Goal: Task Accomplishment & Management: Manage account settings

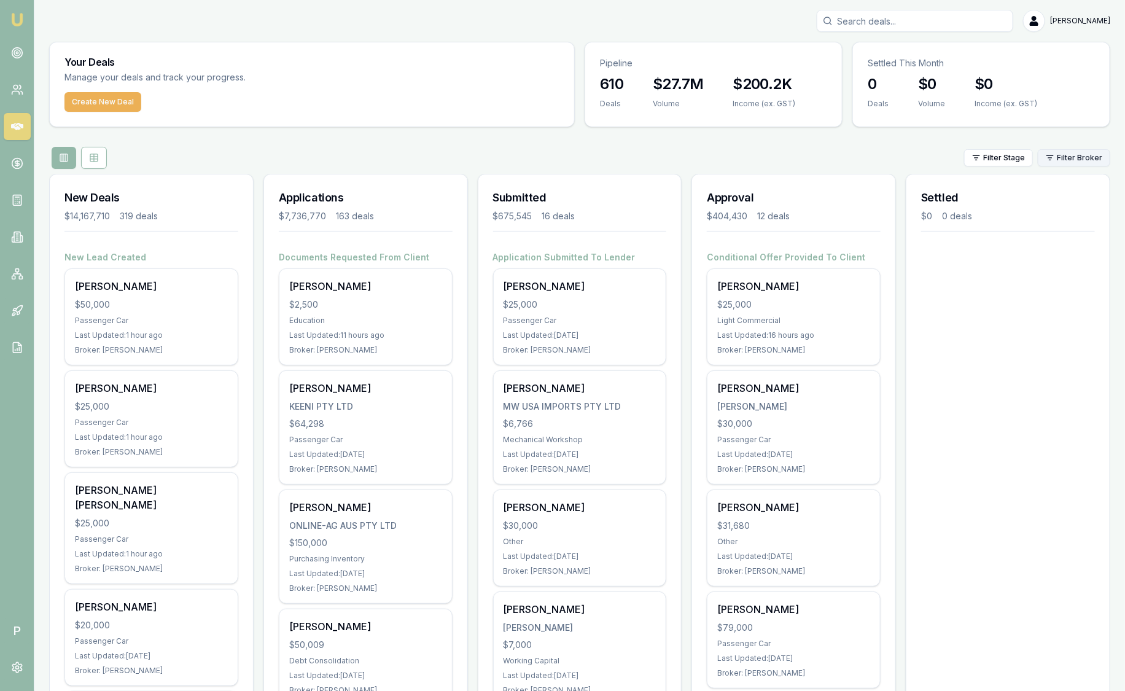
click at [1062, 158] on html "Emu Broker P [PERSON_NAME] Toggle Menu Your Deals Manage your deals and track y…" at bounding box center [562, 345] width 1125 height 691
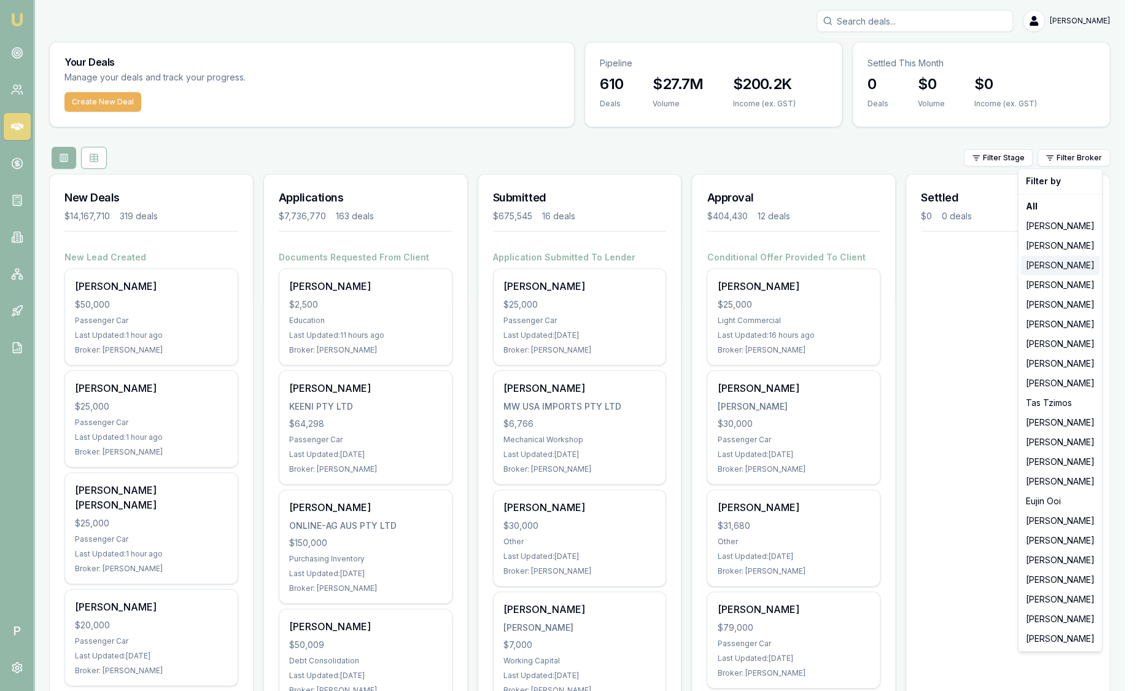
click at [1033, 269] on div "Brad Hearns" at bounding box center [1060, 265] width 79 height 20
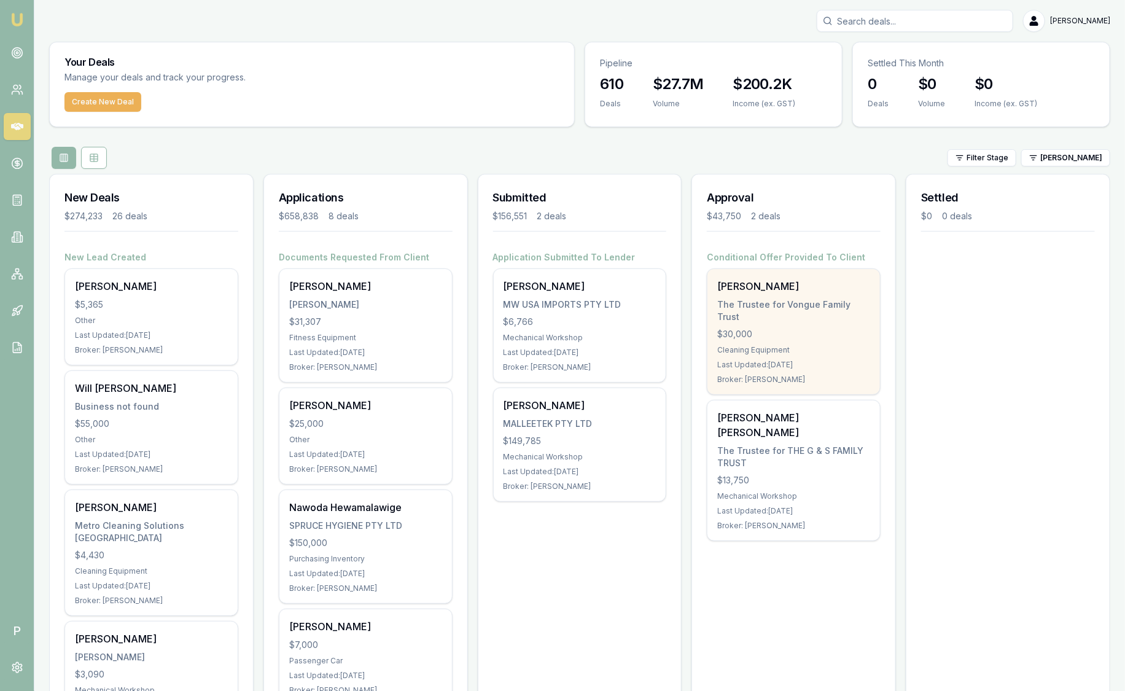
click at [818, 328] on div "$30,000" at bounding box center [793, 334] width 153 height 12
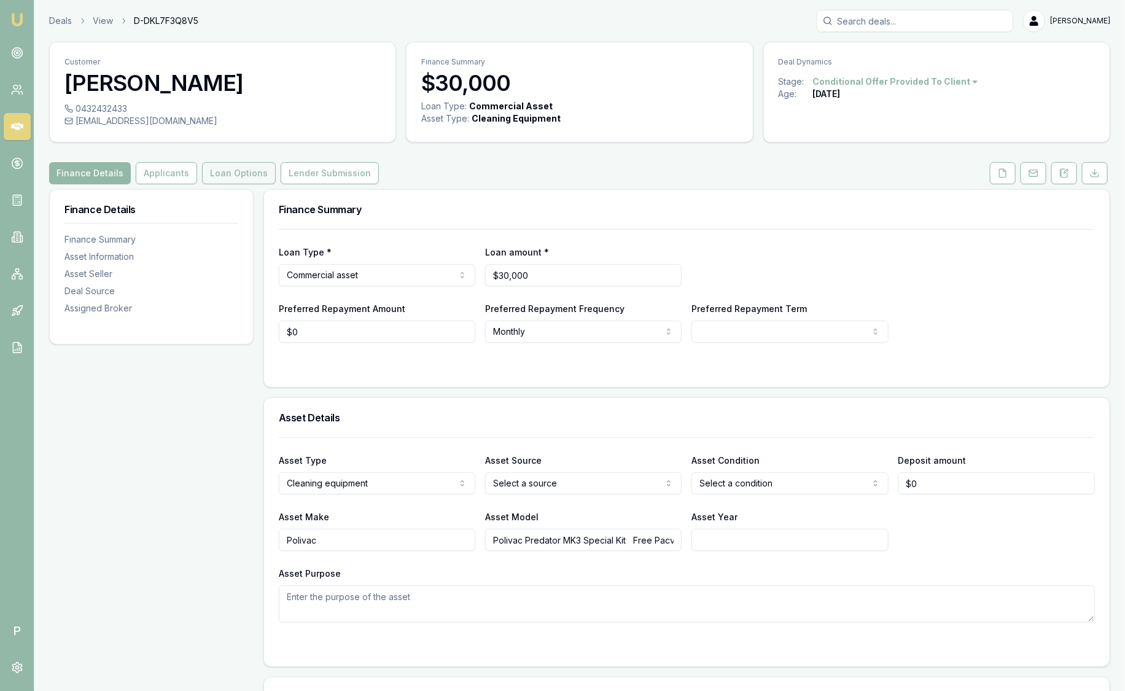
click at [229, 173] on button "Loan Options" at bounding box center [239, 173] width 74 height 22
click at [68, 26] on link "Deals" at bounding box center [60, 21] width 23 height 12
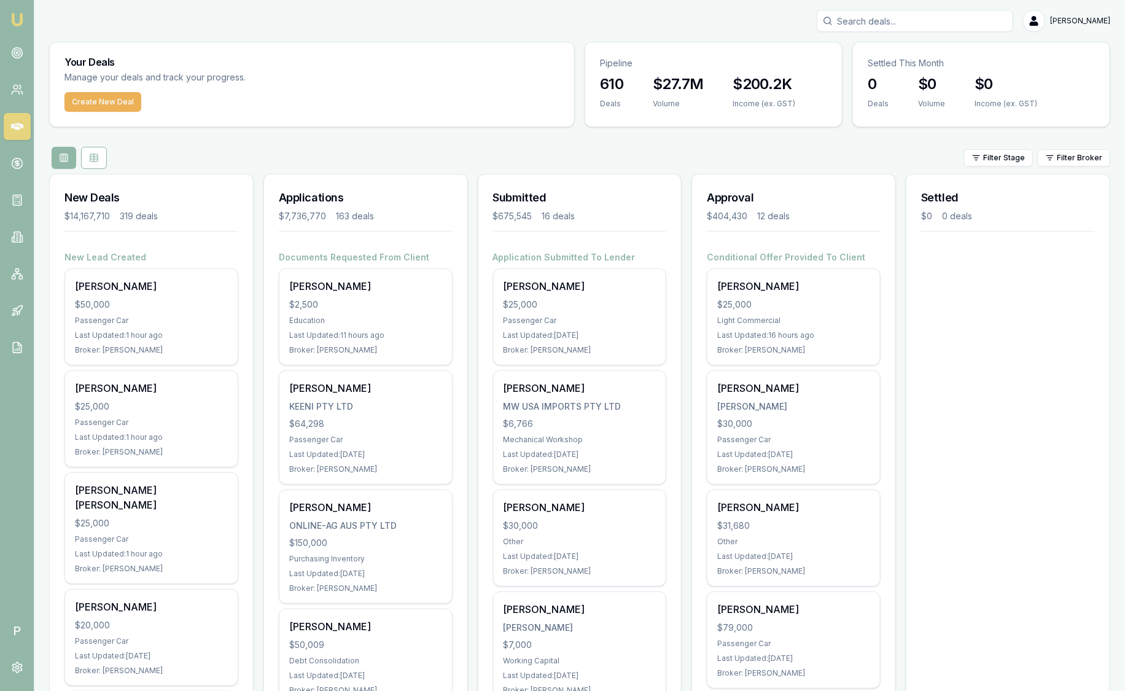
click at [67, 166] on button at bounding box center [64, 158] width 25 height 22
click at [14, 341] on icon at bounding box center [17, 347] width 12 height 12
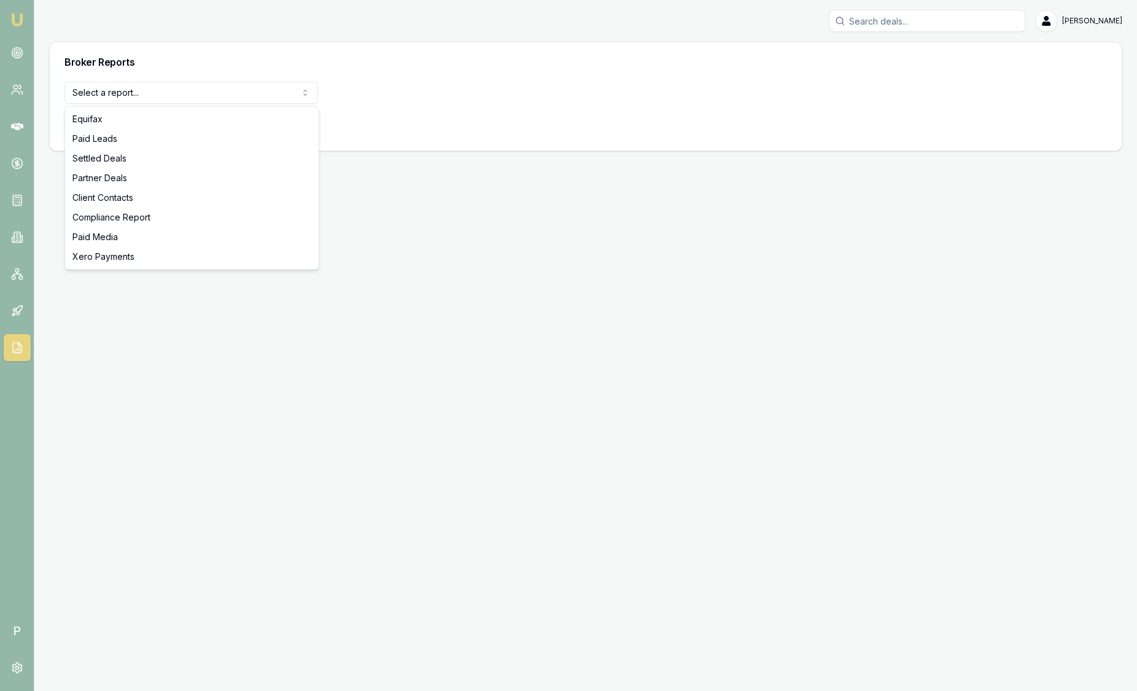
click at [179, 83] on html "Emu Broker P [PERSON_NAME] Toggle Menu Broker Reports Select a report... Equifa…" at bounding box center [568, 345] width 1137 height 691
select select "settled-deals"
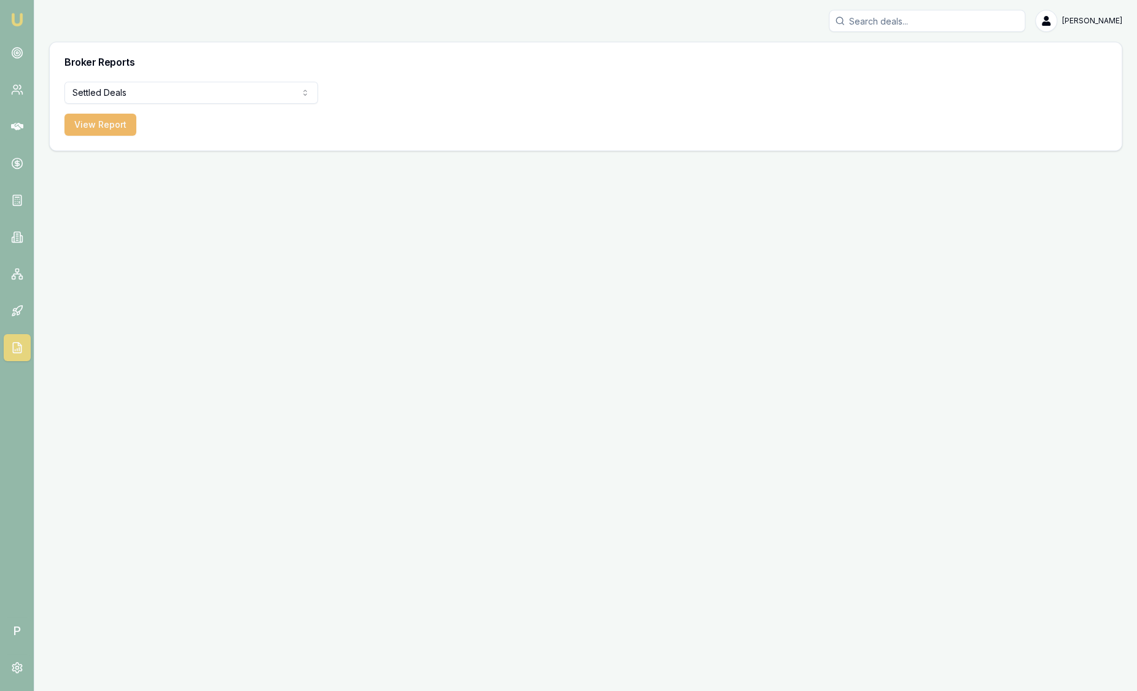
click at [106, 127] on button "View Report" at bounding box center [100, 125] width 72 height 22
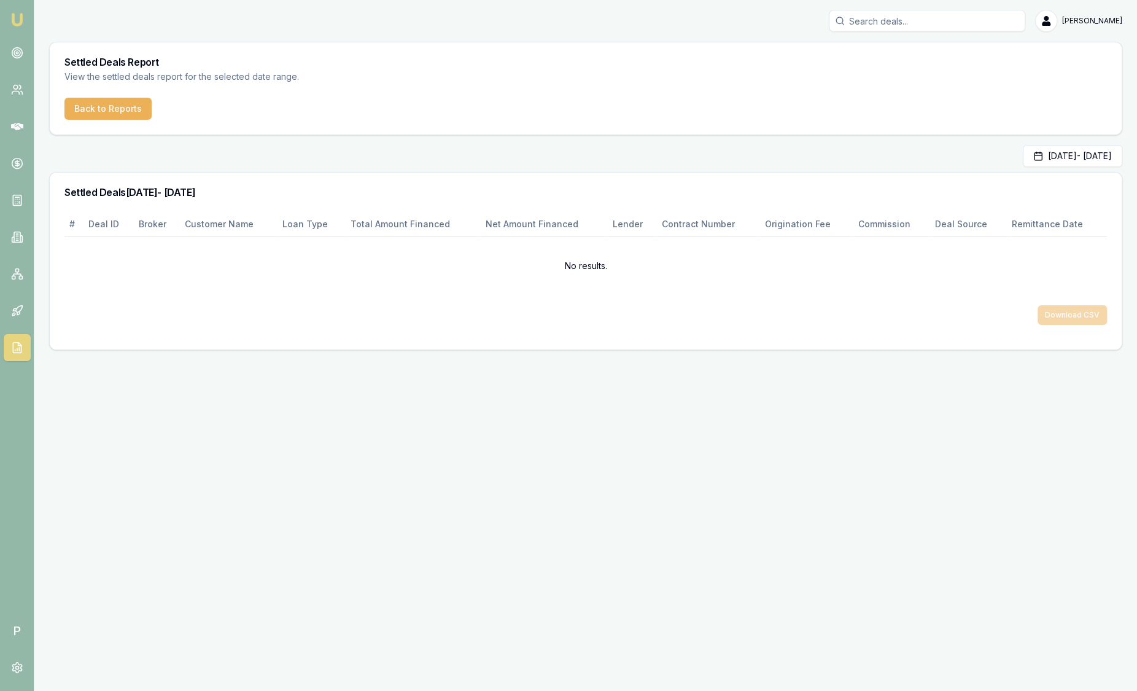
click at [1003, 173] on div "Settled Deals 01/09/2025 - 30/09/2025" at bounding box center [586, 192] width 1072 height 39
click at [1011, 168] on main "Sep 01, 2025 - Sep 30, 2025 Settled Deals 01/09/2025 - 30/09/2025 # Deal ID Bro…" at bounding box center [585, 247] width 1073 height 205
click at [1030, 154] on button "Sep 01, 2025 - Sep 30, 2025" at bounding box center [1072, 156] width 99 height 22
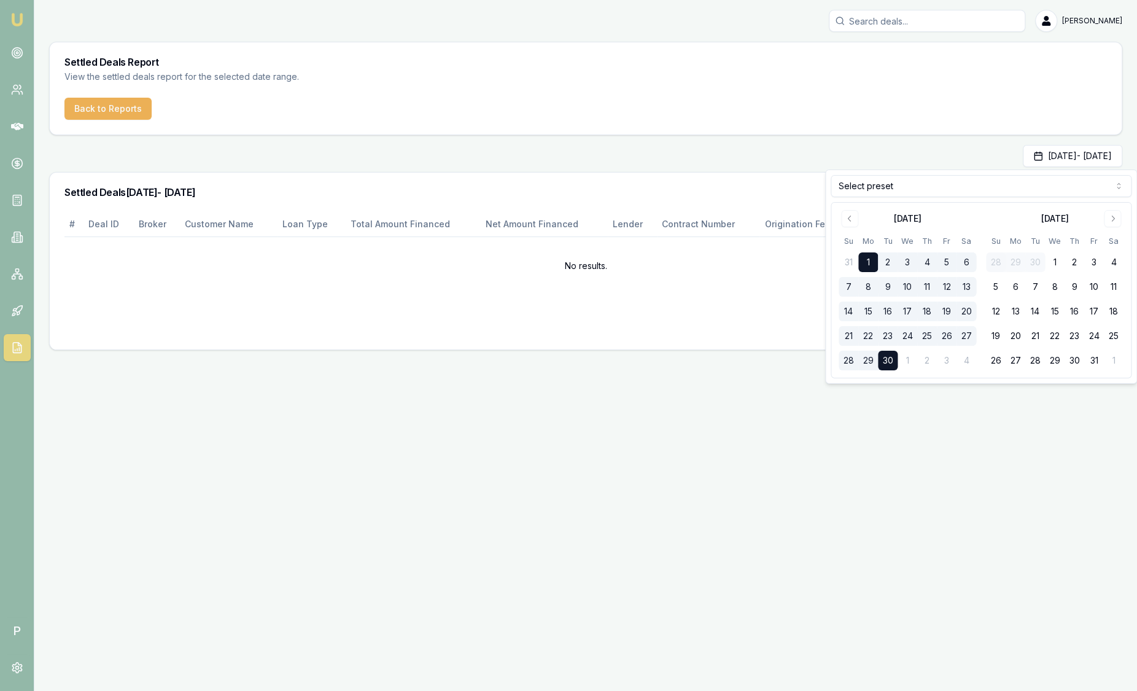
click at [852, 209] on div "September 2025 Su Mo Tu We Th Fr Sa 31 1 2 3 4 5 6 7 8 9 10 11 12 13 14 15 16 1…" at bounding box center [981, 290] width 300 height 175
click at [850, 216] on icon "Go to previous month" at bounding box center [850, 219] width 10 height 10
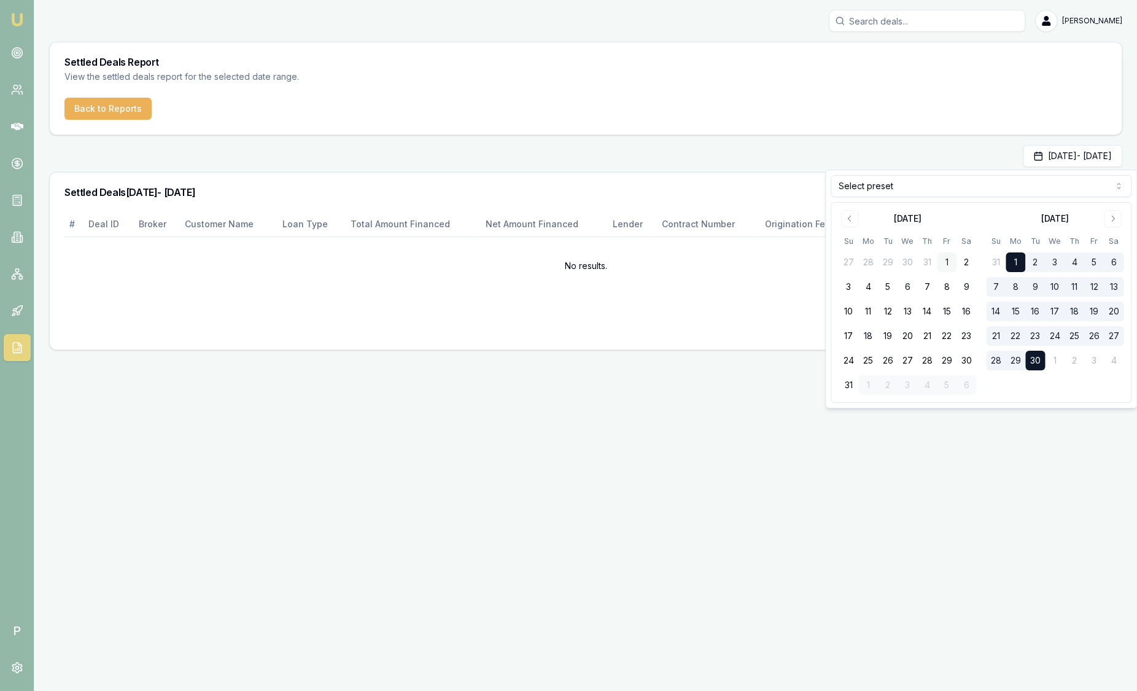
click at [952, 262] on button "1" at bounding box center [947, 262] width 20 height 20
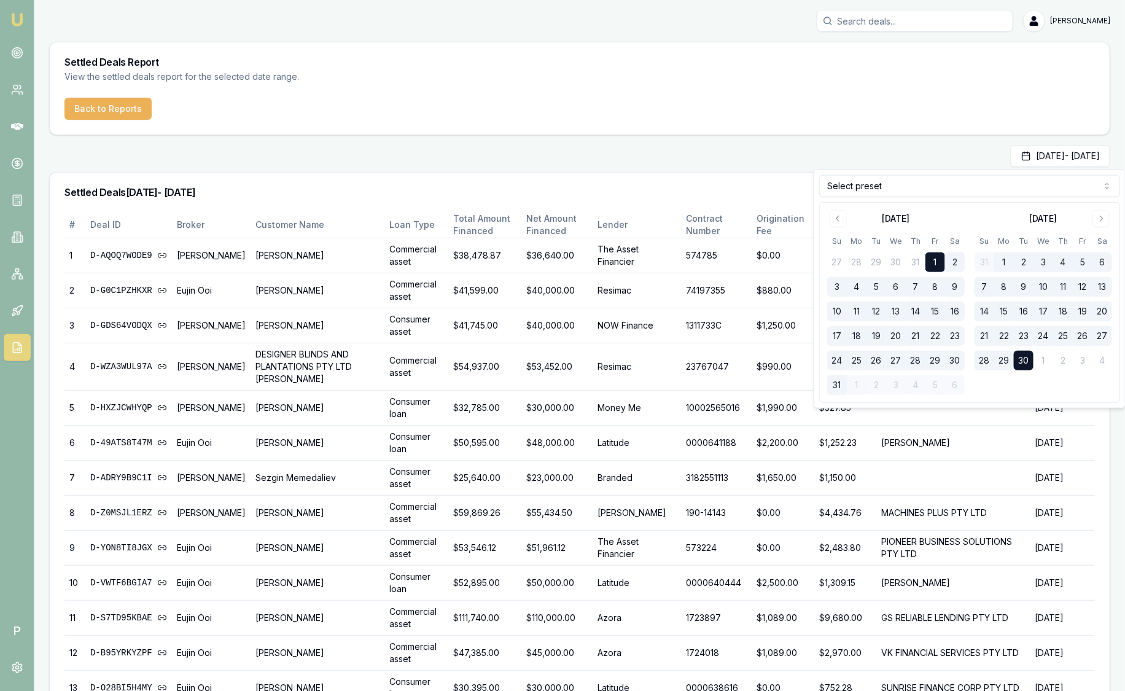
click at [836, 389] on button "31" at bounding box center [837, 385] width 20 height 20
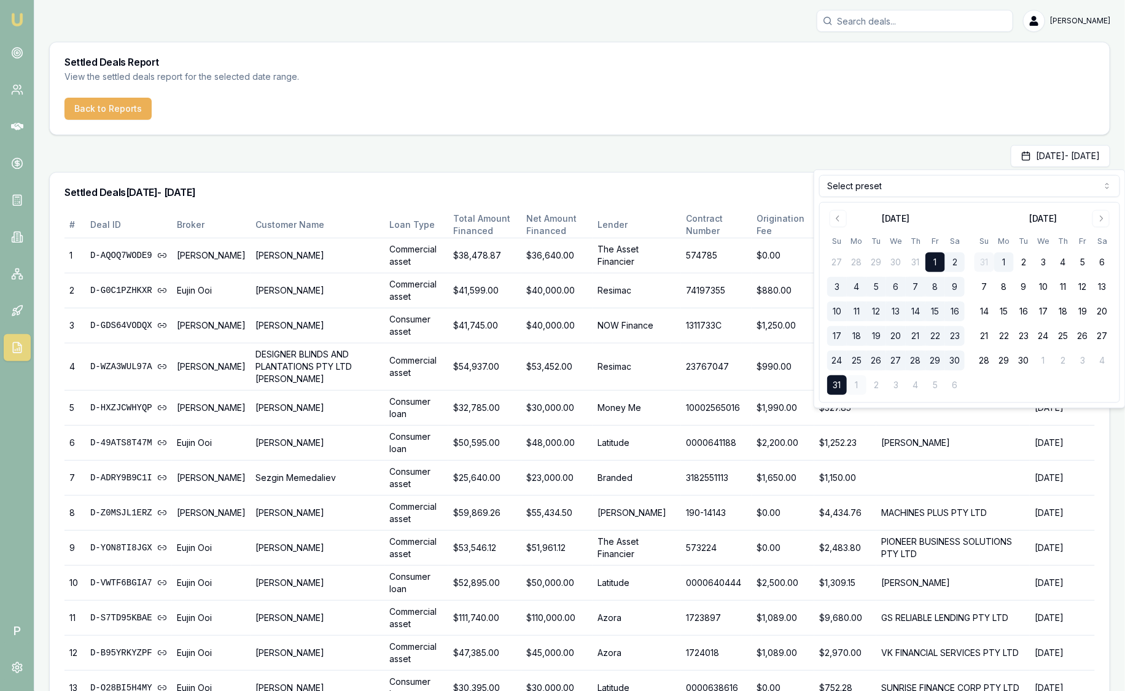
click at [836, 389] on button "31" at bounding box center [837, 385] width 20 height 20
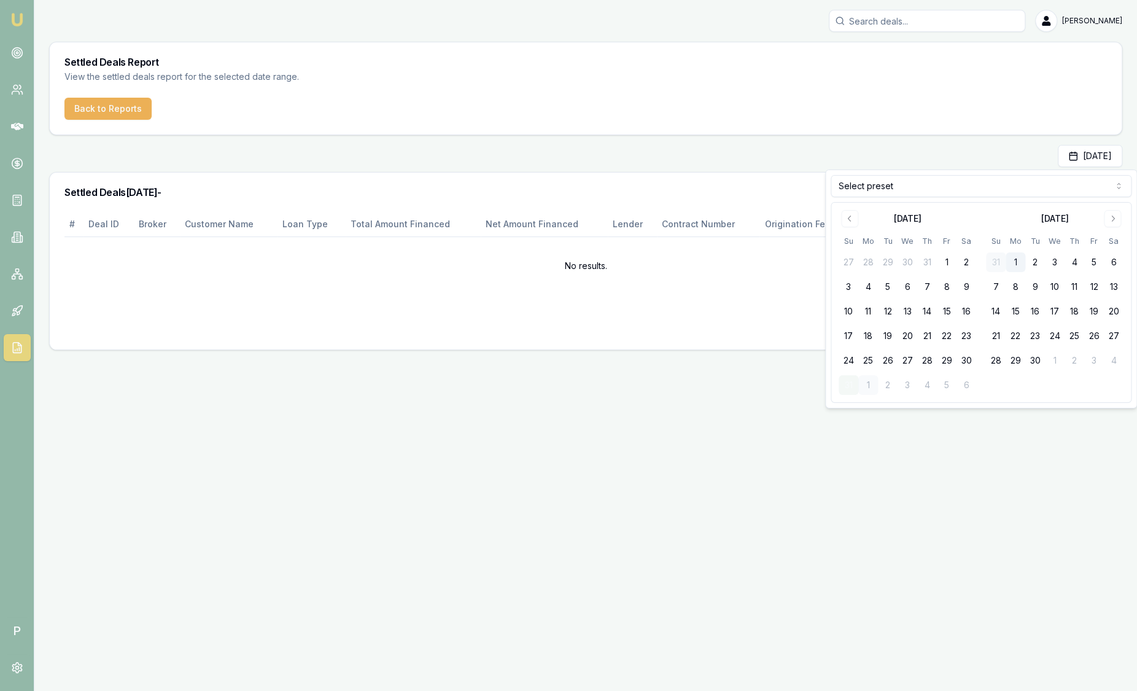
click at [836, 389] on div "August 2025 Su Mo Tu We Th Fr Sa 27 28 29 30 31 1 2 3 4 5 6 7 8 9 10 11 12 13 1…" at bounding box center [981, 303] width 300 height 200
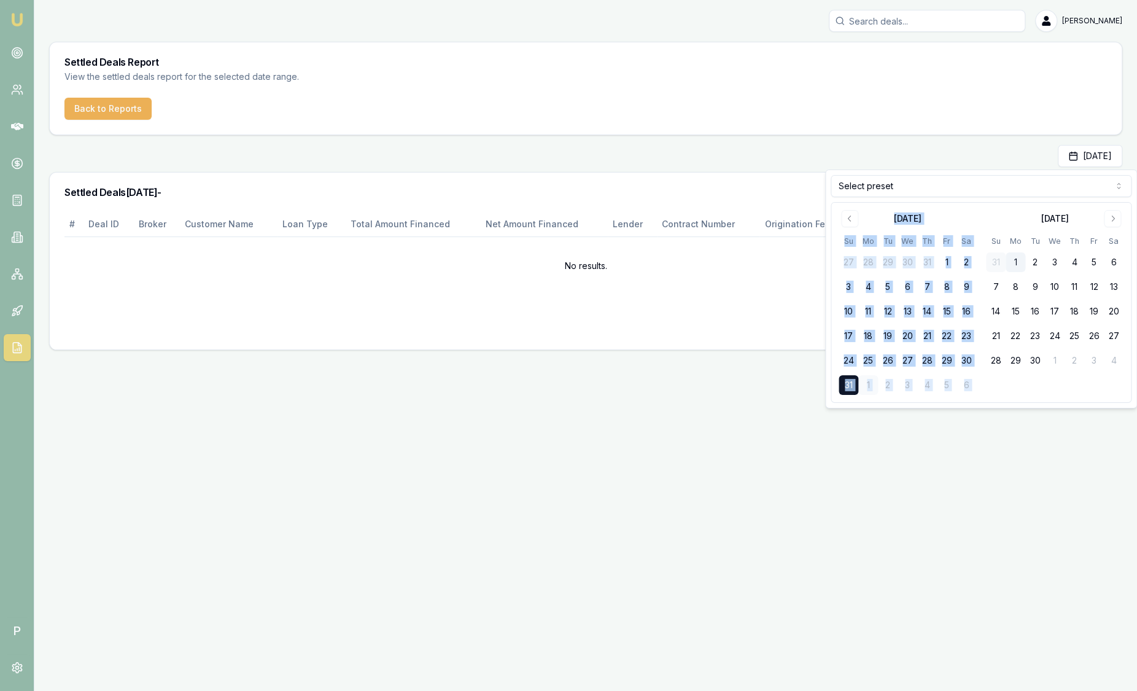
click at [836, 389] on div "August 2025 Su Mo Tu We Th Fr Sa 27 28 29 30 31 1 2 3 4 5 6 7 8 9 10 11 12 13 1…" at bounding box center [981, 303] width 300 height 200
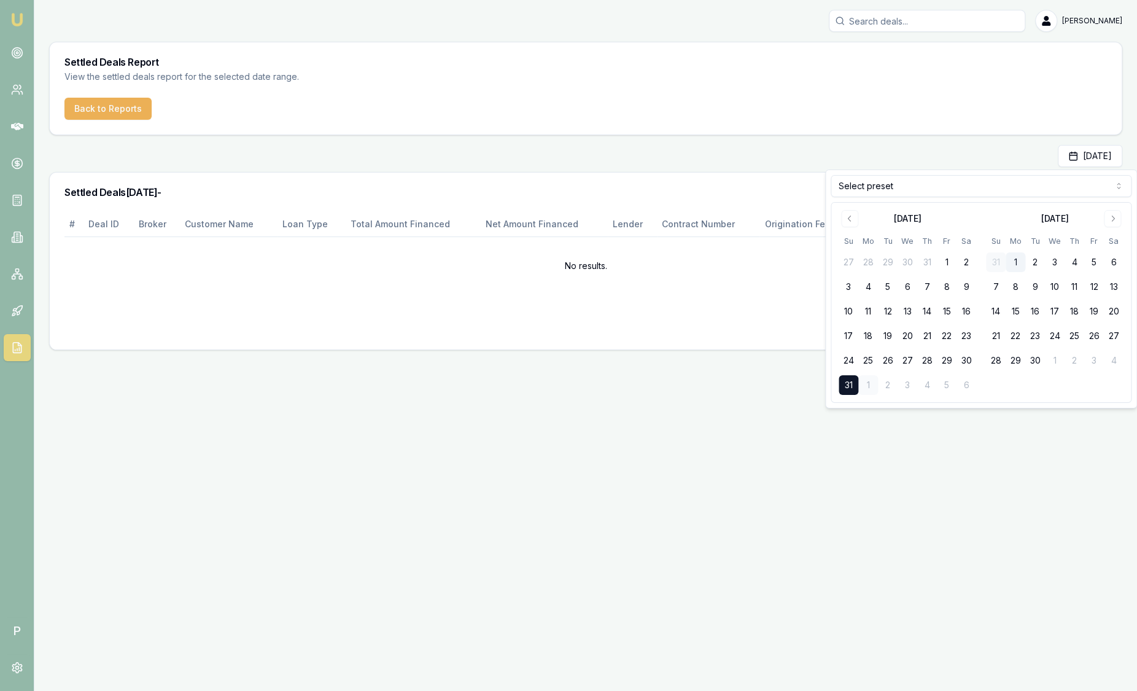
drag, startPoint x: 836, startPoint y: 389, endPoint x: 956, endPoint y: 153, distance: 264.2
click at [956, 153] on div "Aug 31, 2025" at bounding box center [585, 156] width 1073 height 22
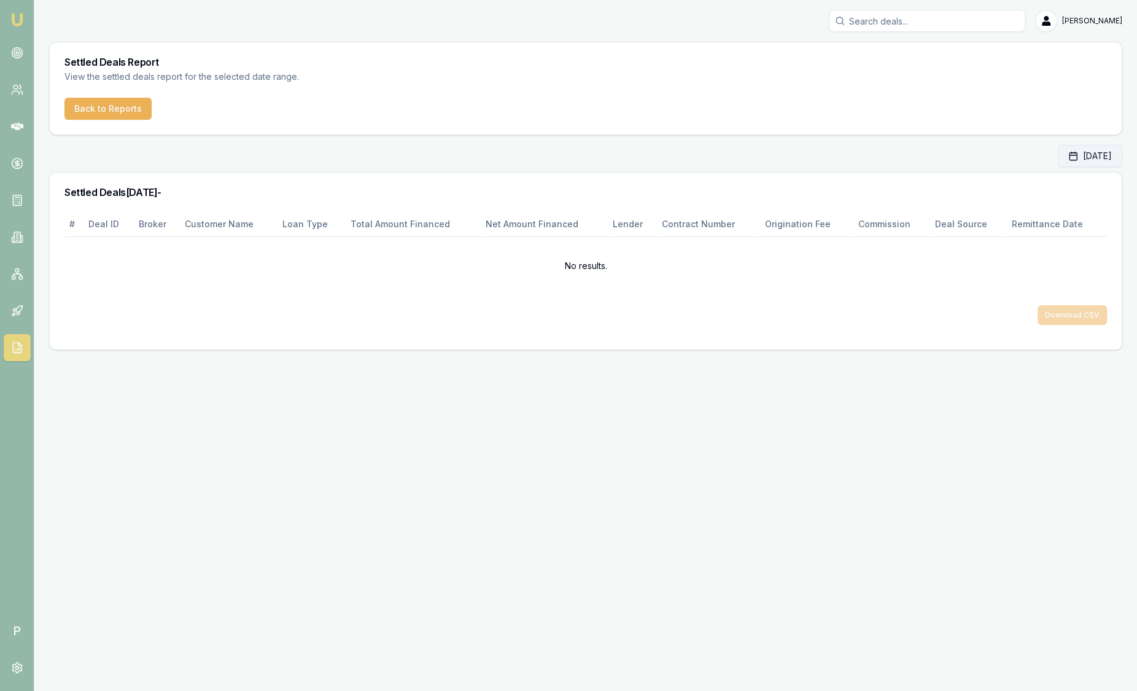
click at [1062, 166] on button "Aug 31, 2025" at bounding box center [1090, 156] width 64 height 22
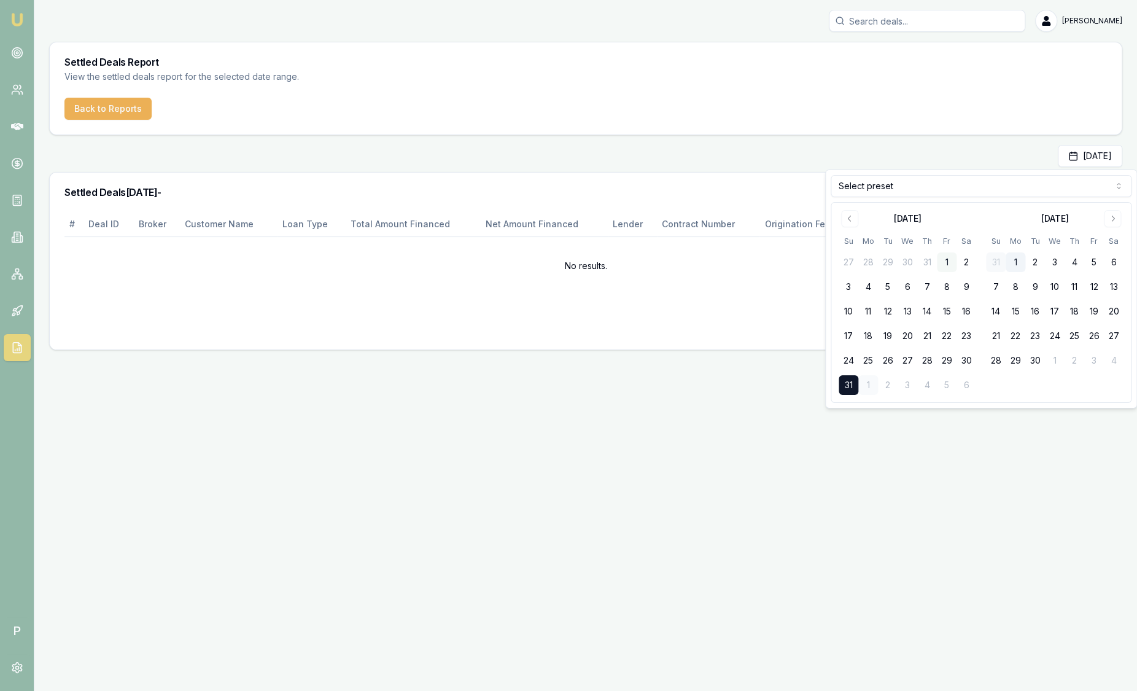
click at [947, 265] on button "1" at bounding box center [947, 262] width 20 height 20
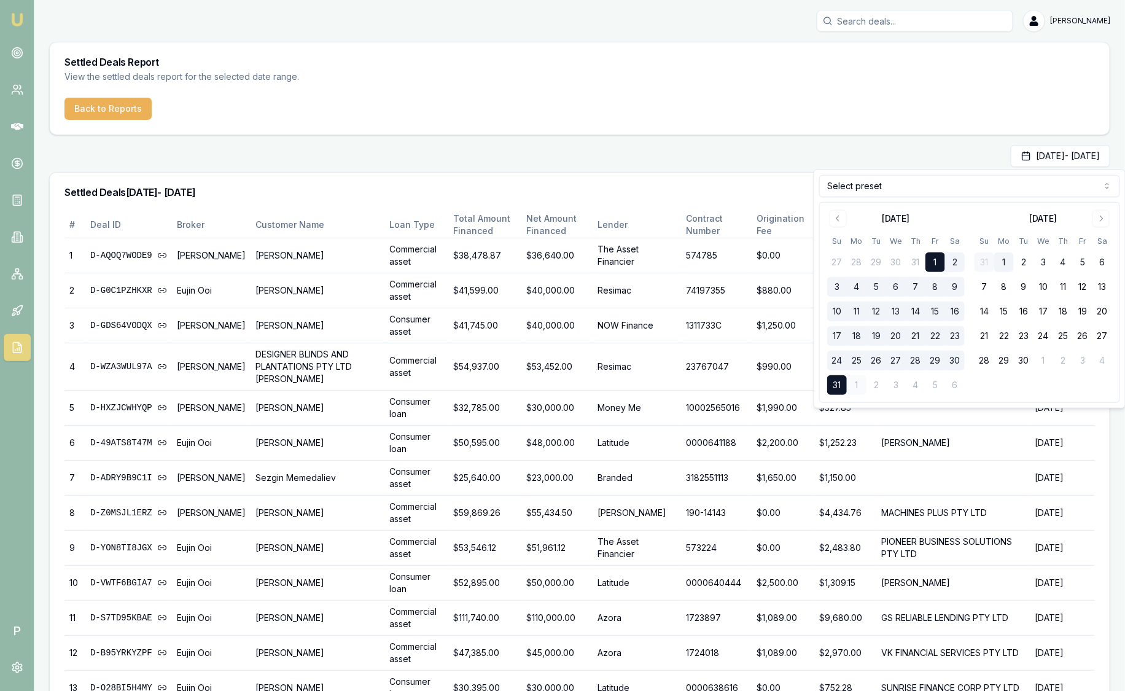
click at [657, 160] on div "Aug 01, 2025 - Aug 31, 2025" at bounding box center [579, 156] width 1061 height 22
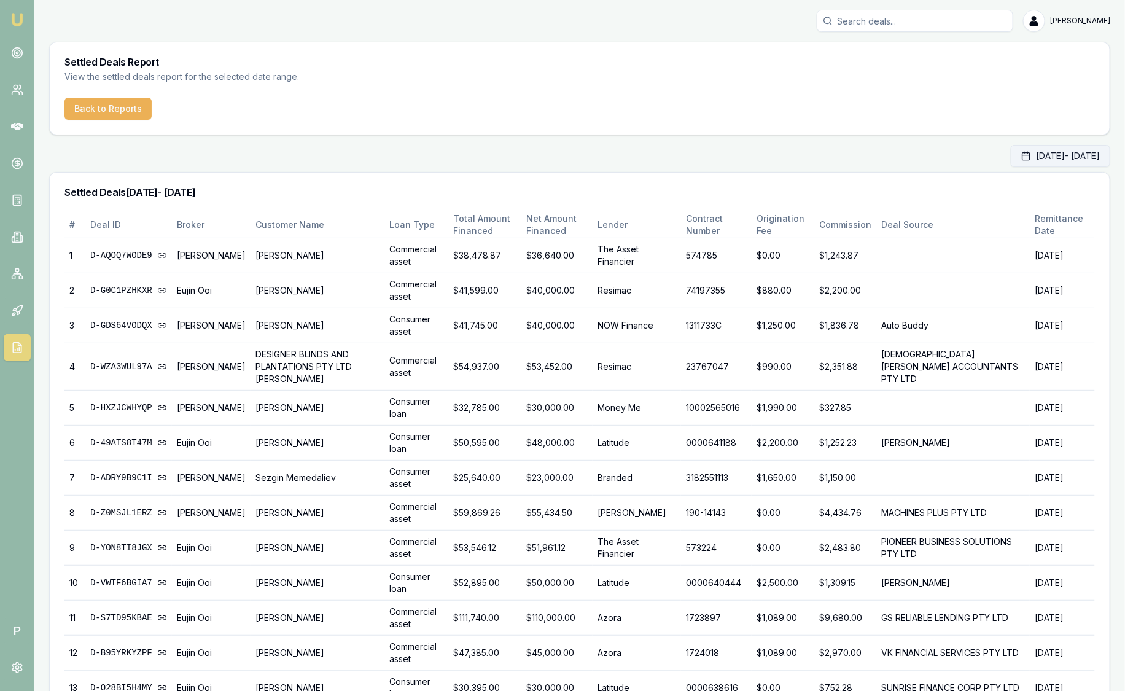
click at [1011, 153] on button "Aug 01, 2025 - Aug 31, 2025" at bounding box center [1060, 156] width 99 height 22
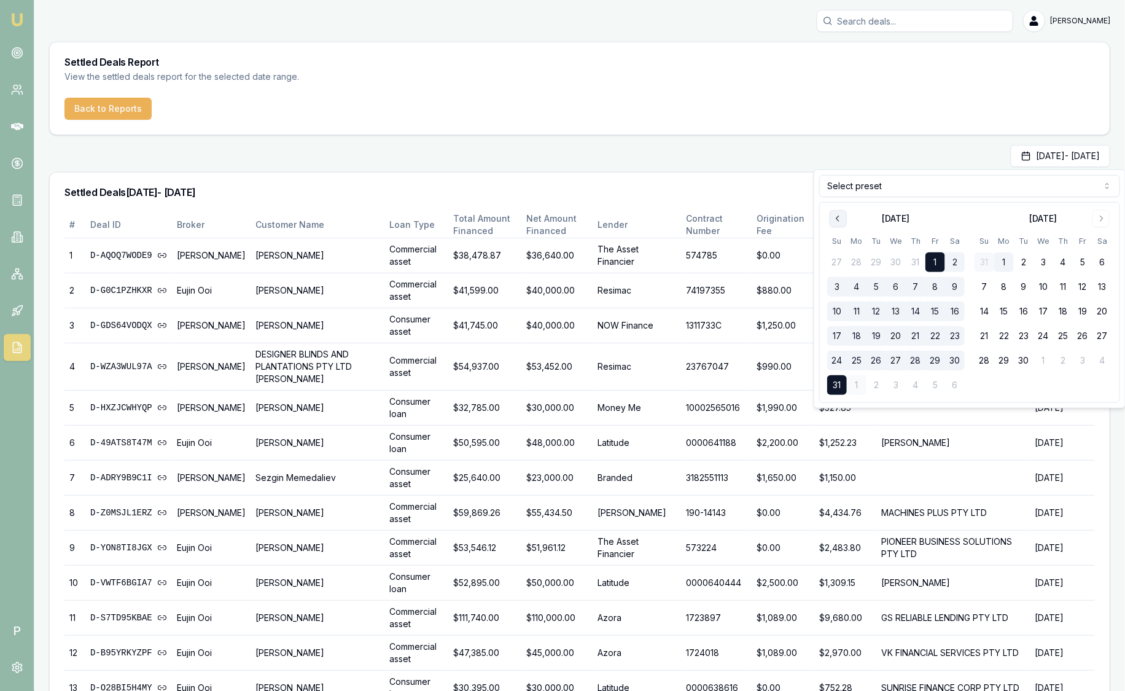
click at [838, 211] on button "Go to previous month" at bounding box center [837, 218] width 17 height 17
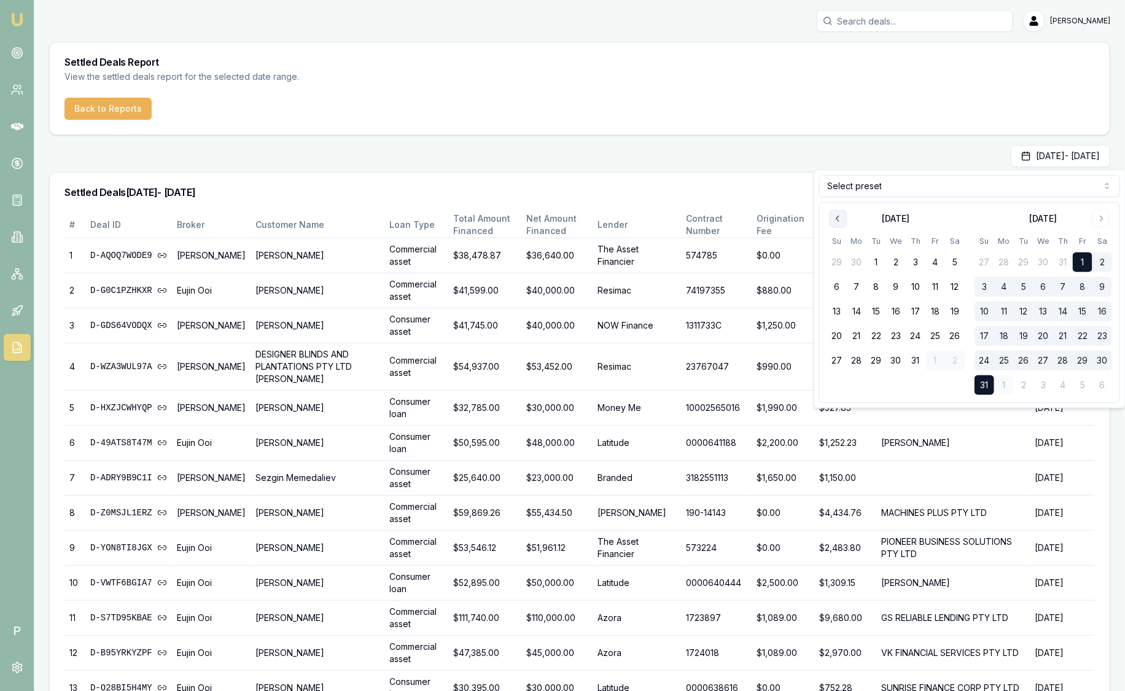
click at [838, 211] on button "Go to previous month" at bounding box center [837, 218] width 17 height 17
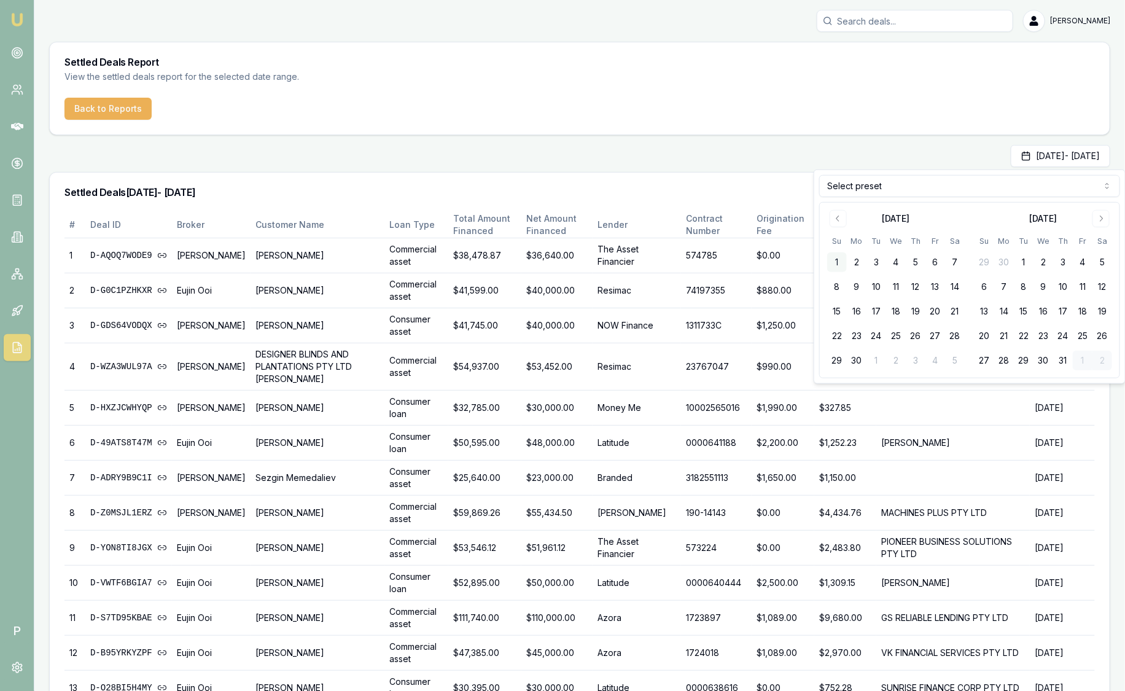
click at [837, 258] on button "1" at bounding box center [837, 262] width 20 height 20
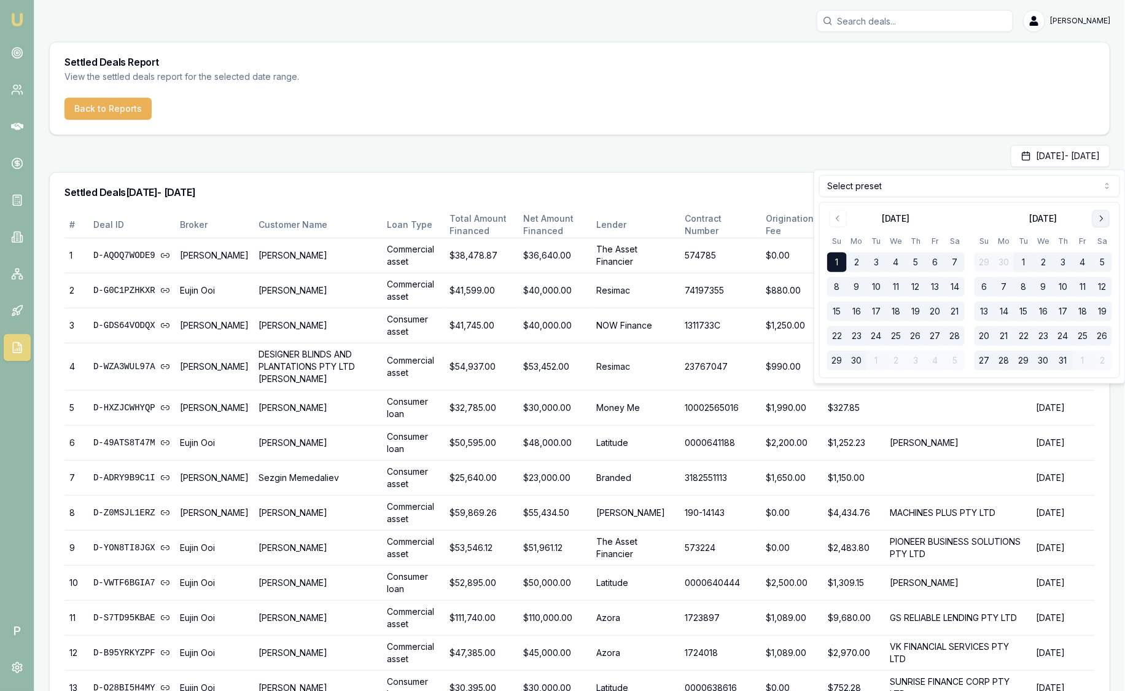
click at [1101, 222] on icon "Go to next month" at bounding box center [1101, 219] width 10 height 10
click at [981, 387] on button "31" at bounding box center [984, 385] width 20 height 20
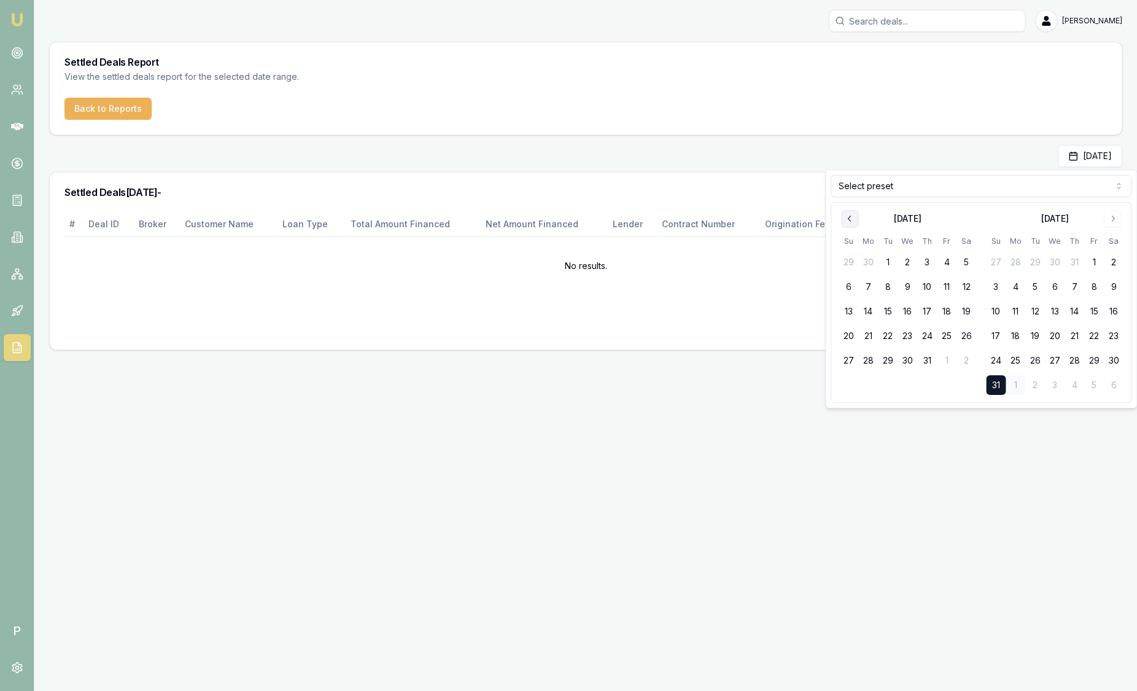
click at [849, 212] on button "Go to previous month" at bounding box center [849, 218] width 17 height 17
click at [931, 262] on button "1" at bounding box center [927, 262] width 20 height 20
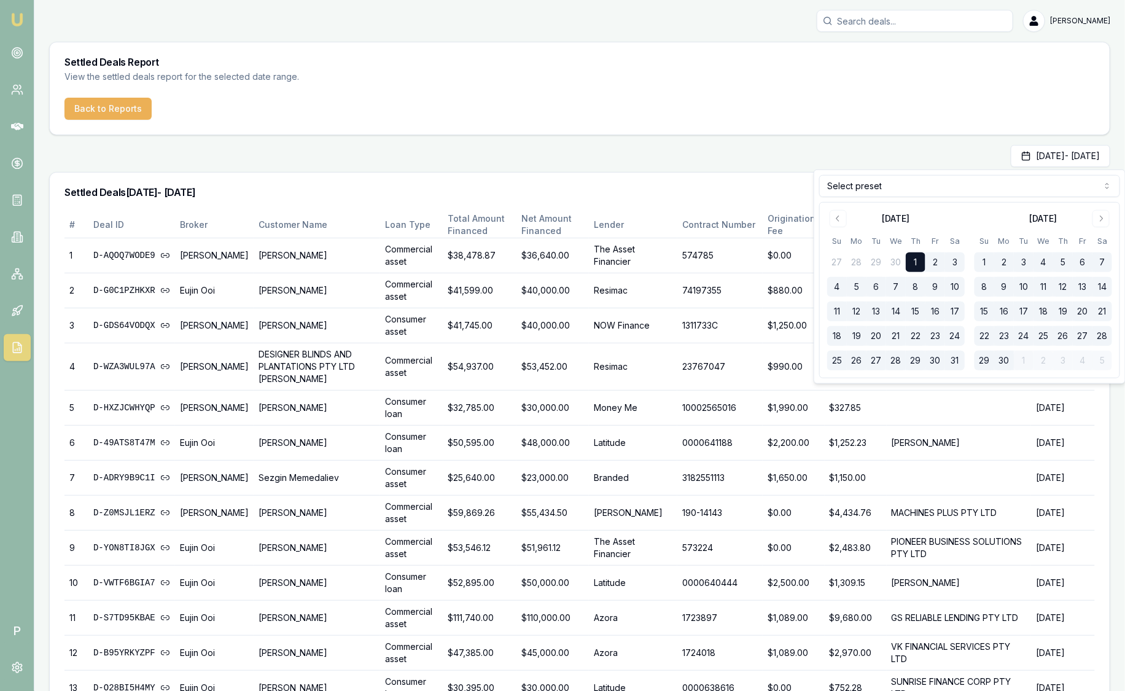
click at [599, 153] on div "May 01, 2025 - Aug 31, 2025" at bounding box center [579, 156] width 1061 height 22
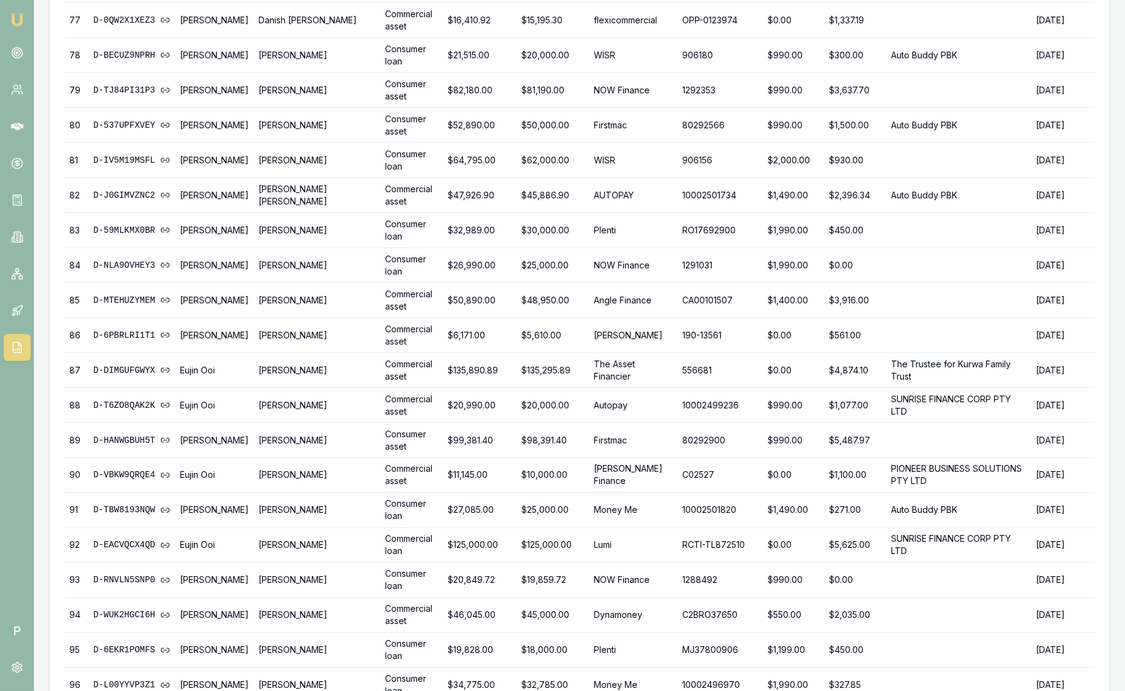
scroll to position [2919, 0]
click at [1011, 109] on td "Auto Buddy PBK" at bounding box center [959, 126] width 145 height 35
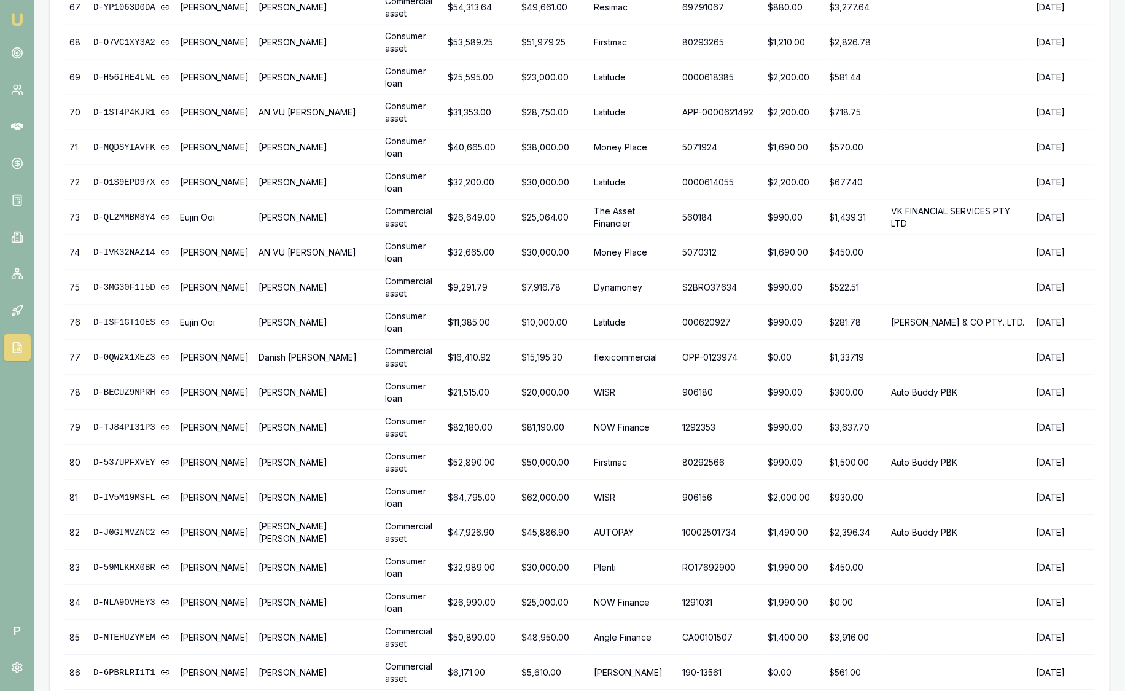
click at [1011, 130] on td at bounding box center [959, 147] width 145 height 35
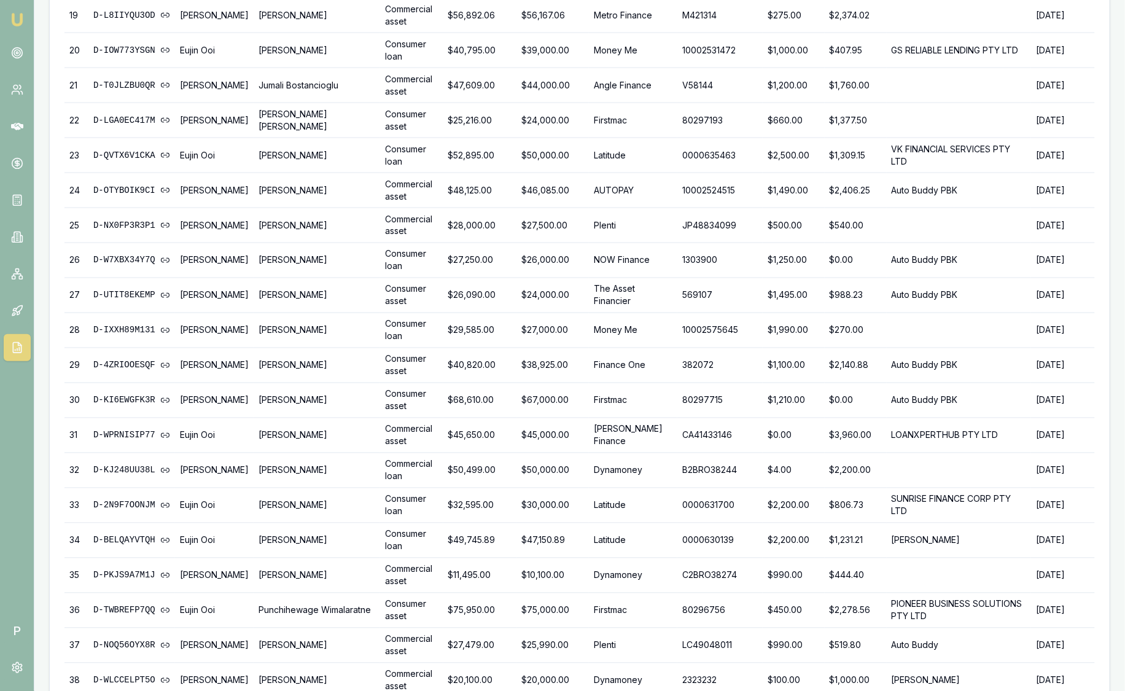
scroll to position [893, 0]
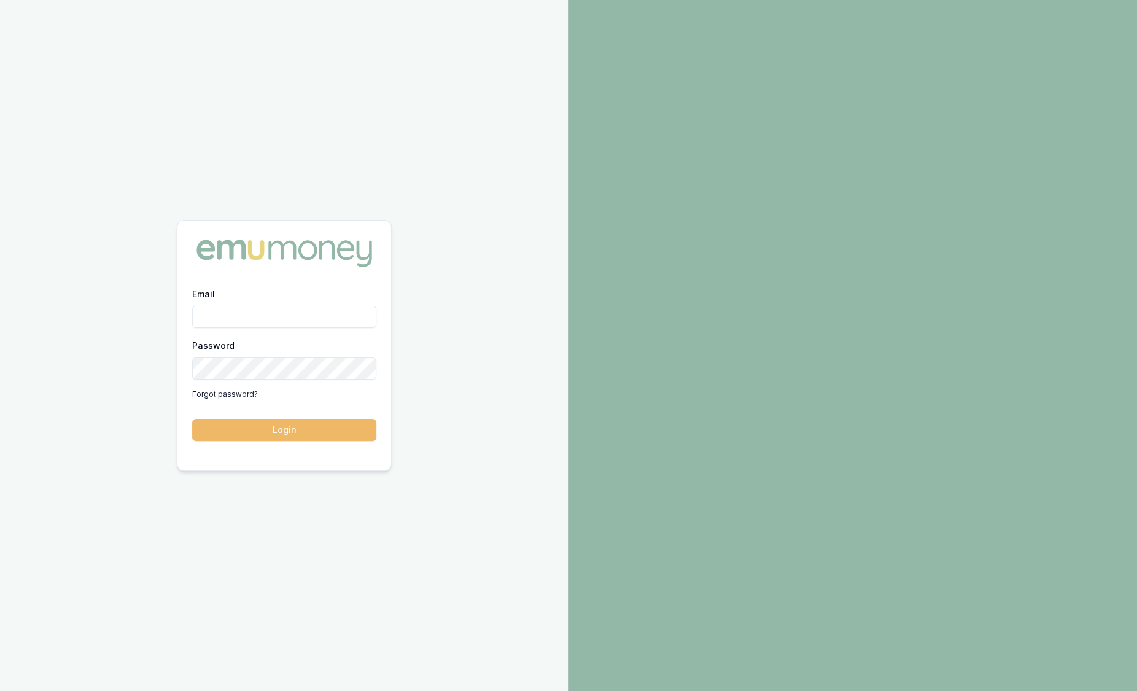
type input "sam.crouch@emumoney.com.au"
click at [280, 427] on button "Login" at bounding box center [284, 430] width 184 height 22
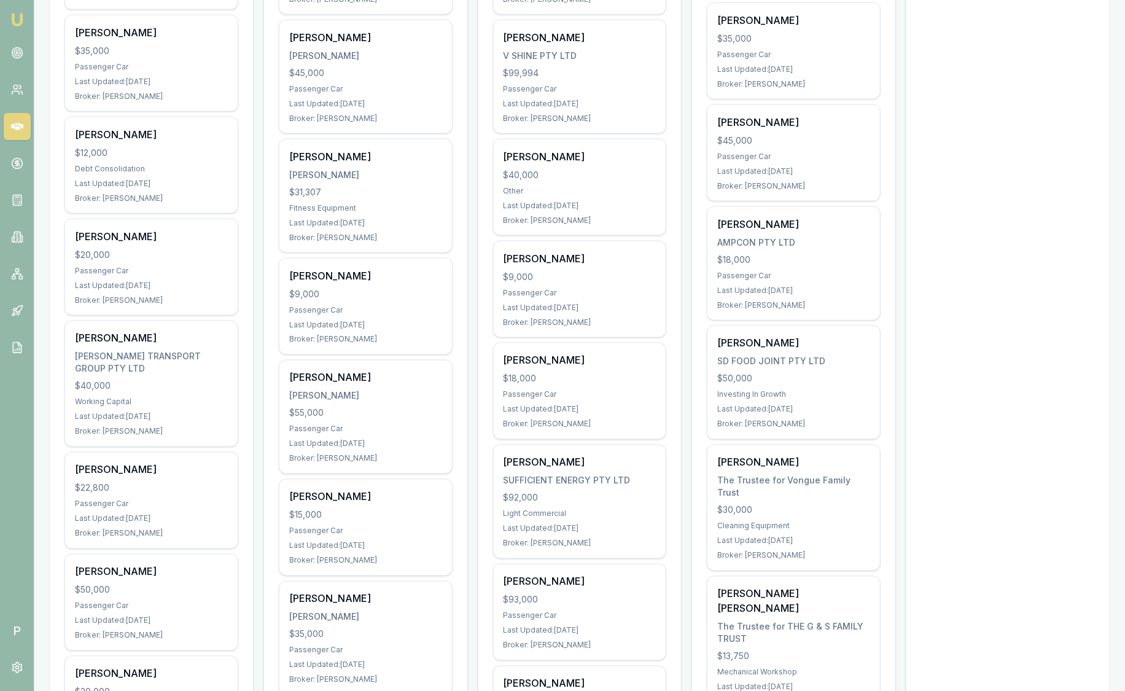
scroll to position [792, 0]
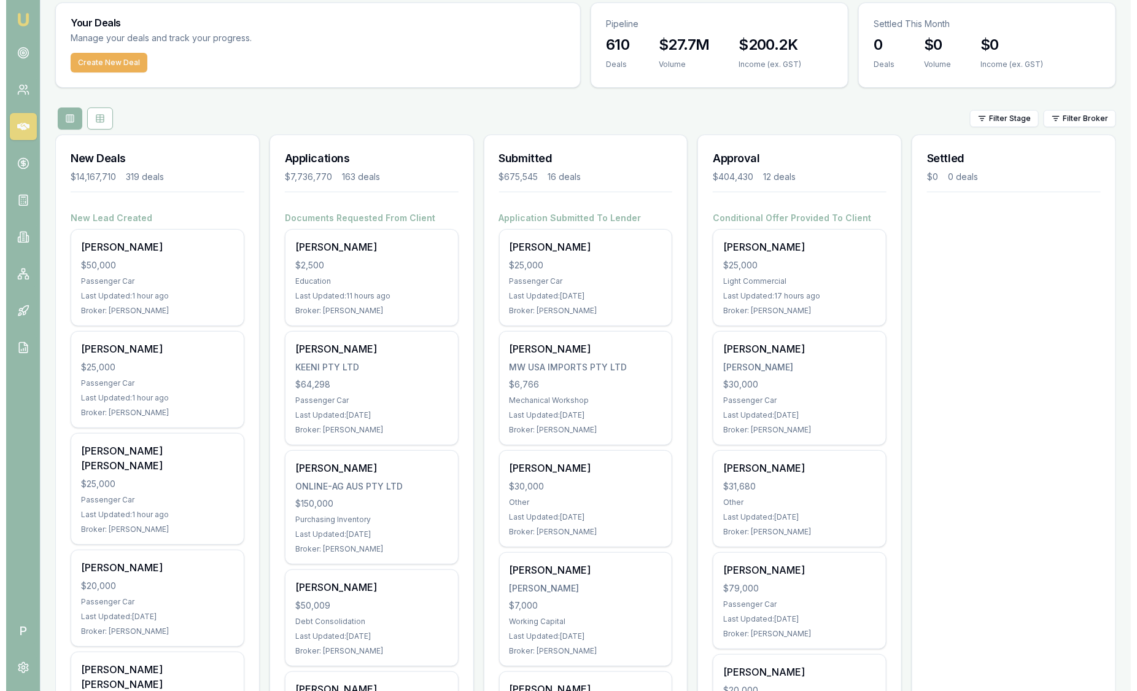
scroll to position [0, 0]
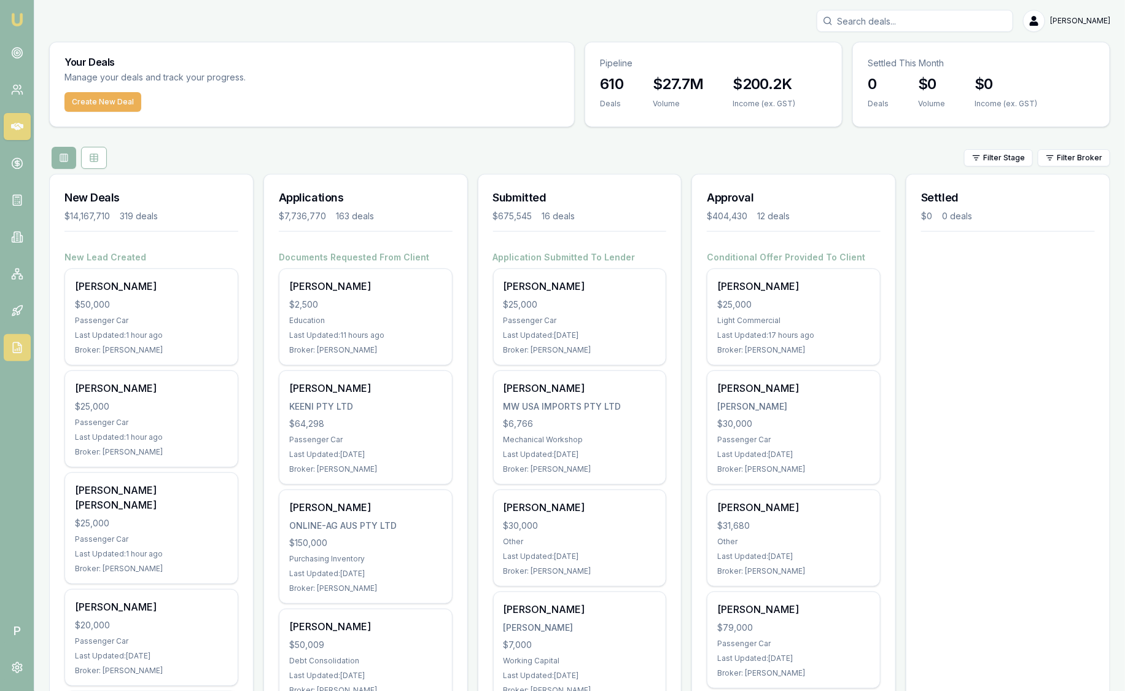
click at [22, 347] on icon at bounding box center [17, 347] width 12 height 12
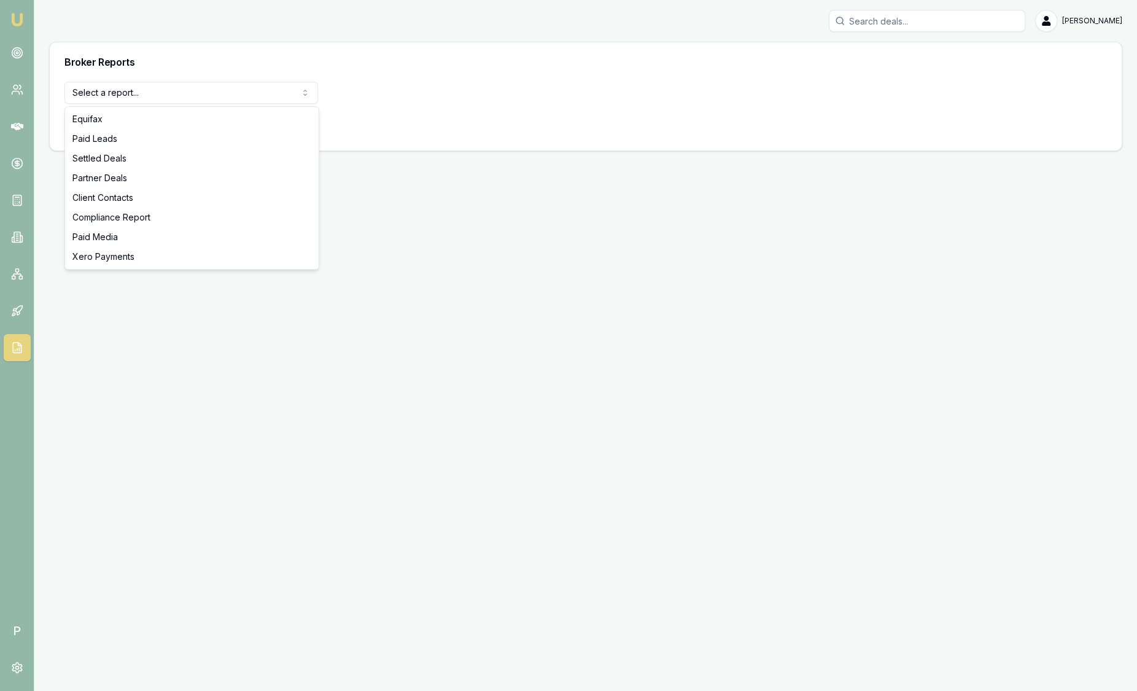
click at [262, 101] on html "Emu Broker P [PERSON_NAME] Toggle Menu Broker Reports Select a report... Equifa…" at bounding box center [568, 345] width 1137 height 691
click at [20, 666] on html "Emu Broker P Sam Crouch Toggle Menu Broker Reports Select a report... Equifax P…" at bounding box center [568, 345] width 1137 height 691
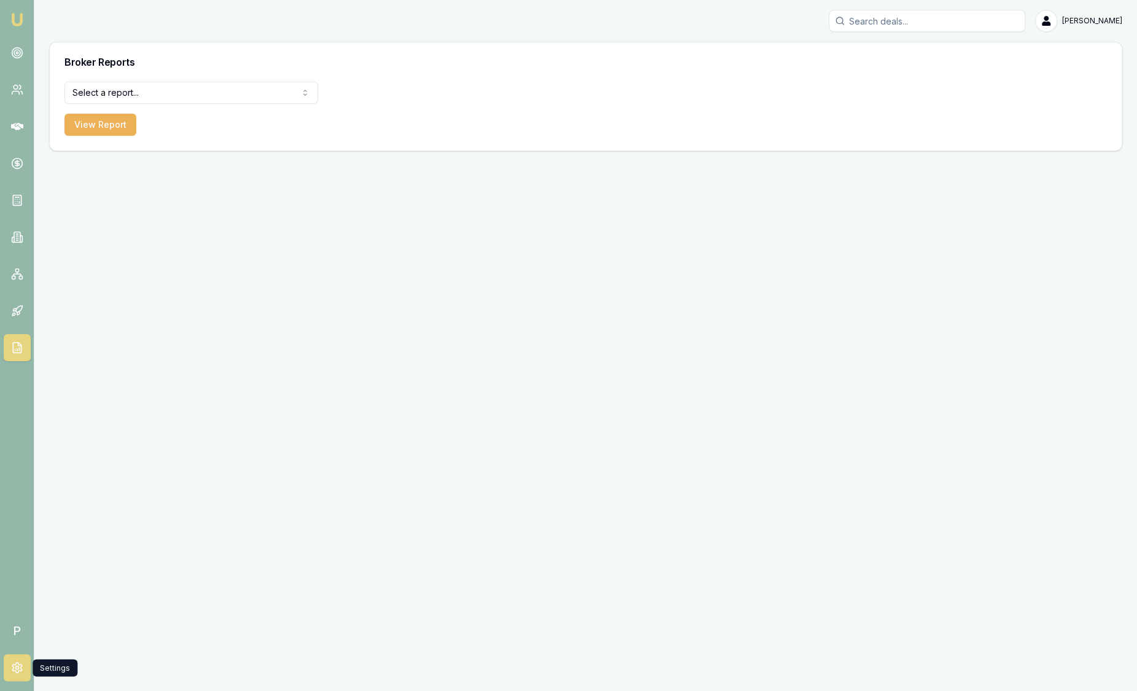
click at [20, 666] on icon at bounding box center [17, 667] width 12 height 12
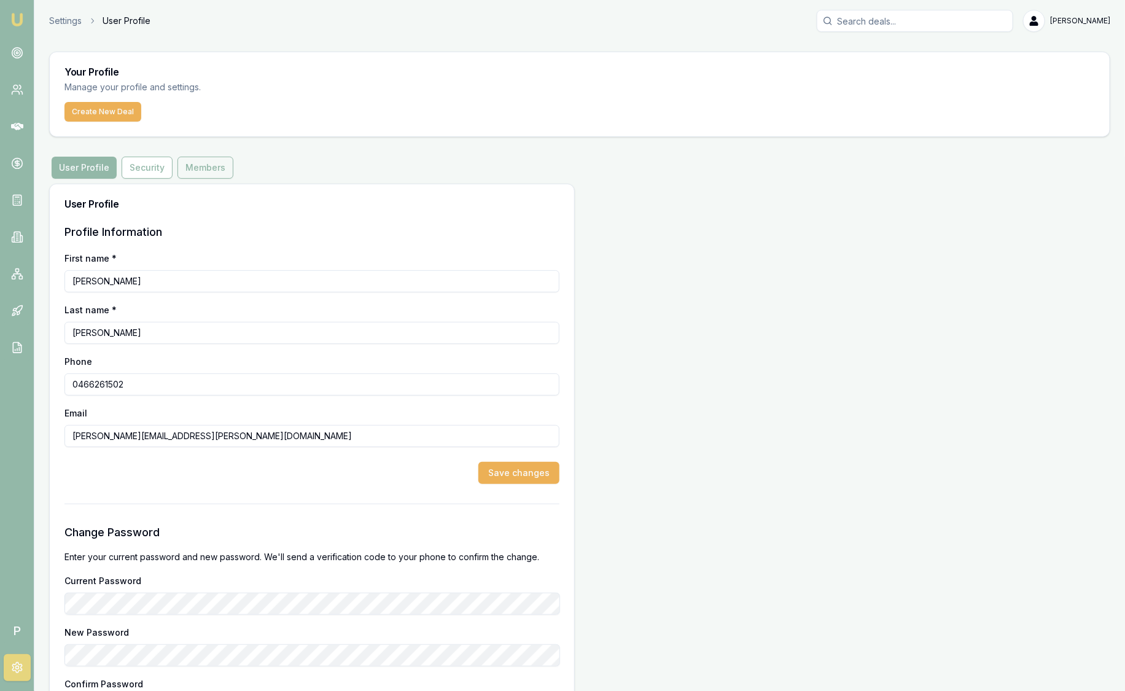
click at [204, 170] on button "Members" at bounding box center [205, 168] width 56 height 22
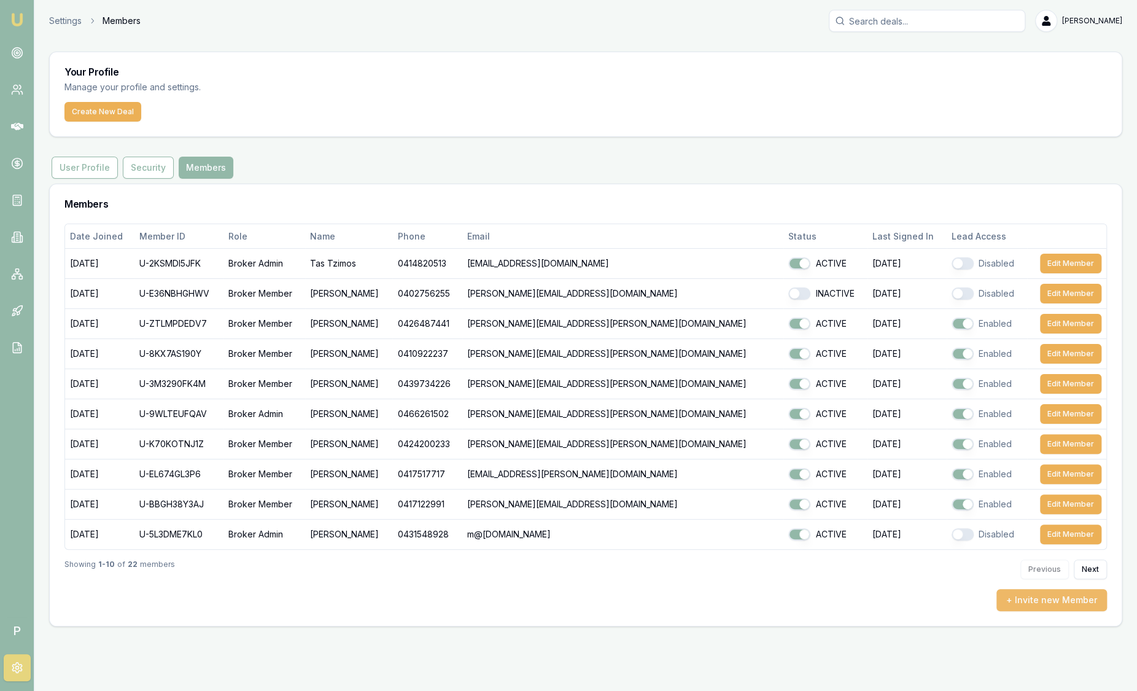
click at [1091, 605] on button "+ Invite new Member" at bounding box center [1051, 600] width 111 height 22
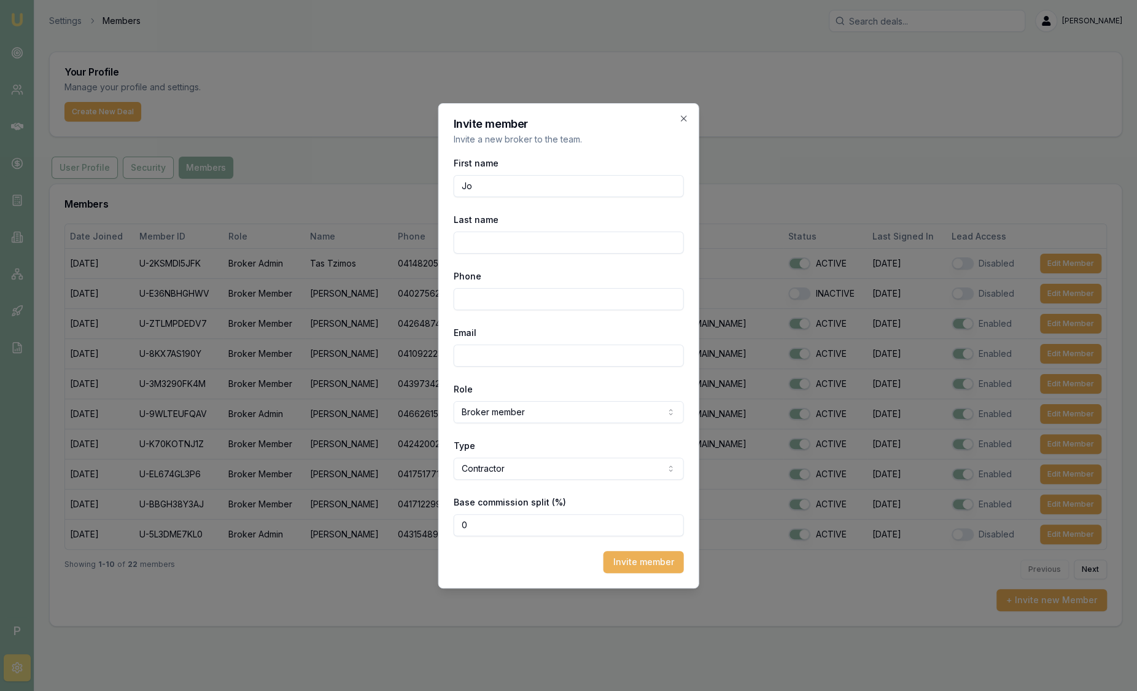
type input "J"
type input "Jonatan"
type input "[PERSON_NAME]"
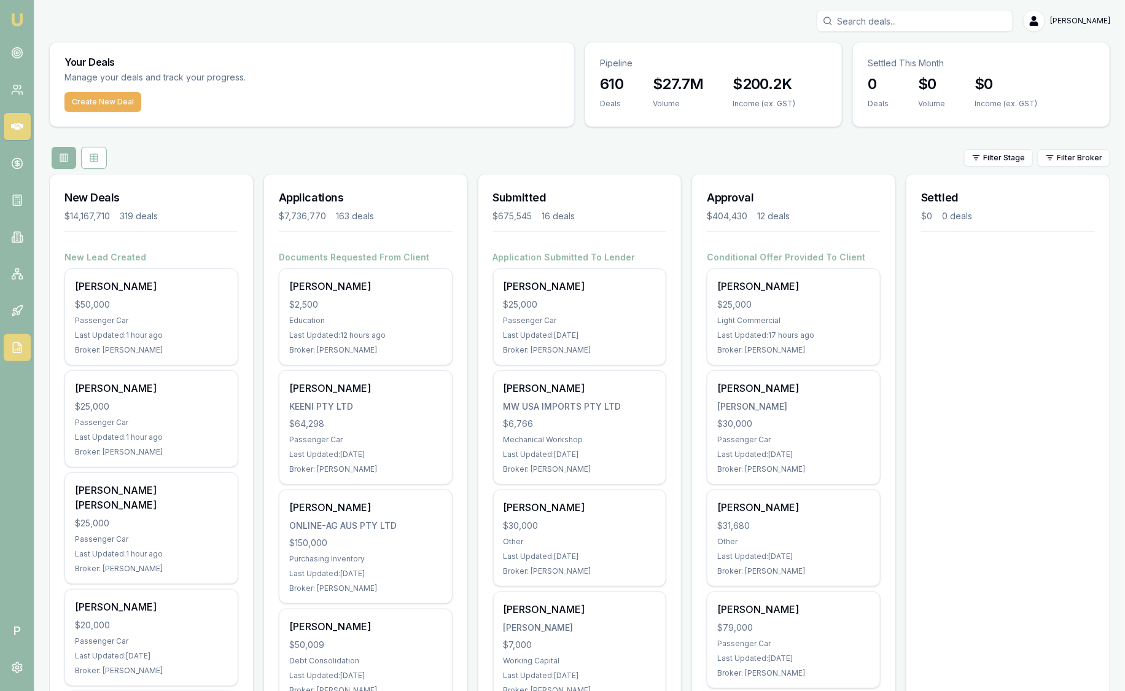
click at [16, 341] on link at bounding box center [17, 347] width 27 height 27
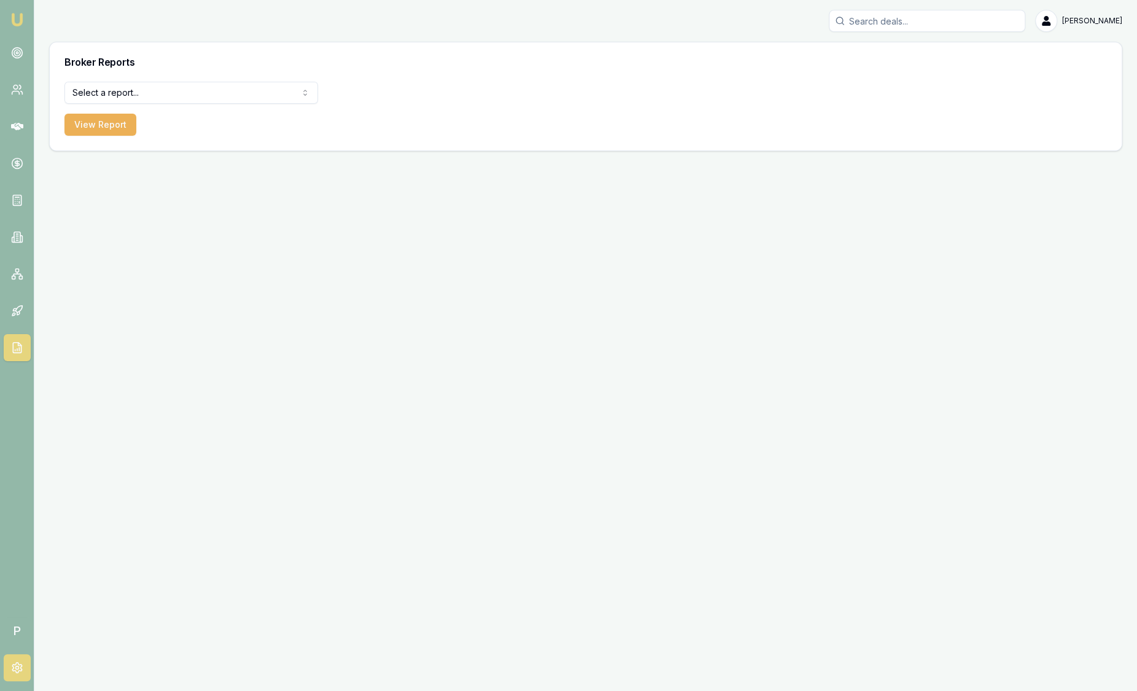
click at [12, 660] on link at bounding box center [17, 667] width 27 height 27
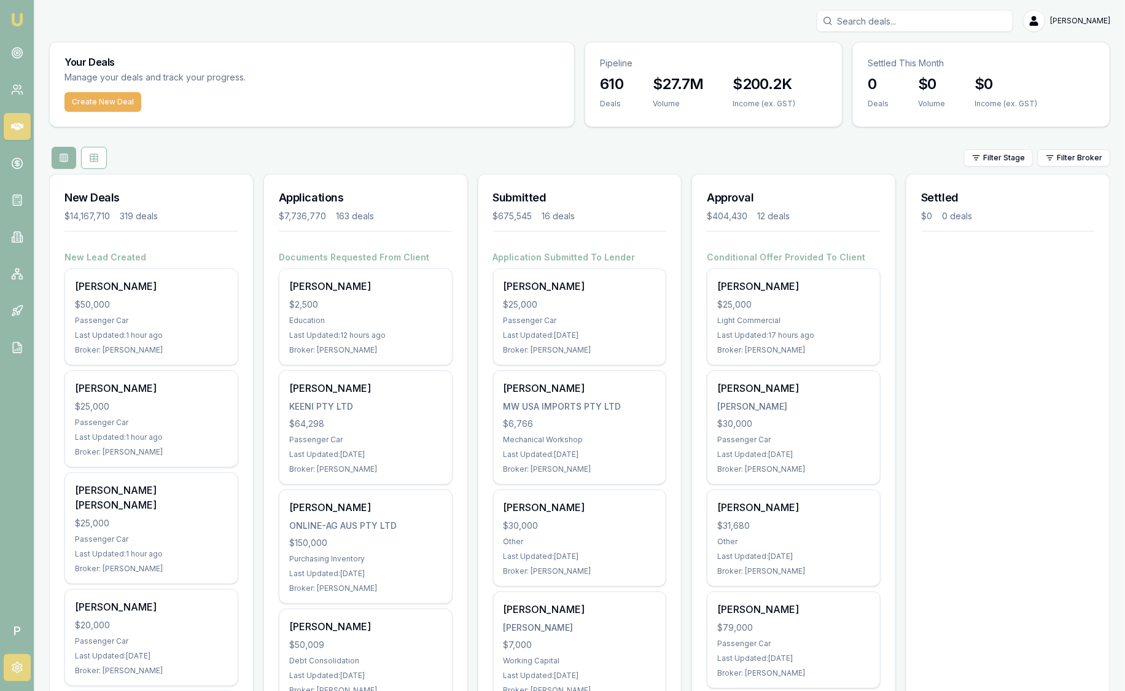
click at [12, 664] on icon at bounding box center [16, 667] width 9 height 10
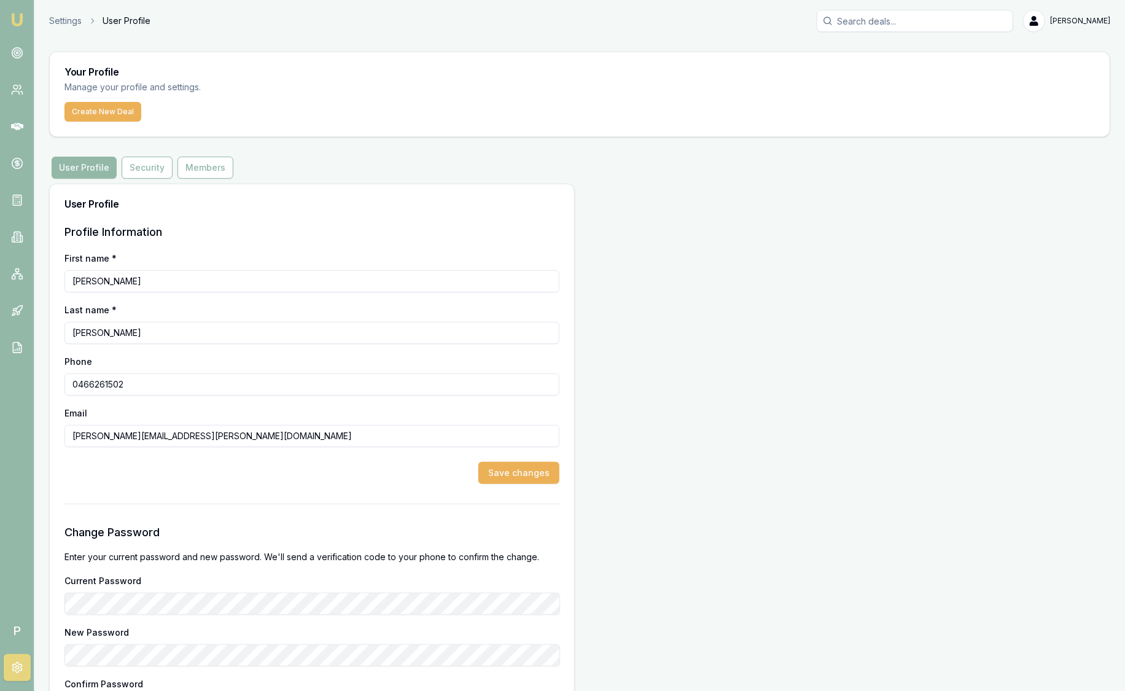
scroll to position [83, 0]
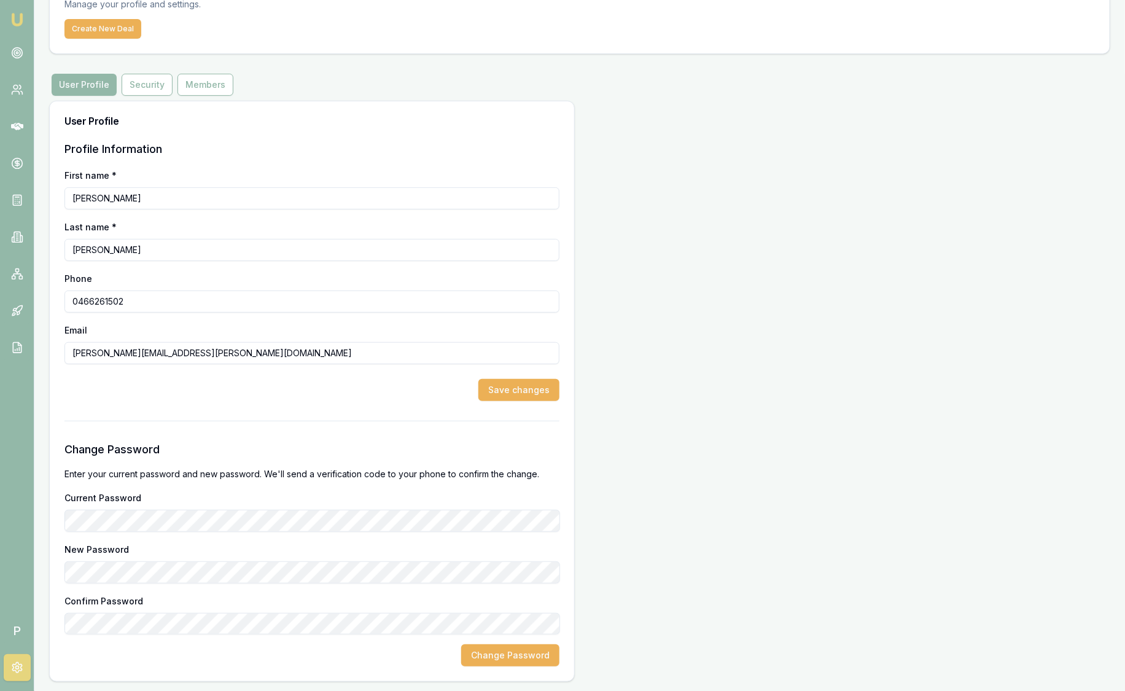
click at [27, 669] on link at bounding box center [17, 667] width 27 height 27
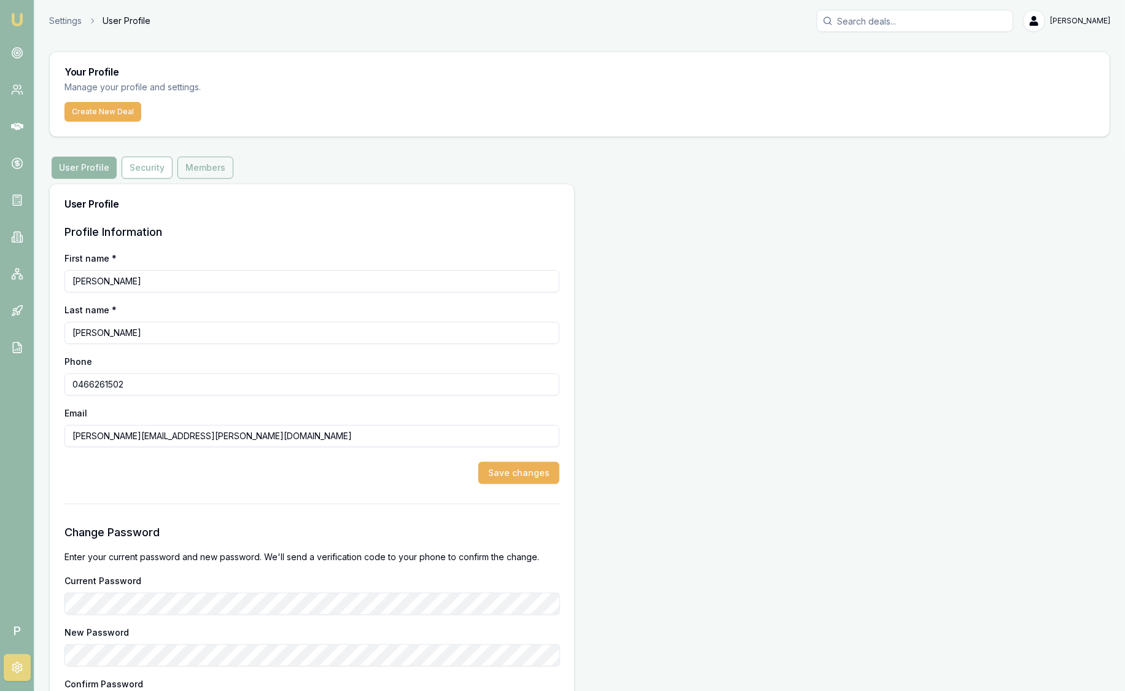
click at [209, 165] on button "Members" at bounding box center [205, 168] width 56 height 22
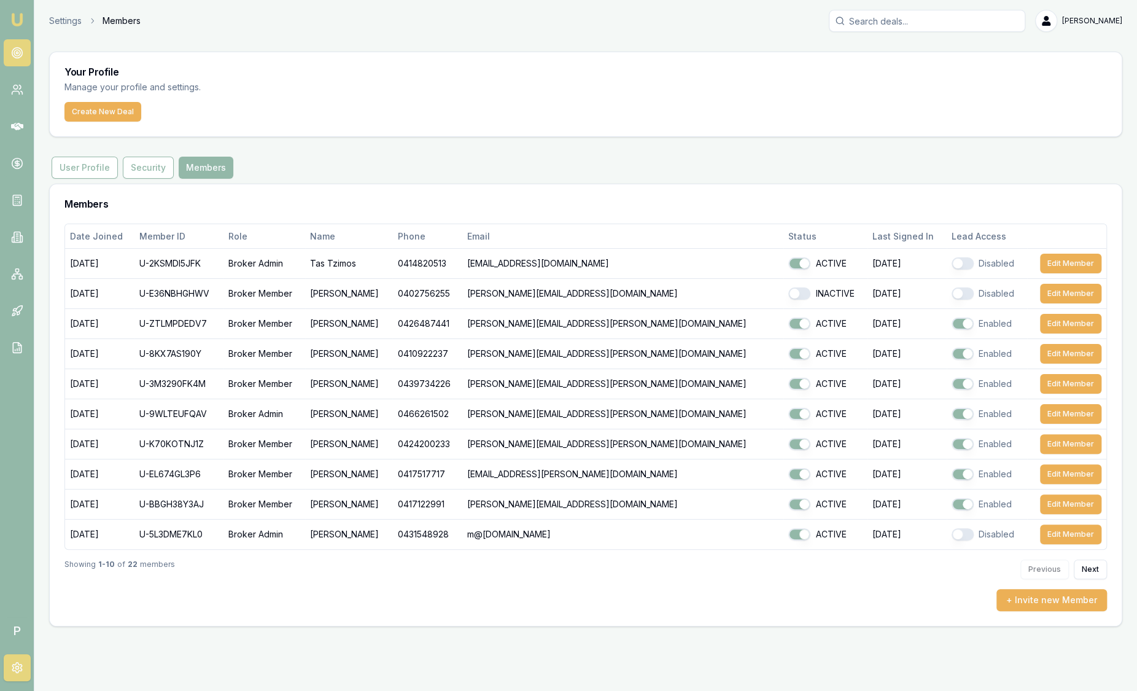
click at [20, 53] on circle at bounding box center [17, 53] width 6 height 6
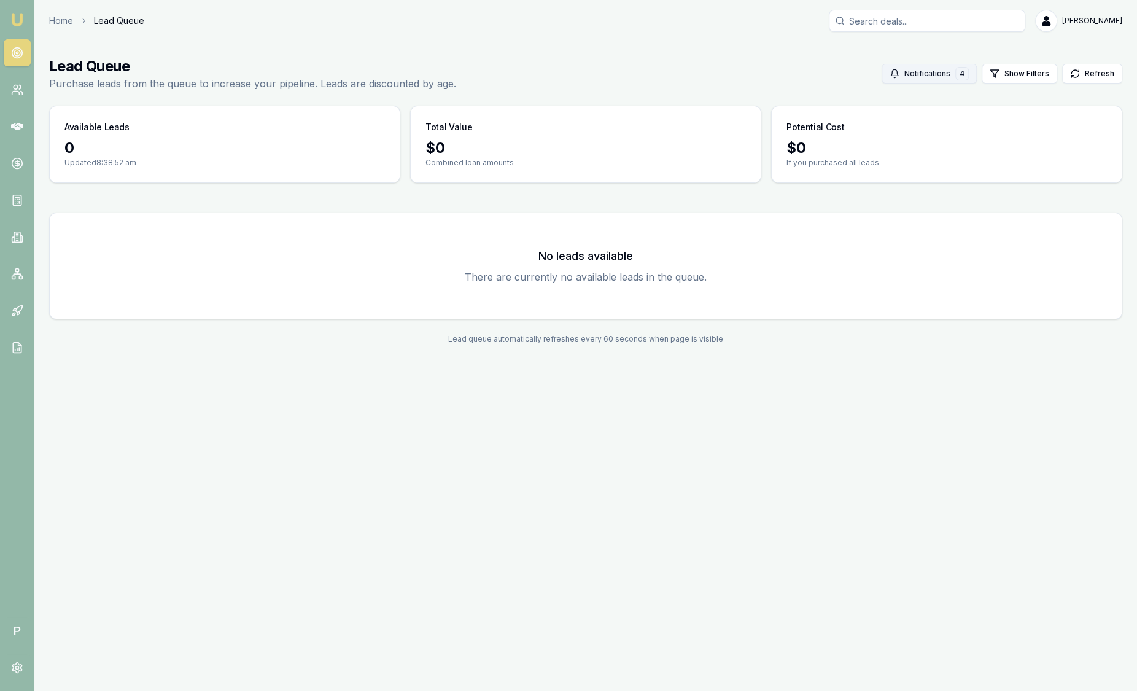
click at [936, 76] on button "Notifications 4" at bounding box center [929, 74] width 95 height 20
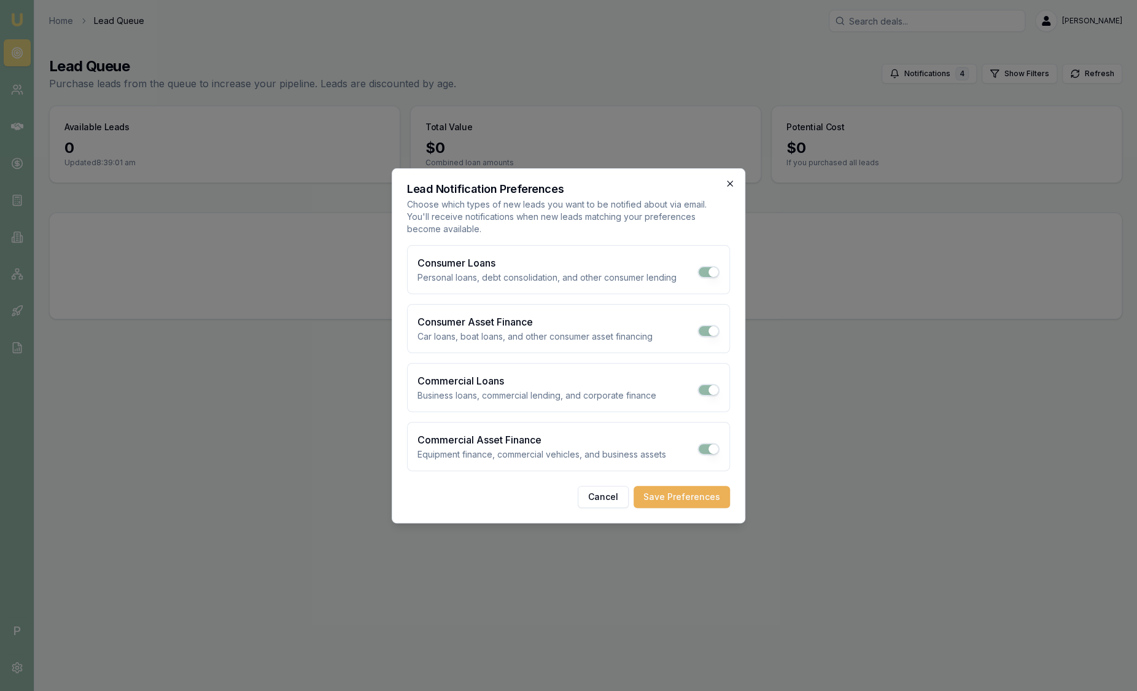
click at [731, 183] on icon "button" at bounding box center [730, 184] width 6 height 6
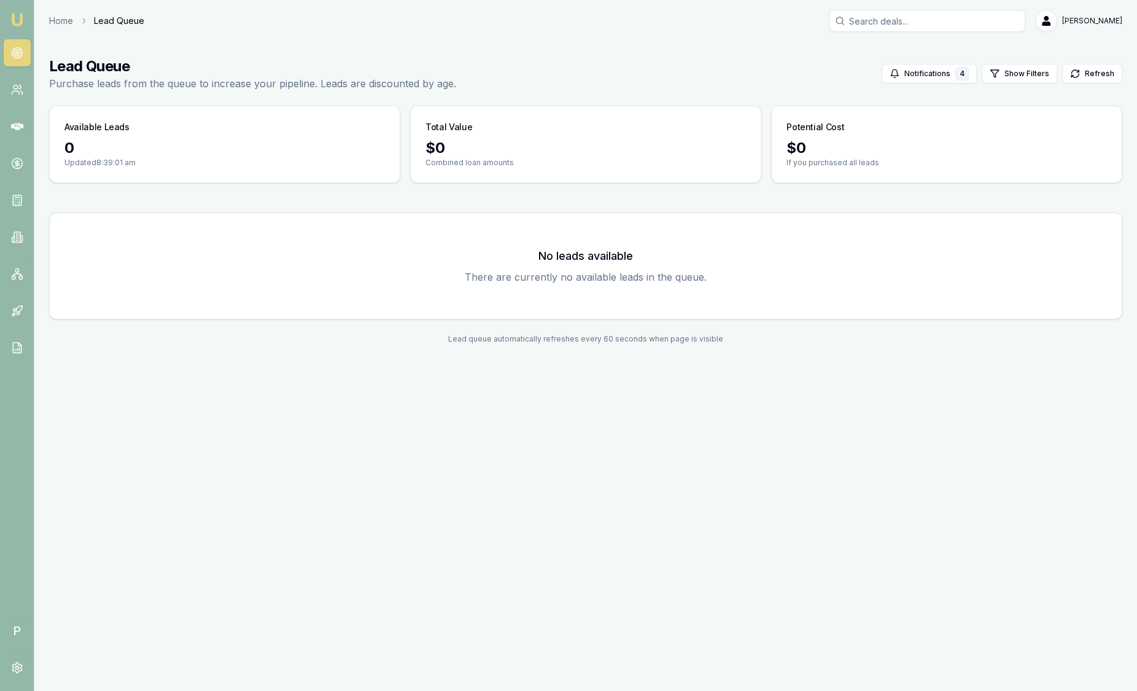
click at [14, 18] on img at bounding box center [17, 19] width 15 height 15
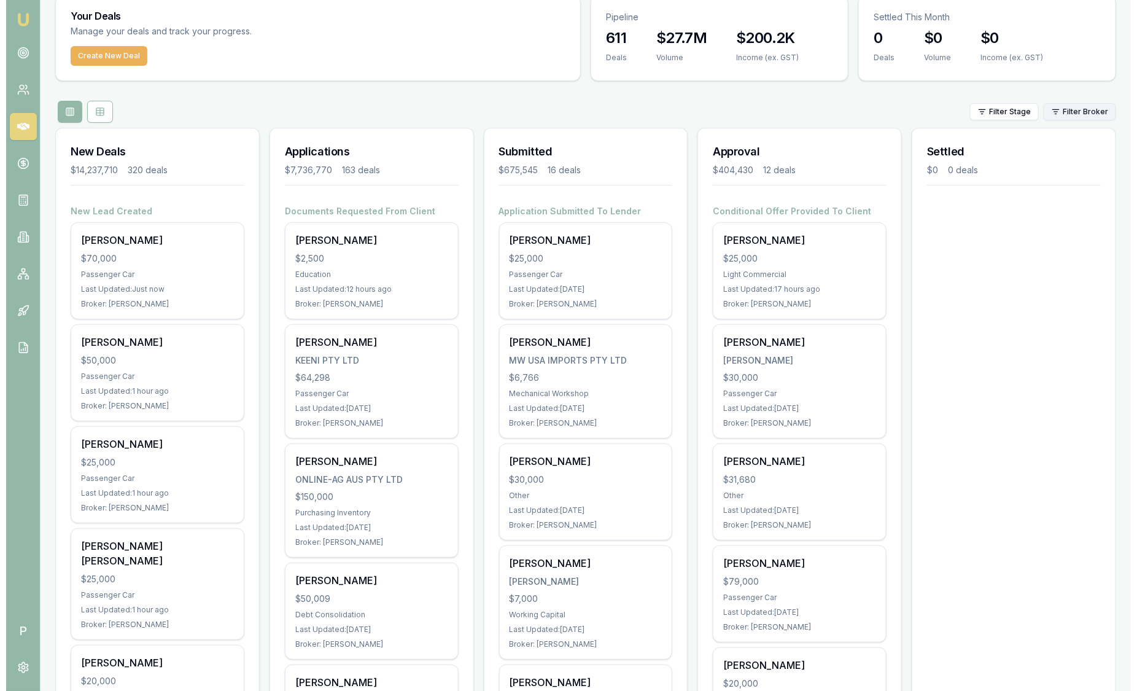
scroll to position [44, 0]
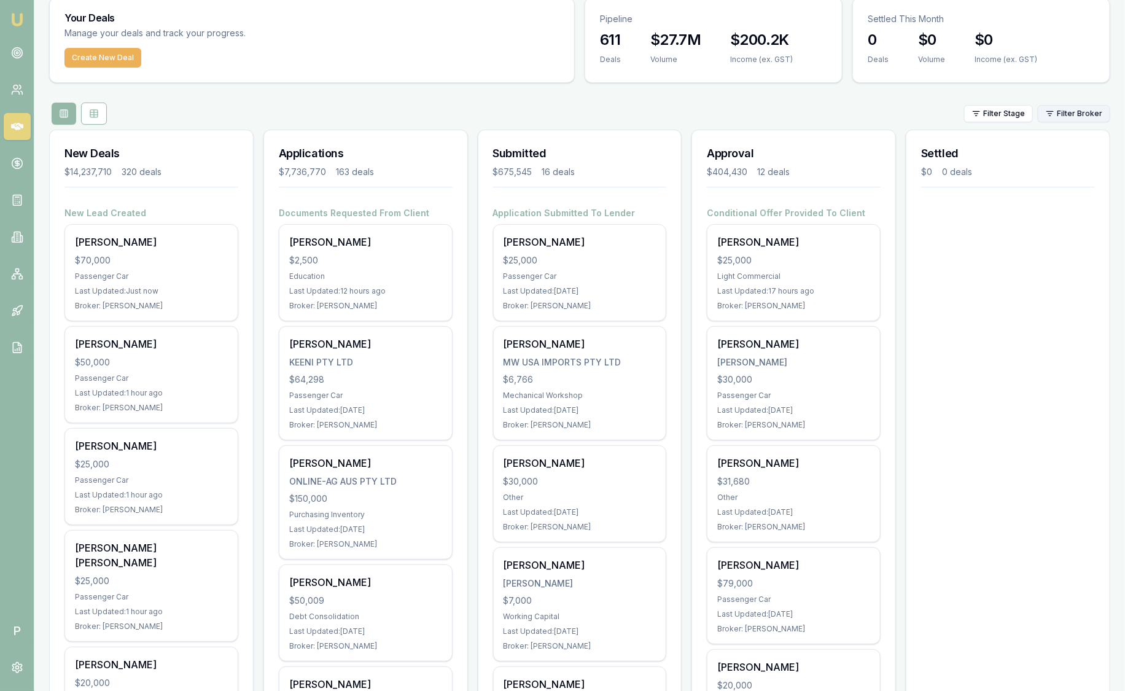
click at [1084, 114] on html "Emu Broker P Sam Crouch Toggle Menu Your Deals Manage your deals and track your…" at bounding box center [562, 301] width 1125 height 691
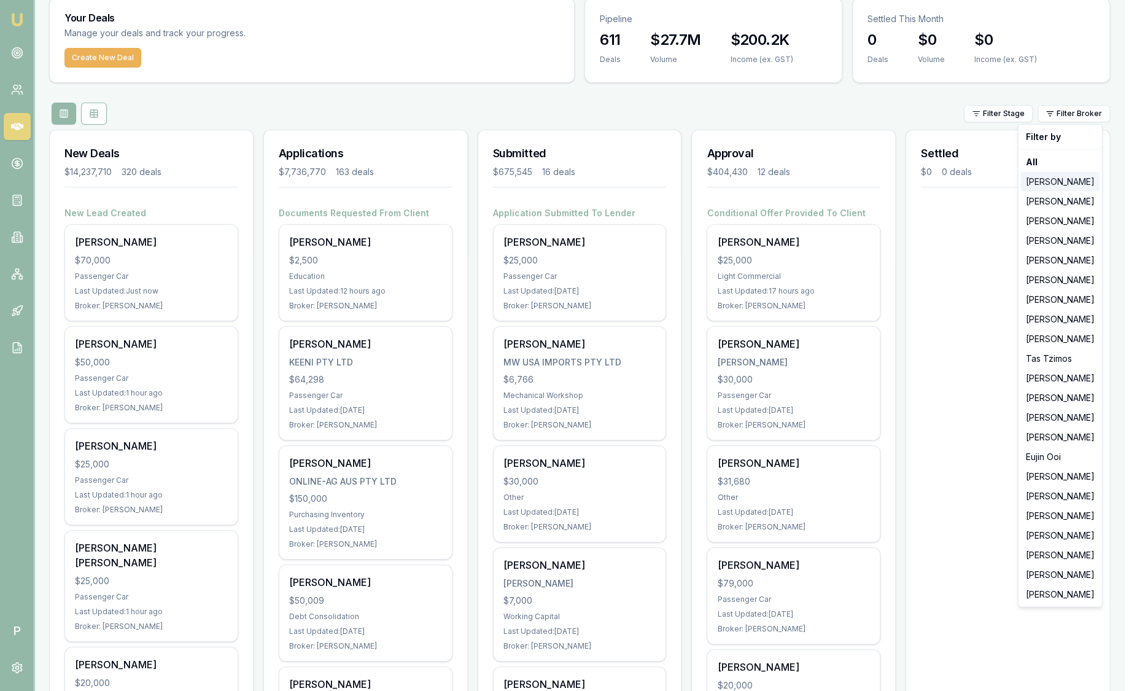
click at [1073, 172] on div "Jackson Fanfulla" at bounding box center [1060, 182] width 79 height 20
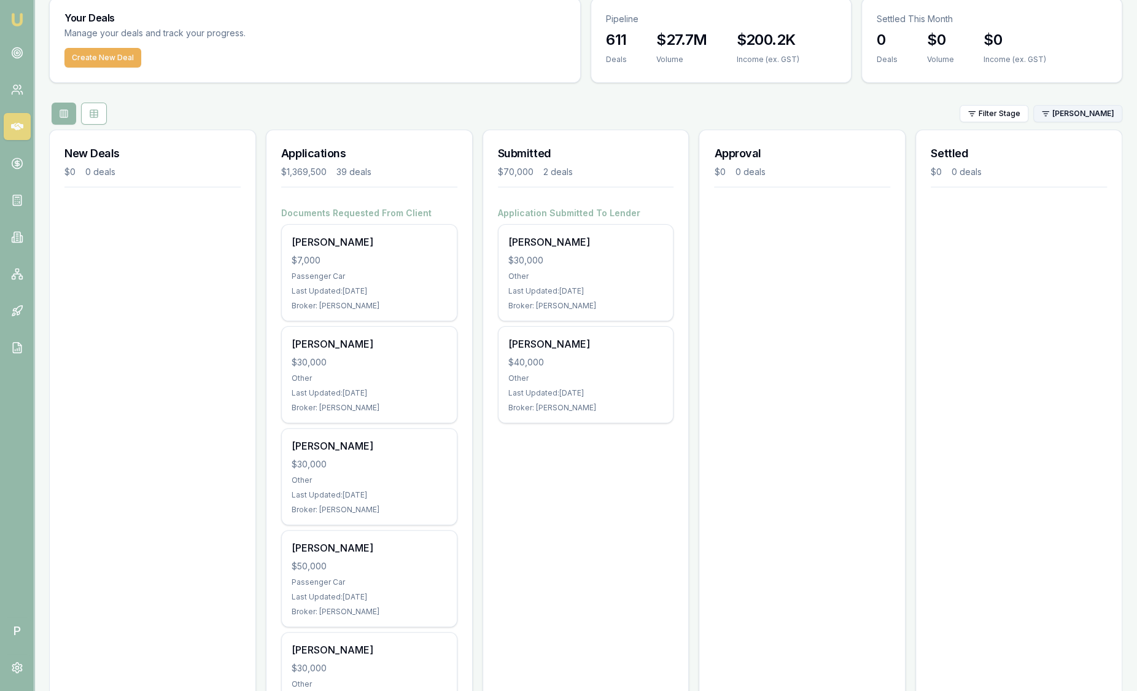
click at [1049, 112] on html "Emu Broker P Sam Crouch Toggle Menu Your Deals Manage your deals and track your…" at bounding box center [568, 301] width 1137 height 691
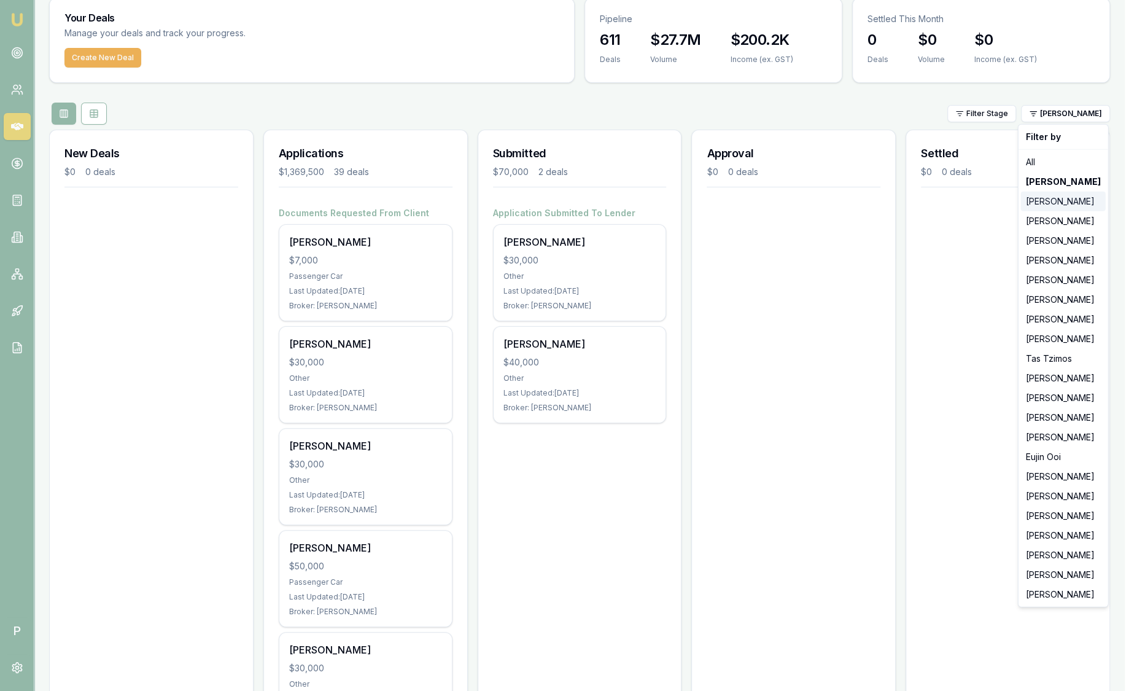
click at [1055, 201] on div "Stevette Gelavis" at bounding box center [1063, 202] width 85 height 20
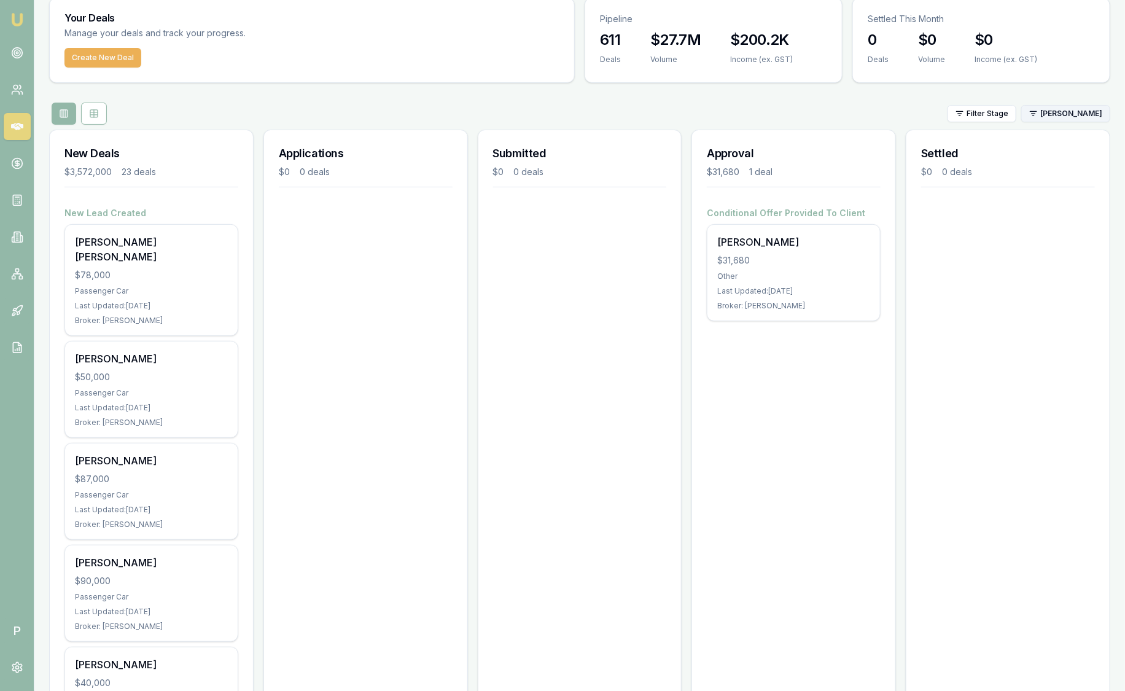
click at [1071, 117] on html "Emu Broker P Sam Crouch Toggle Menu Your Deals Manage your deals and track your…" at bounding box center [562, 301] width 1125 height 691
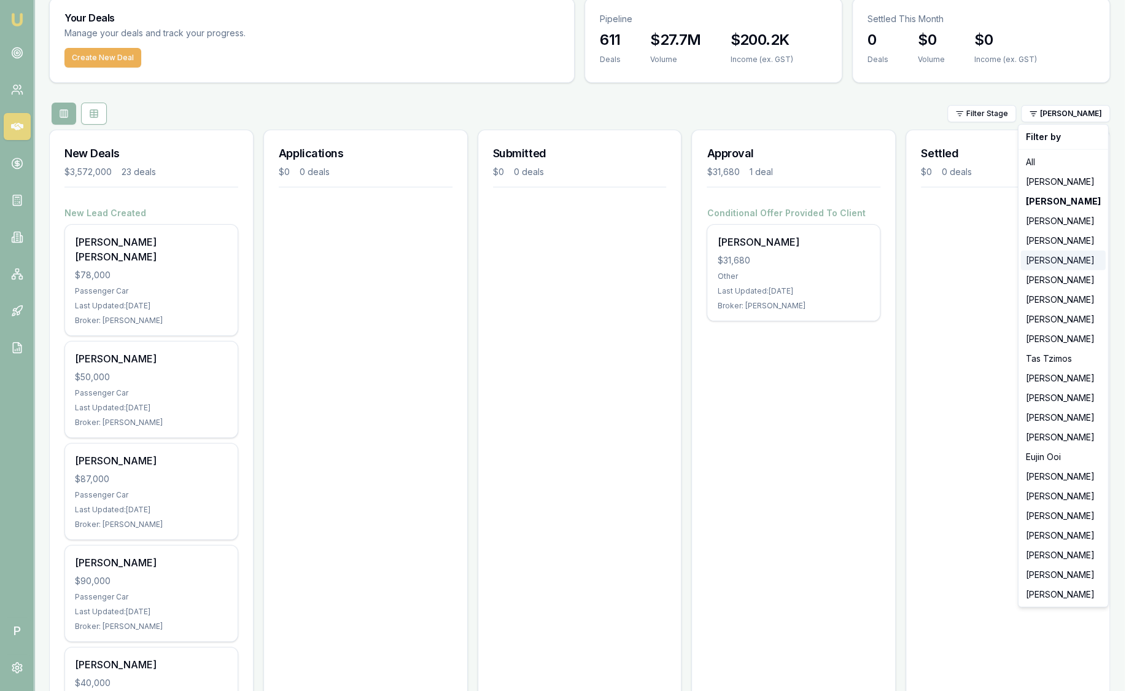
click at [1062, 262] on div "Evette Abdo" at bounding box center [1063, 260] width 85 height 20
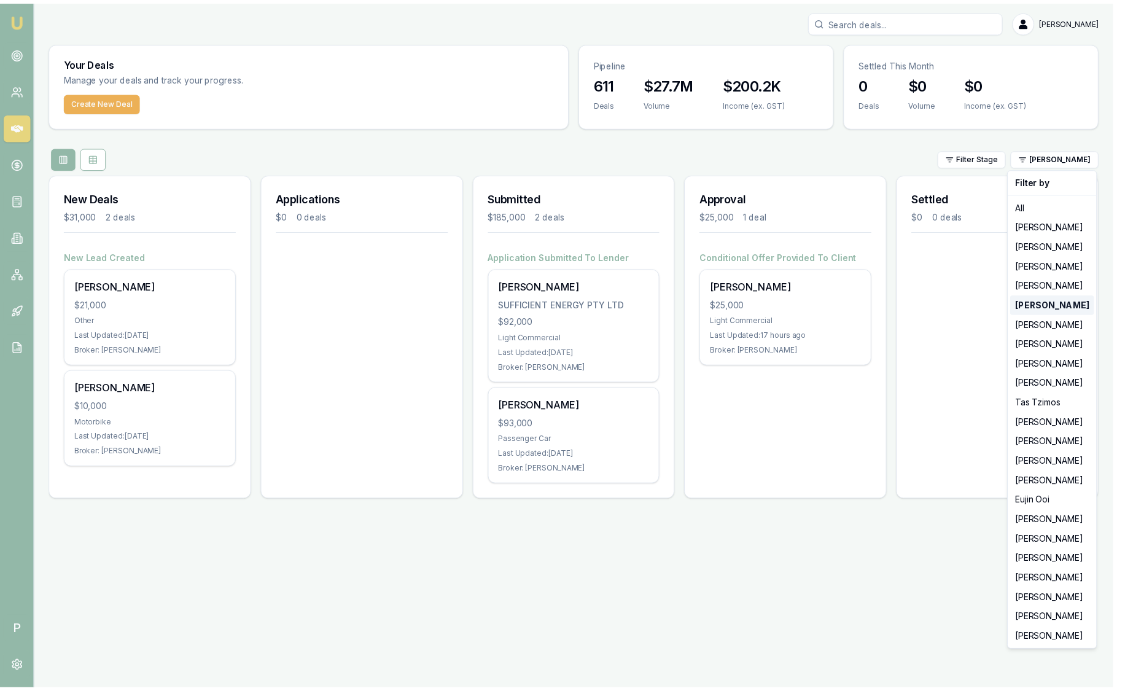
scroll to position [0, 0]
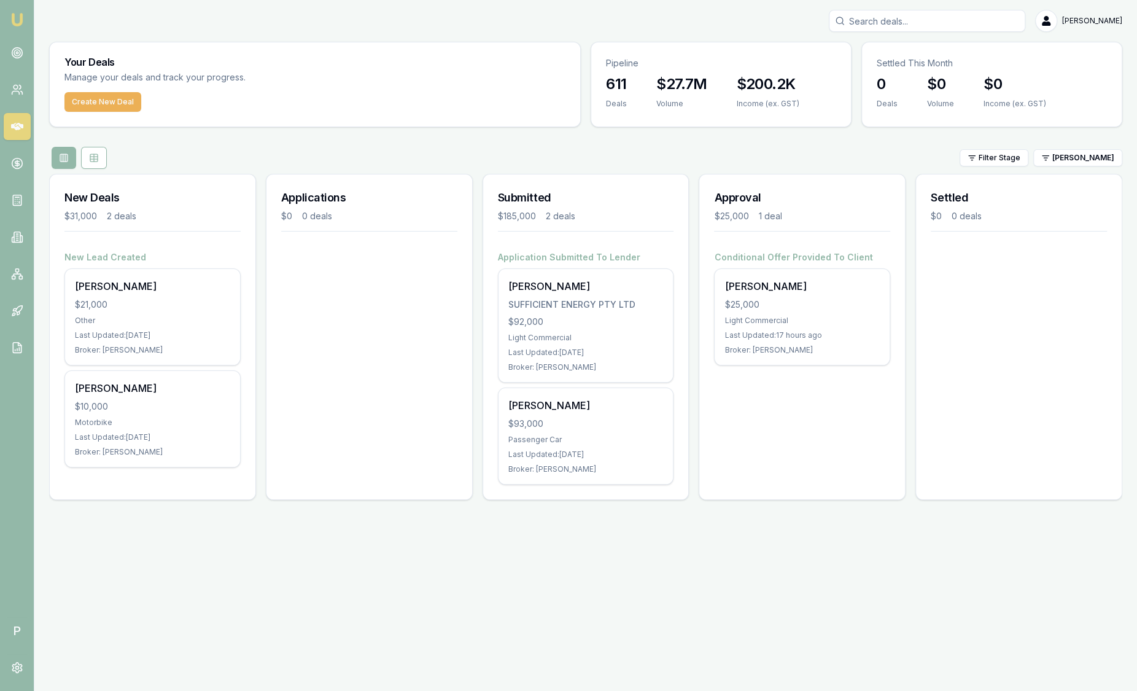
click at [1062, 262] on div at bounding box center [1019, 258] width 206 height 15
click at [1075, 155] on html "Emu Broker P Sam Crouch Toggle Menu Your Deals Manage your deals and track your…" at bounding box center [568, 345] width 1137 height 691
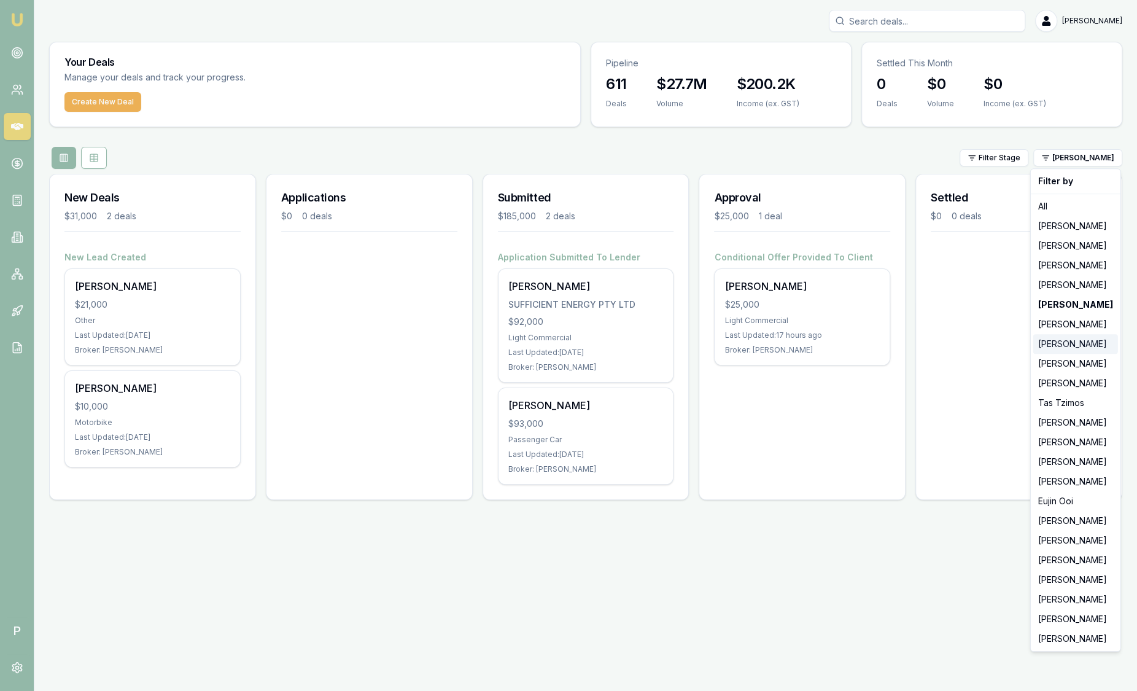
click at [1063, 337] on div "[PERSON_NAME]" at bounding box center [1075, 344] width 85 height 20
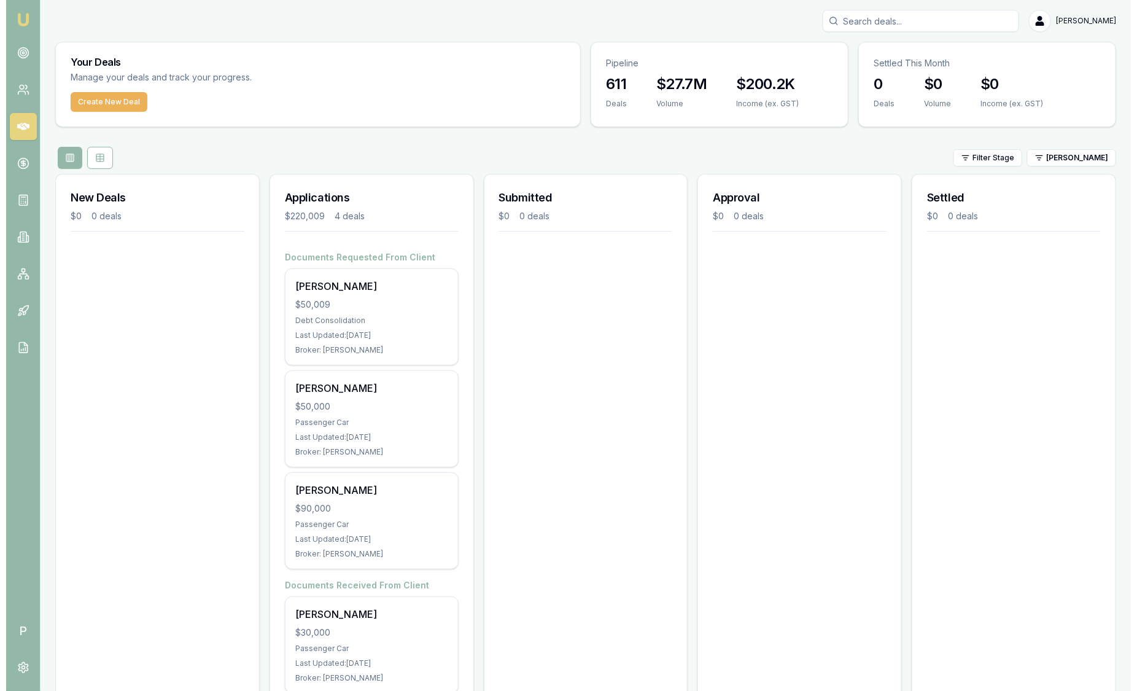
scroll to position [36, 0]
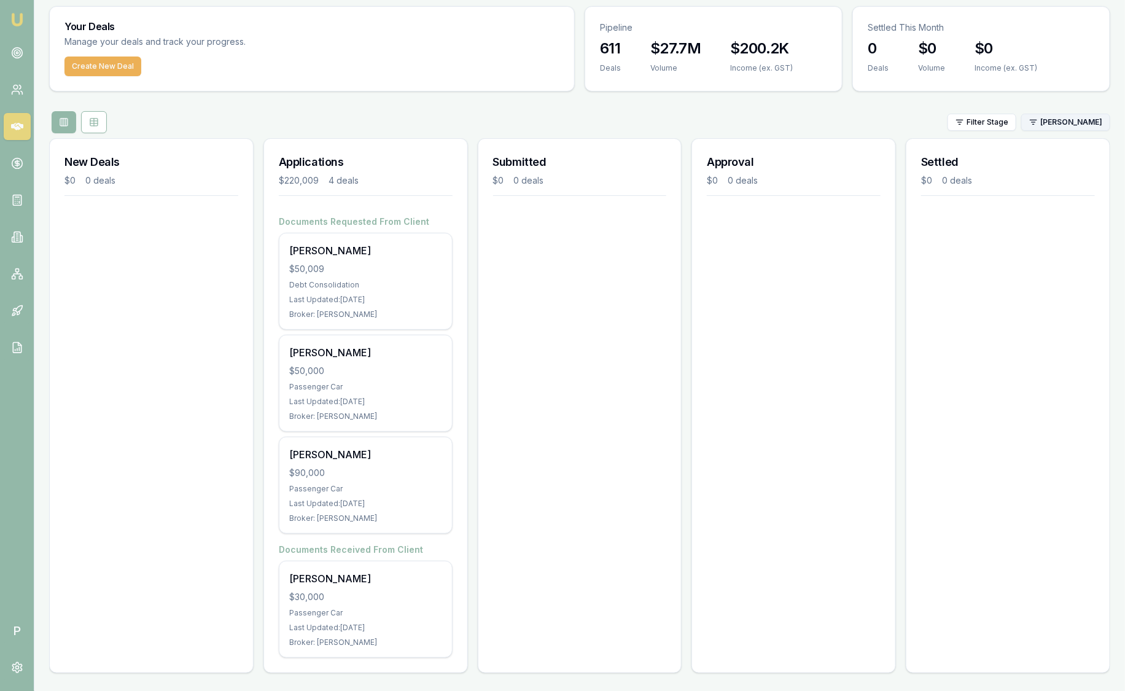
click at [1071, 125] on html "Emu Broker P Sam Crouch Toggle Menu Your Deals Manage your deals and track your…" at bounding box center [562, 309] width 1125 height 691
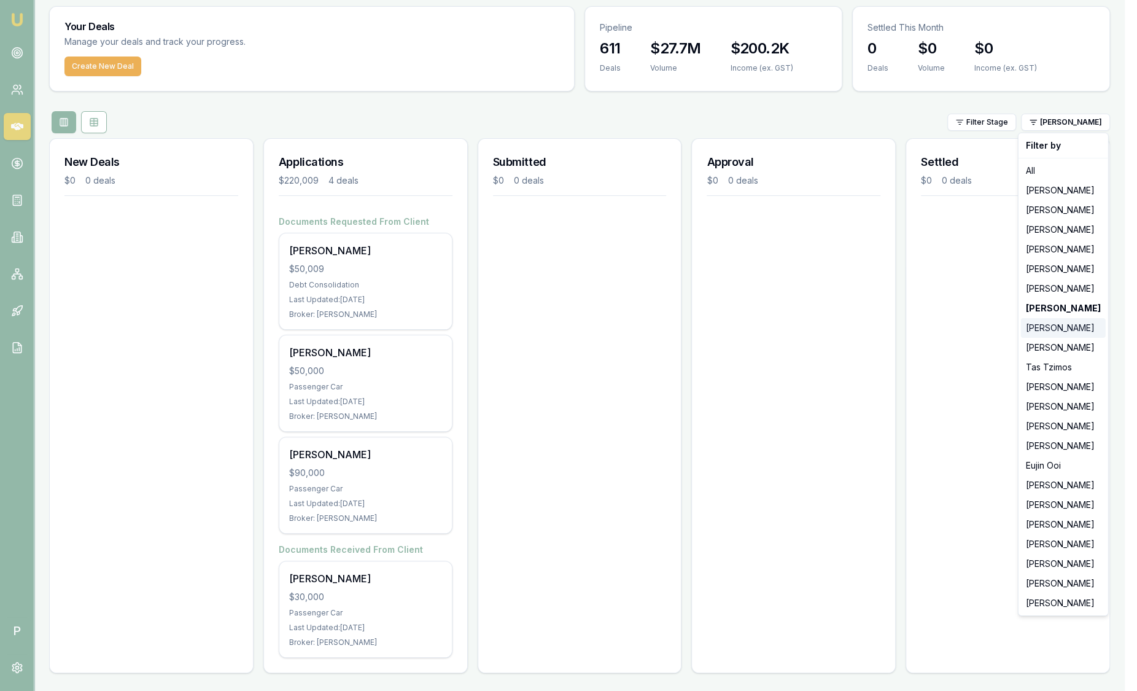
click at [1038, 332] on div "Wendy Fonseka" at bounding box center [1063, 328] width 85 height 20
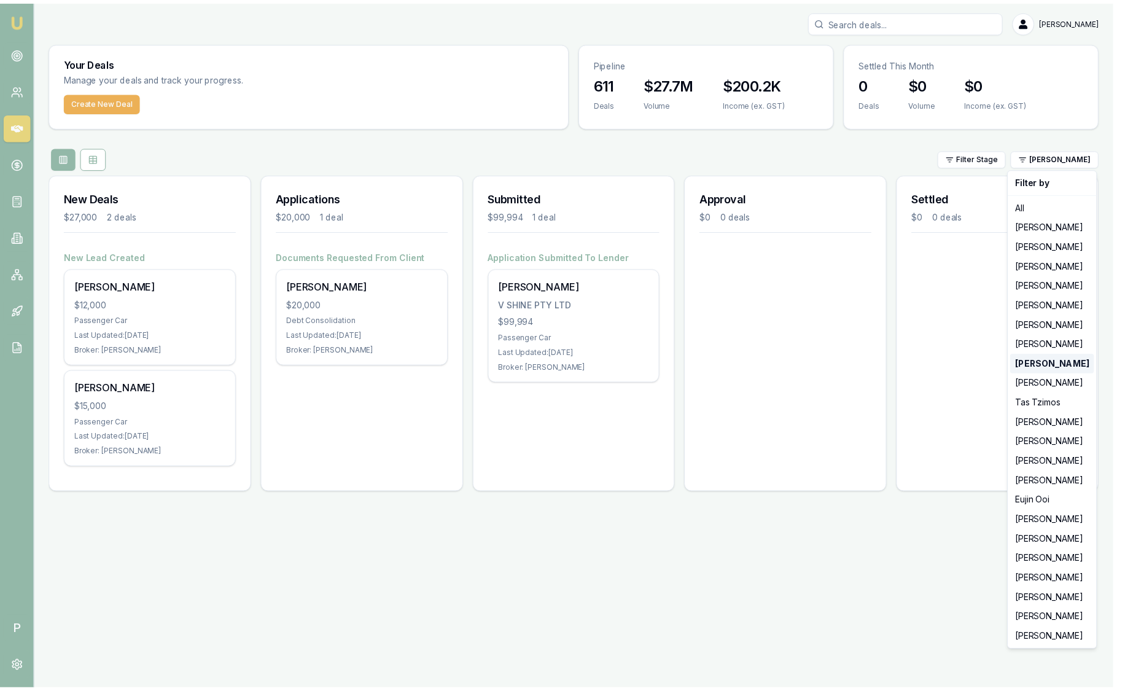
scroll to position [0, 0]
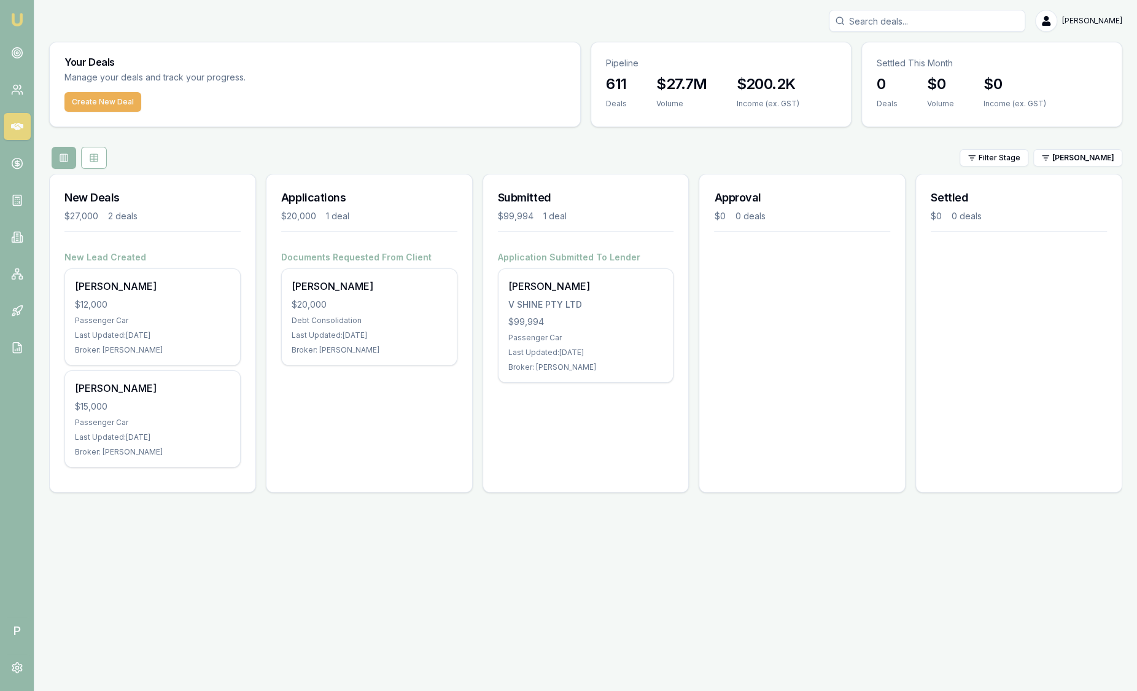
click at [1038, 332] on div "Settled $0 0 deals" at bounding box center [1018, 333] width 207 height 319
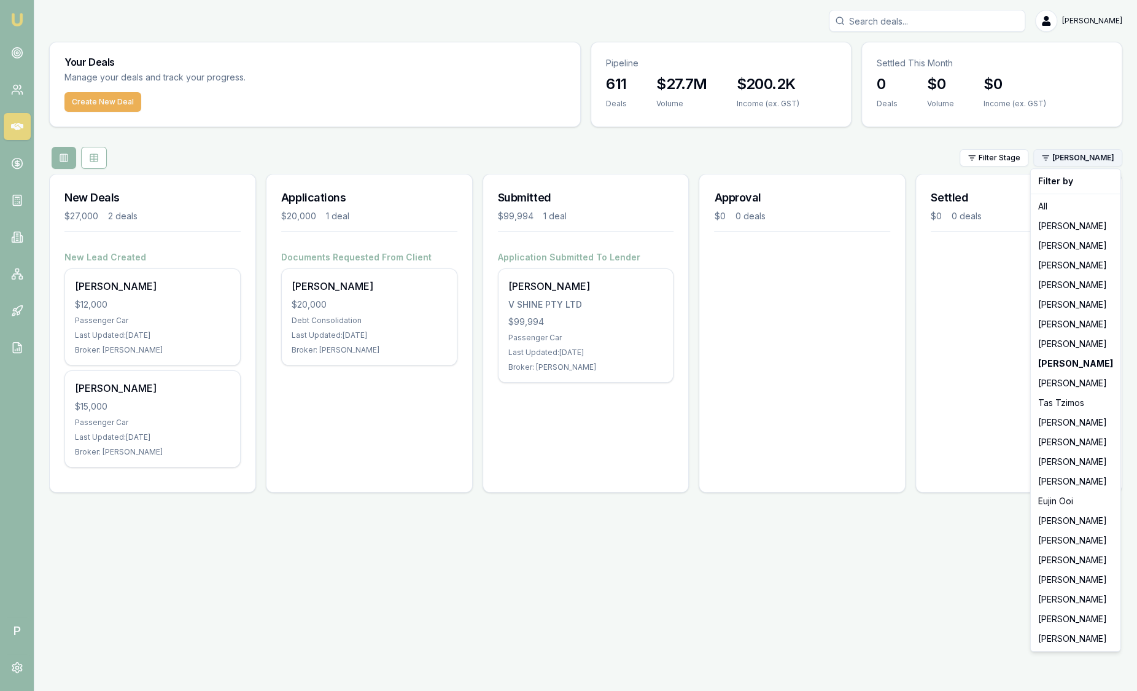
click at [1060, 163] on html "Emu Broker P Sam Crouch Toggle Menu Your Deals Manage your deals and track your…" at bounding box center [568, 345] width 1137 height 691
click at [1051, 441] on div "Pinkesh Patel" at bounding box center [1075, 442] width 85 height 20
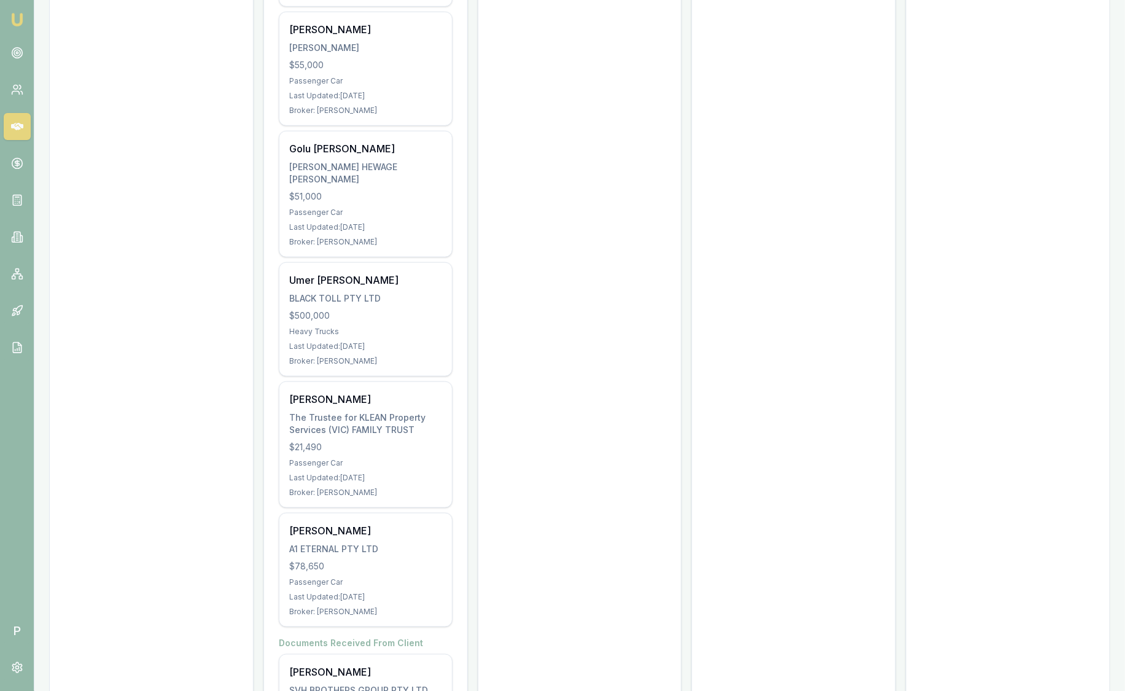
scroll to position [485, 0]
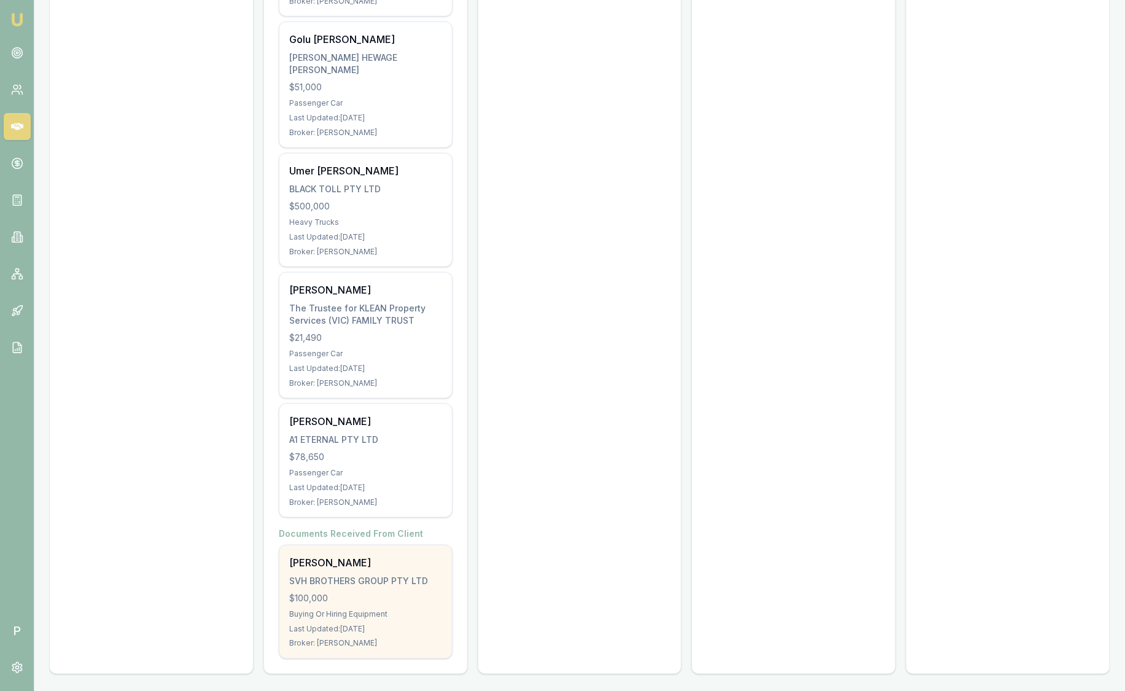
click at [390, 556] on div "[PERSON_NAME]" at bounding box center [365, 562] width 153 height 15
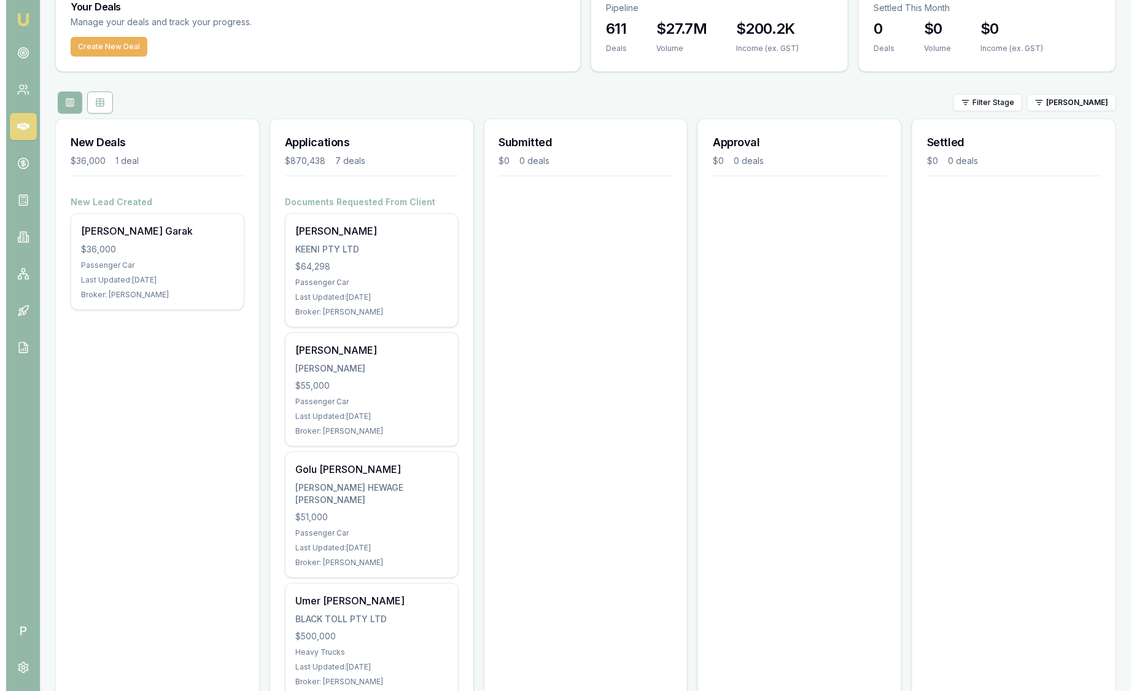
scroll to position [0, 0]
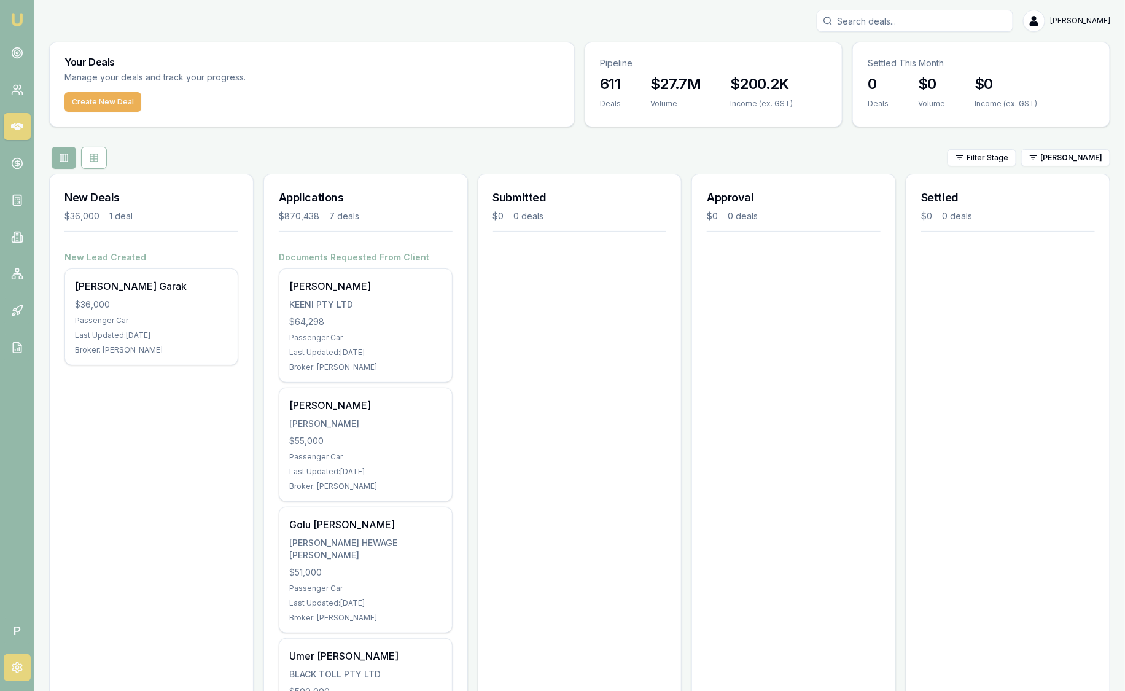
click at [20, 671] on icon at bounding box center [17, 667] width 12 height 12
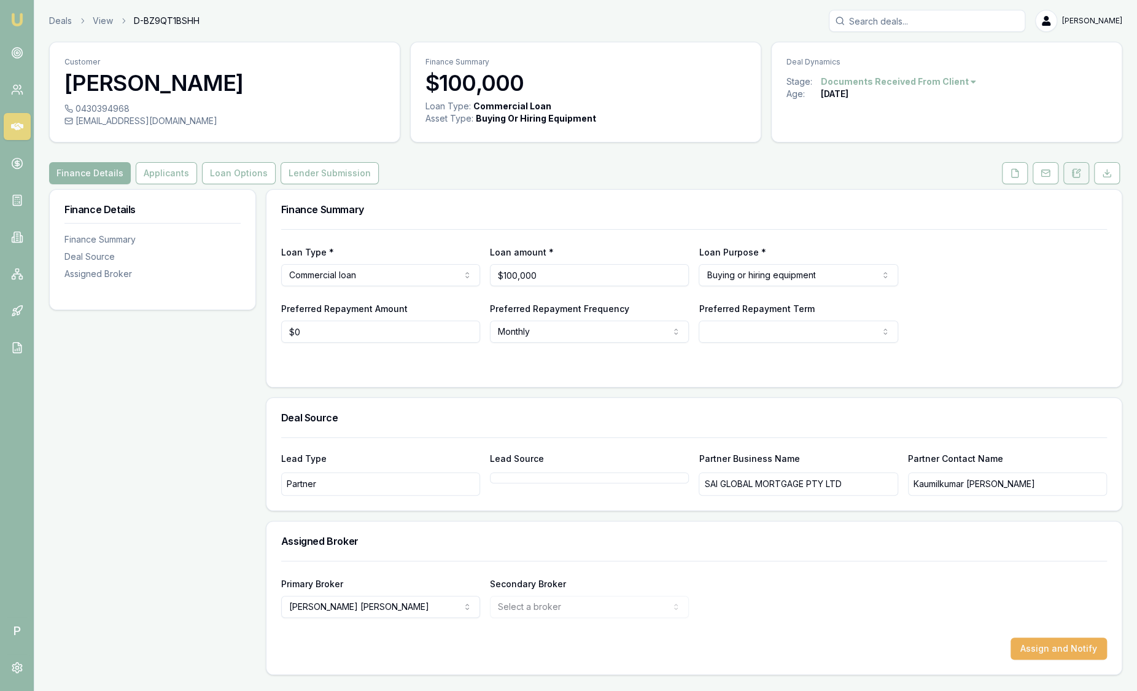
click at [1074, 171] on icon at bounding box center [1073, 171] width 2 height 0
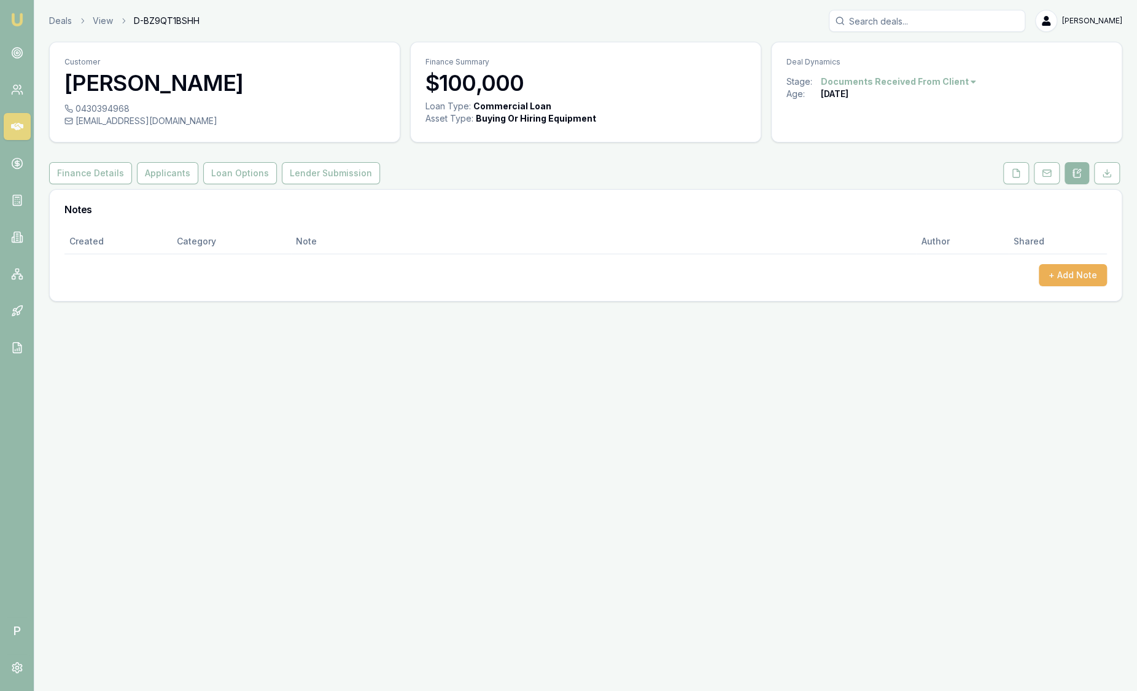
click at [17, 16] on img at bounding box center [17, 19] width 15 height 15
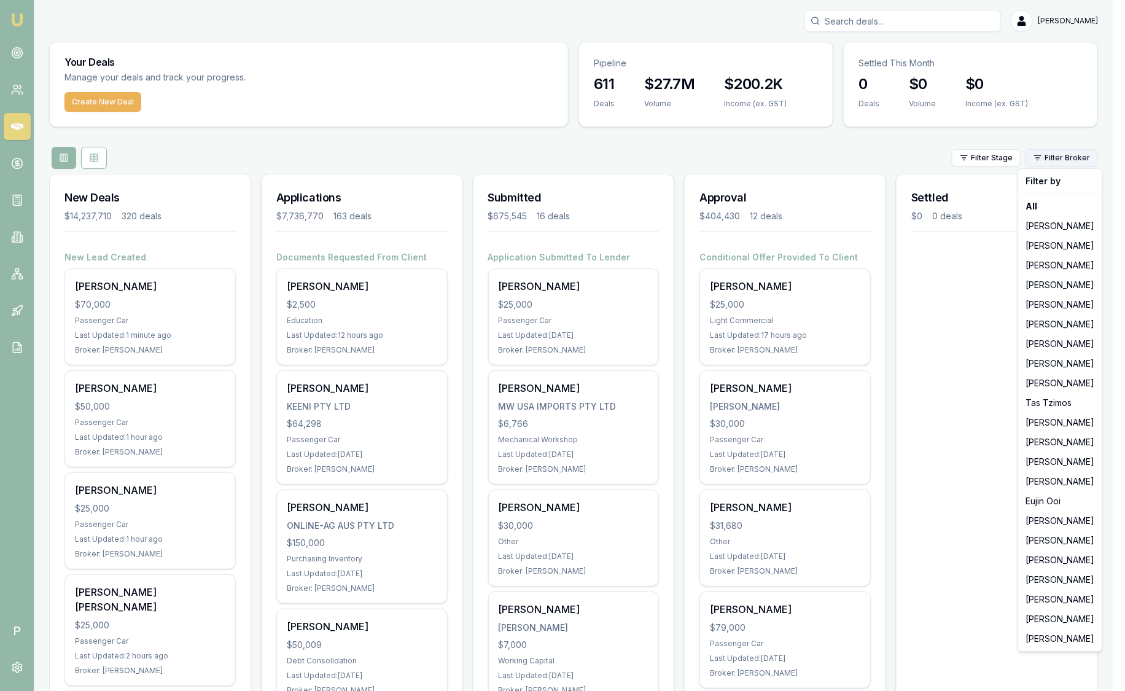
click at [1057, 162] on html "Emu Broker P [PERSON_NAME] Toggle Menu Your Deals Manage your deals and track y…" at bounding box center [562, 345] width 1125 height 691
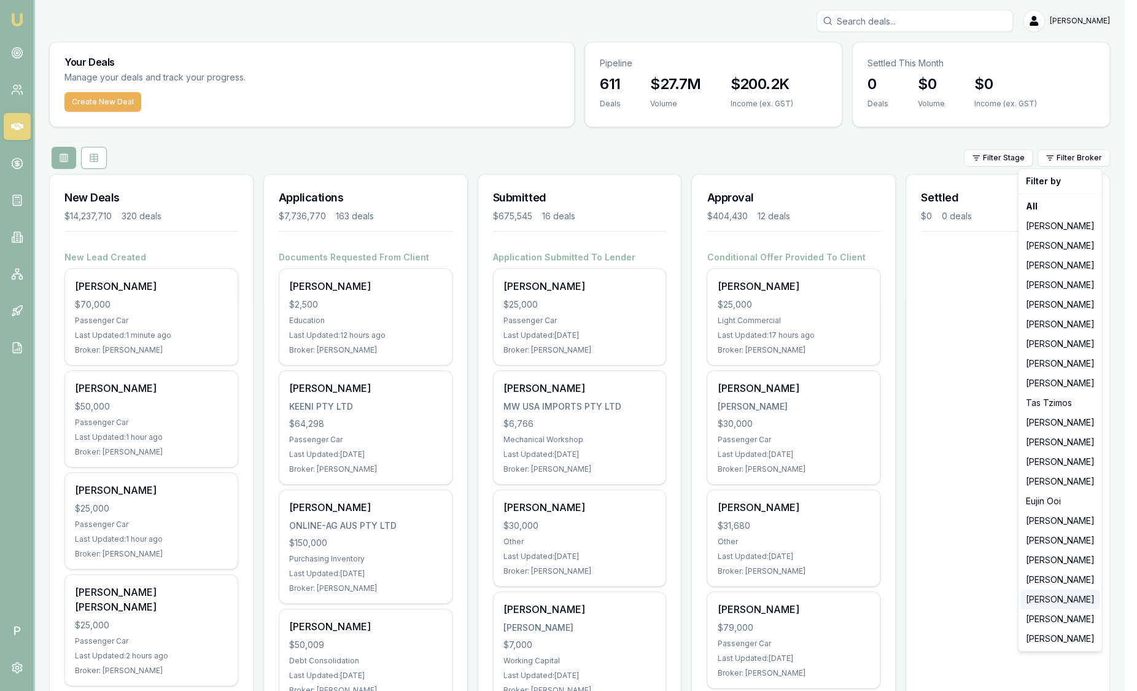
click at [1057, 605] on div "[PERSON_NAME]" at bounding box center [1060, 599] width 79 height 20
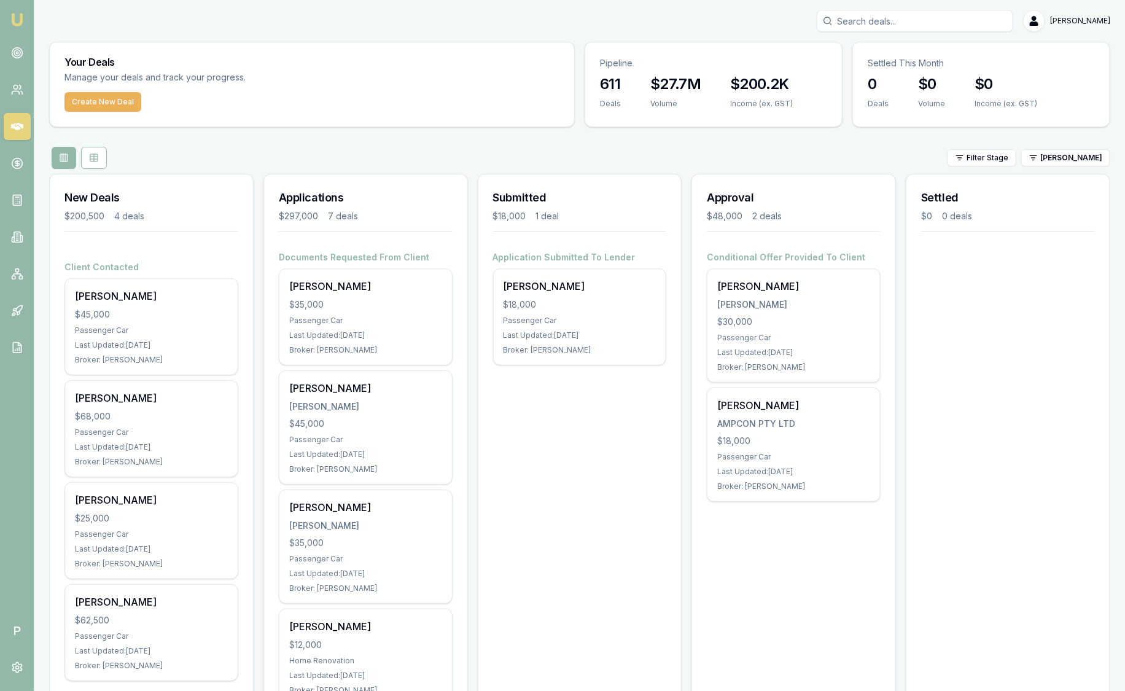
click at [1029, 118] on div "$0 Income (ex. GST)" at bounding box center [1006, 98] width 92 height 49
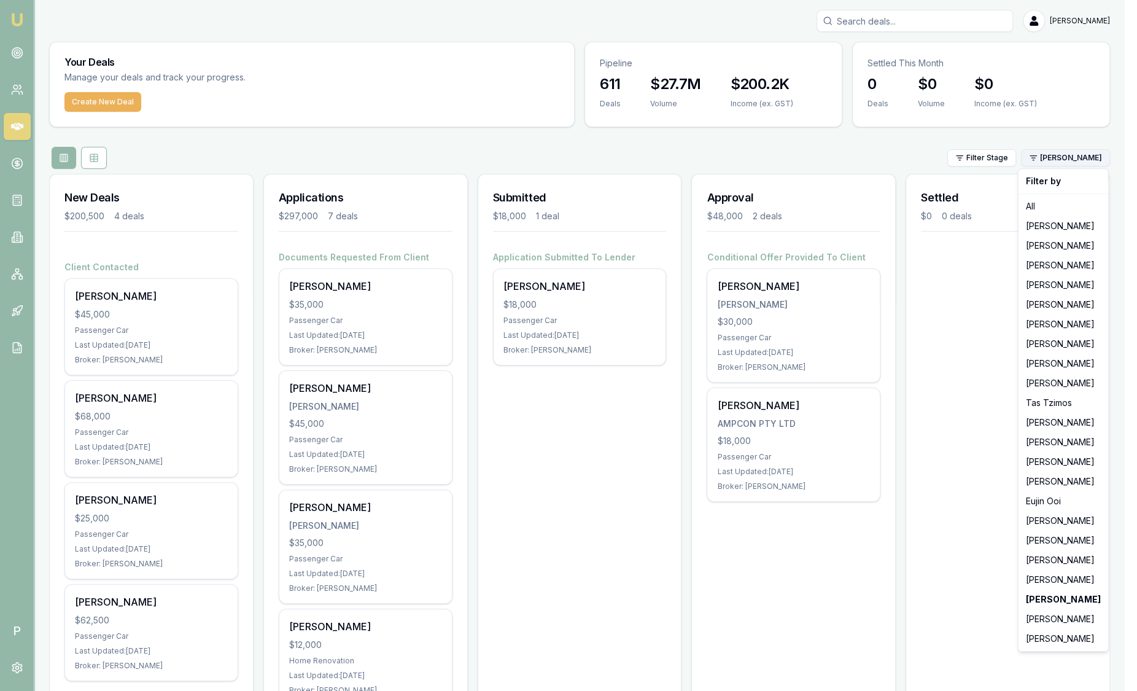
click at [1046, 161] on html "Emu Broker P Sam Crouch Toggle Menu Your Deals Manage your deals and track your…" at bounding box center [568, 345] width 1137 height 691
click at [1071, 643] on div "[PERSON_NAME]" at bounding box center [1063, 639] width 85 height 20
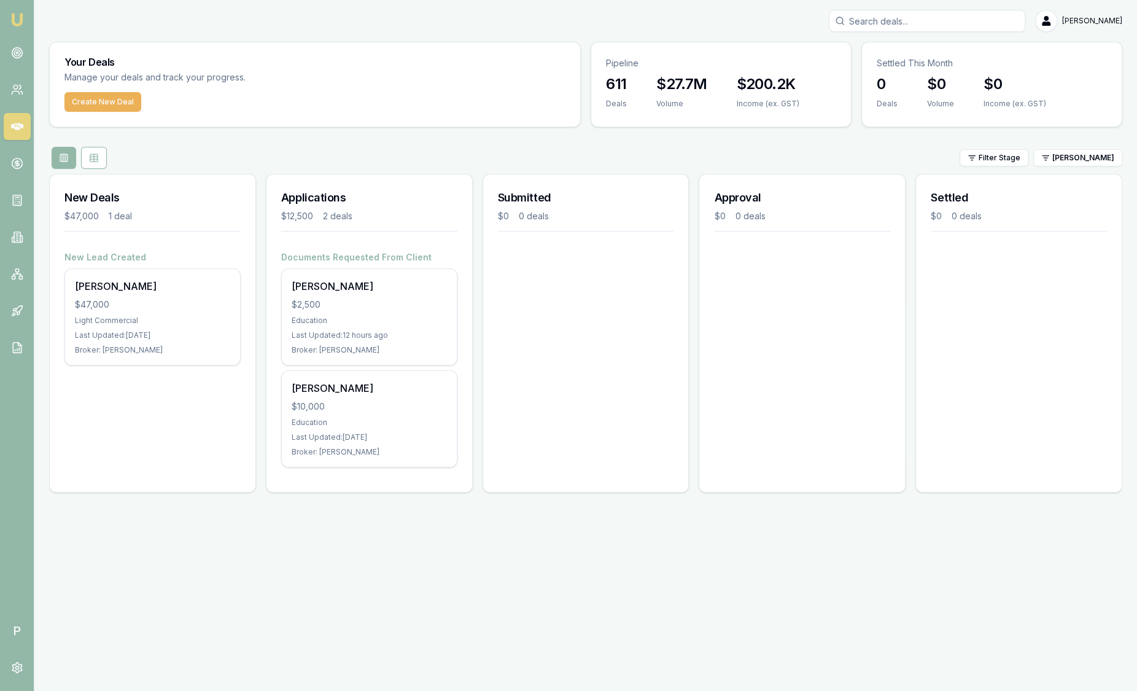
click at [23, 25] on img at bounding box center [17, 19] width 15 height 15
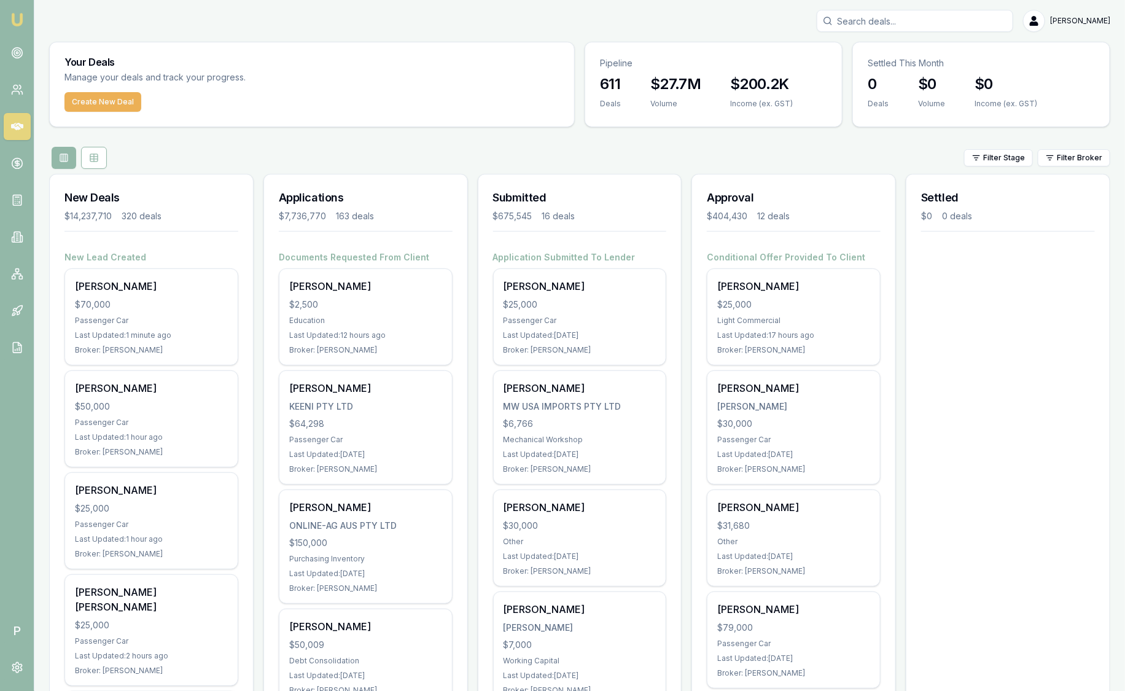
click at [27, 20] on nav "Emu Broker" at bounding box center [17, 185] width 34 height 371
click at [19, 58] on icon at bounding box center [17, 53] width 12 height 12
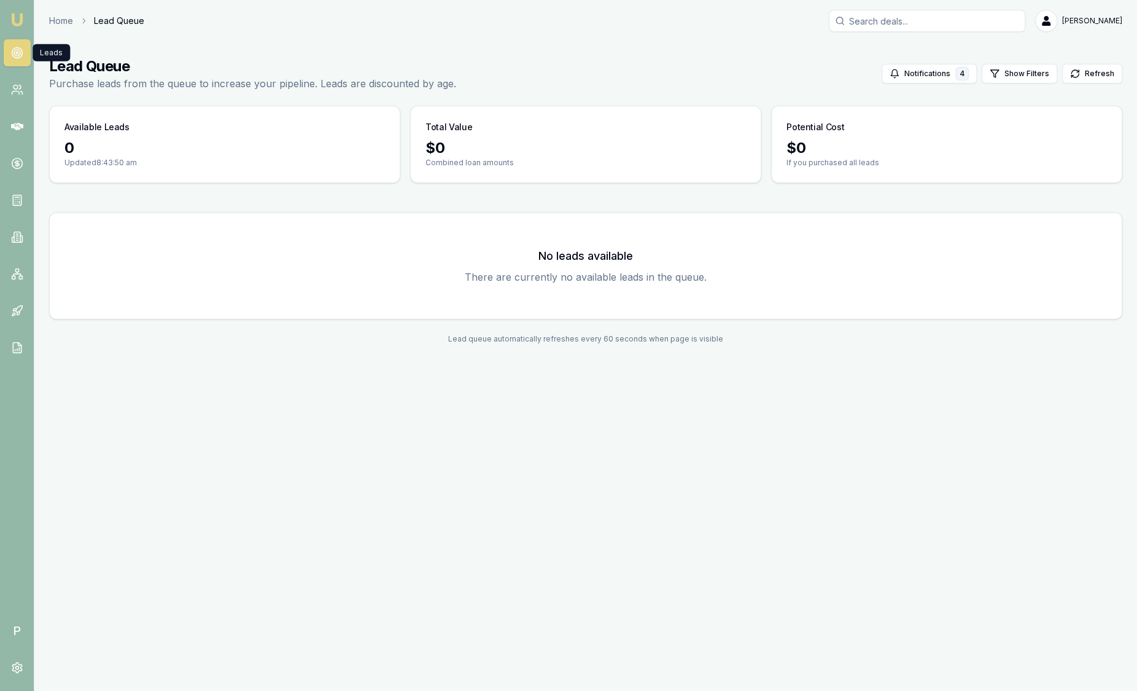
click at [5, 430] on aside "Emu Broker P" at bounding box center [17, 345] width 34 height 691
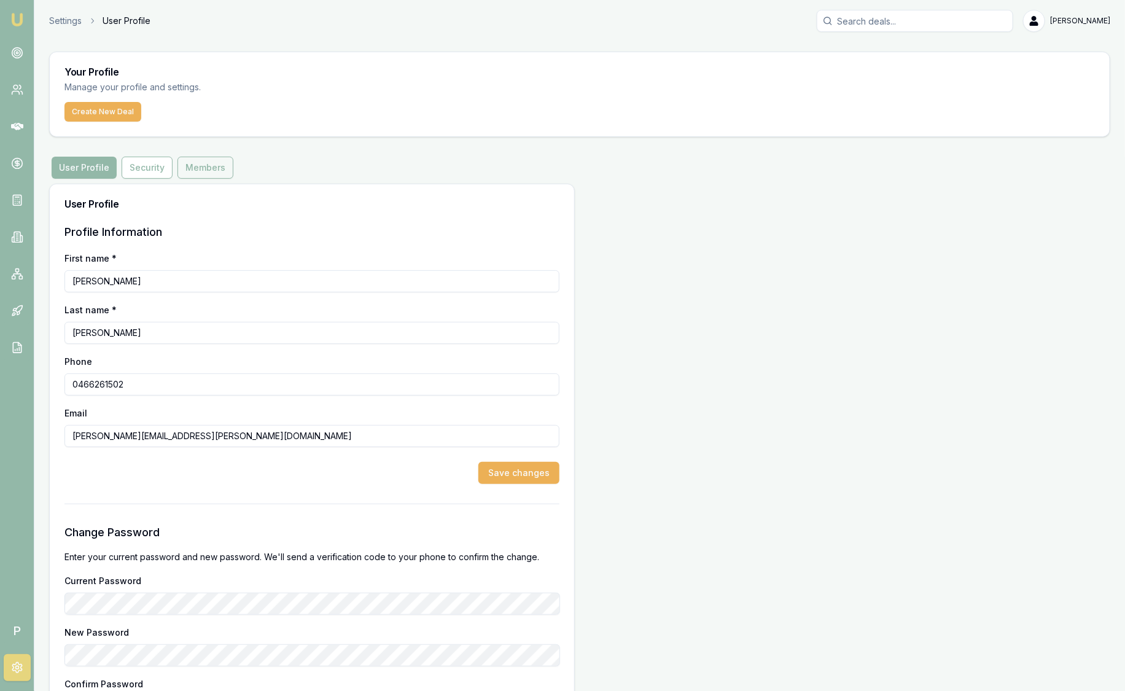
click at [216, 166] on button "Members" at bounding box center [205, 168] width 56 height 22
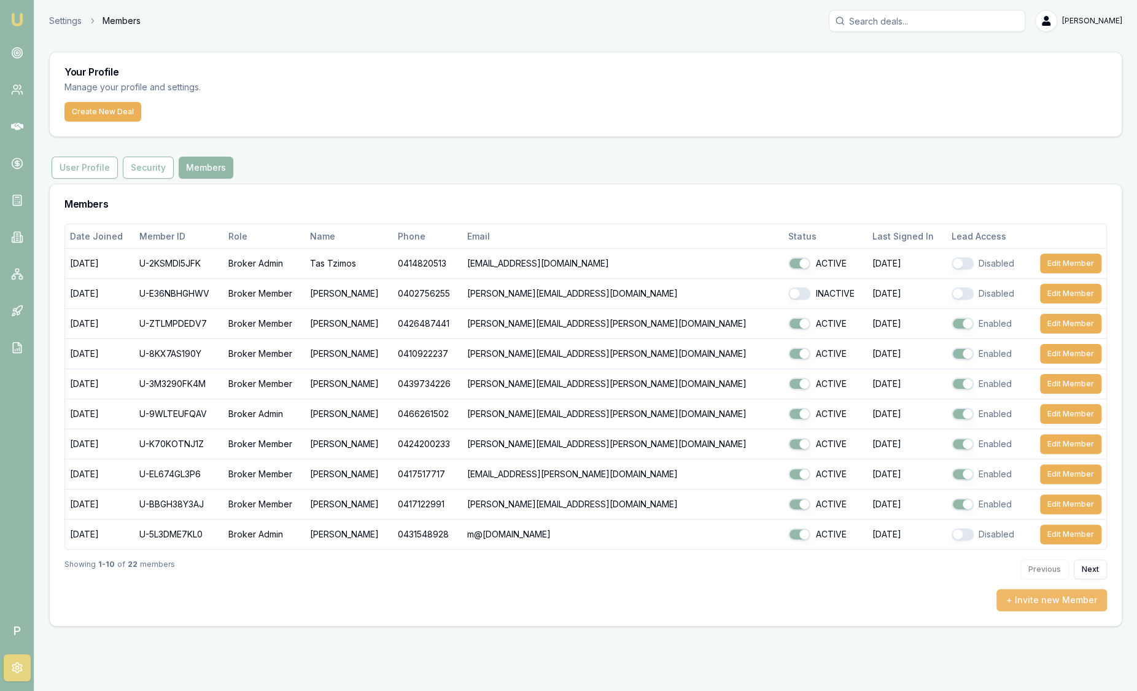
click at [1060, 596] on button "+ Invite new Member" at bounding box center [1051, 600] width 111 height 22
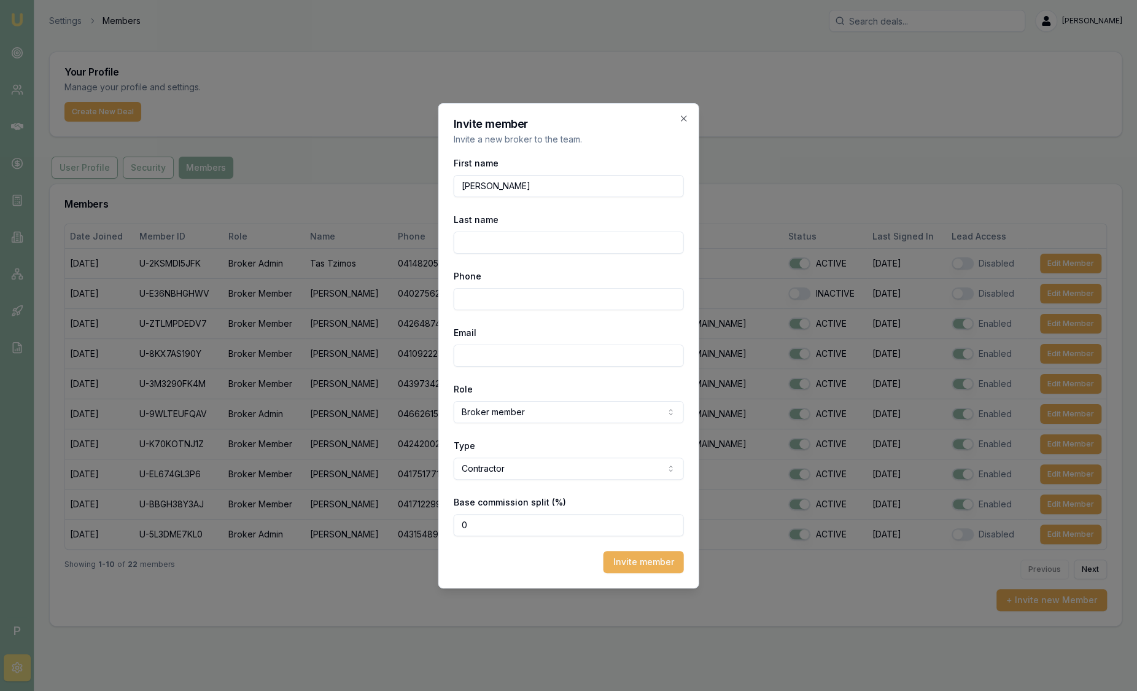
type input "Jonatan"
type input "[PERSON_NAME]"
click at [494, 285] on div "Phone" at bounding box center [569, 289] width 230 height 42
click at [486, 296] on input "Phone" at bounding box center [569, 299] width 230 height 22
drag, startPoint x: 526, startPoint y: 185, endPoint x: 273, endPoint y: 150, distance: 255.4
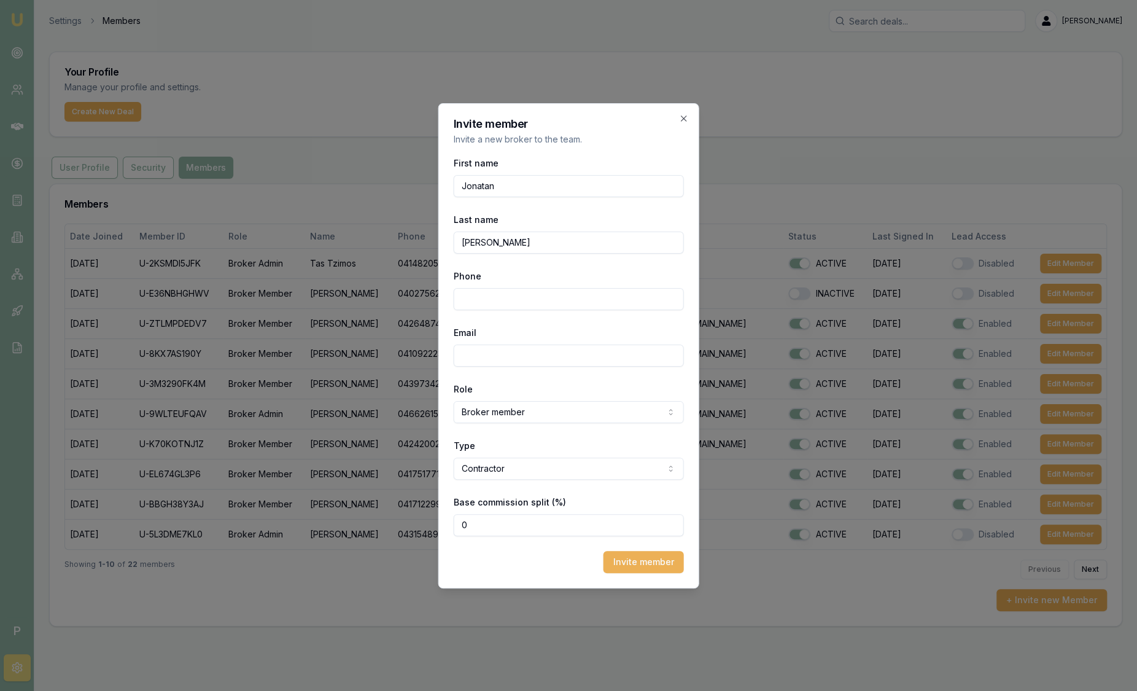
click at [273, 150] on body "Emu Broker P Settings Members Sam Crouch Toggle Menu Your Profile Manage your p…" at bounding box center [568, 345] width 1137 height 691
type input "Jonathan"
click at [470, 239] on input "Myers" at bounding box center [569, 242] width 230 height 22
drag, startPoint x: 569, startPoint y: 246, endPoint x: 278, endPoint y: 237, distance: 290.5
click at [278, 237] on body "Emu Broker P Settings Members Sam Crouch Toggle Menu Your Profile Manage your p…" at bounding box center [568, 345] width 1137 height 691
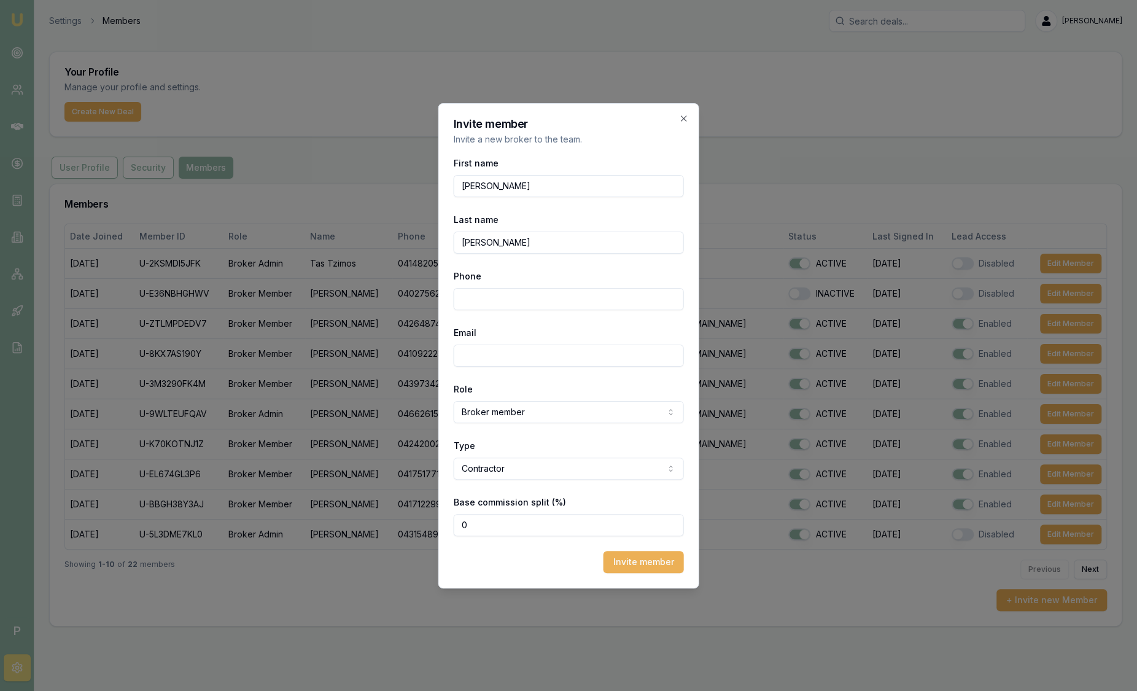
type input "Myers"
click at [467, 301] on input "Phone" at bounding box center [569, 299] width 230 height 22
type input "0402 460 015"
click at [505, 343] on div "Email" at bounding box center [569, 346] width 230 height 42
click at [503, 346] on input "Email" at bounding box center [569, 355] width 230 height 22
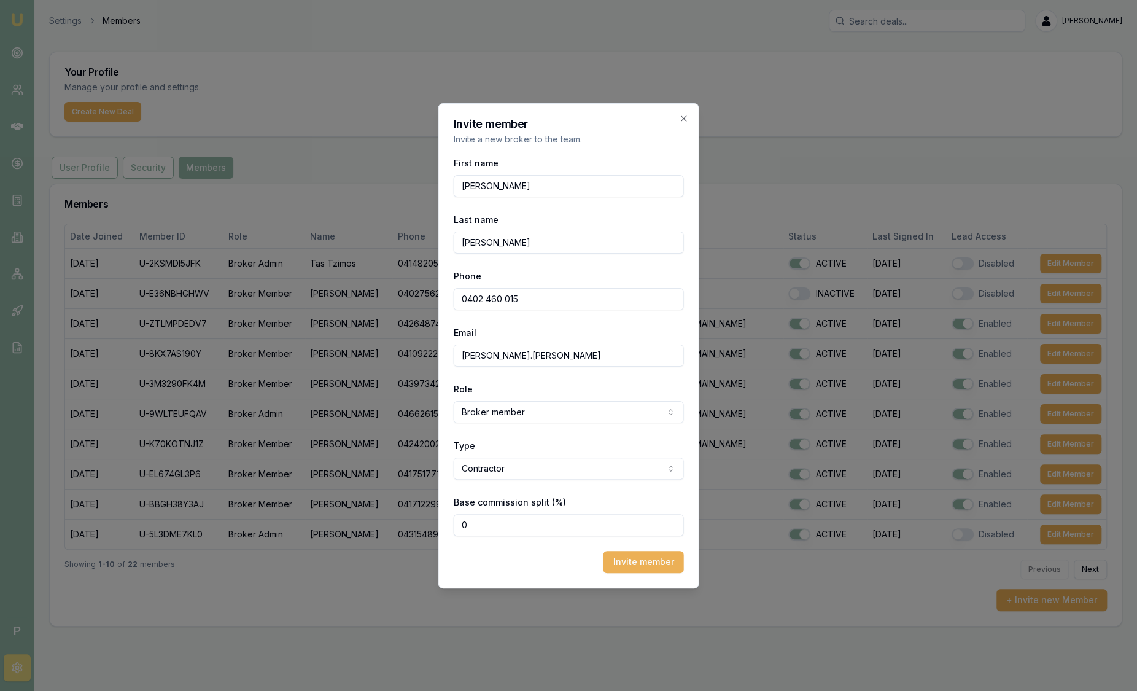
click at [553, 368] on form "First name Jonathan Last name Myers Phone 0402 460 015 Email jonathan.myers Rol…" at bounding box center [569, 363] width 230 height 417
click at [548, 358] on input "jonathan.myers" at bounding box center [569, 355] width 230 height 22
type input "jonathan.myers@emumoney.com.au"
click at [496, 517] on input "0" at bounding box center [569, 525] width 230 height 22
click at [467, 528] on input "080" at bounding box center [569, 525] width 230 height 22
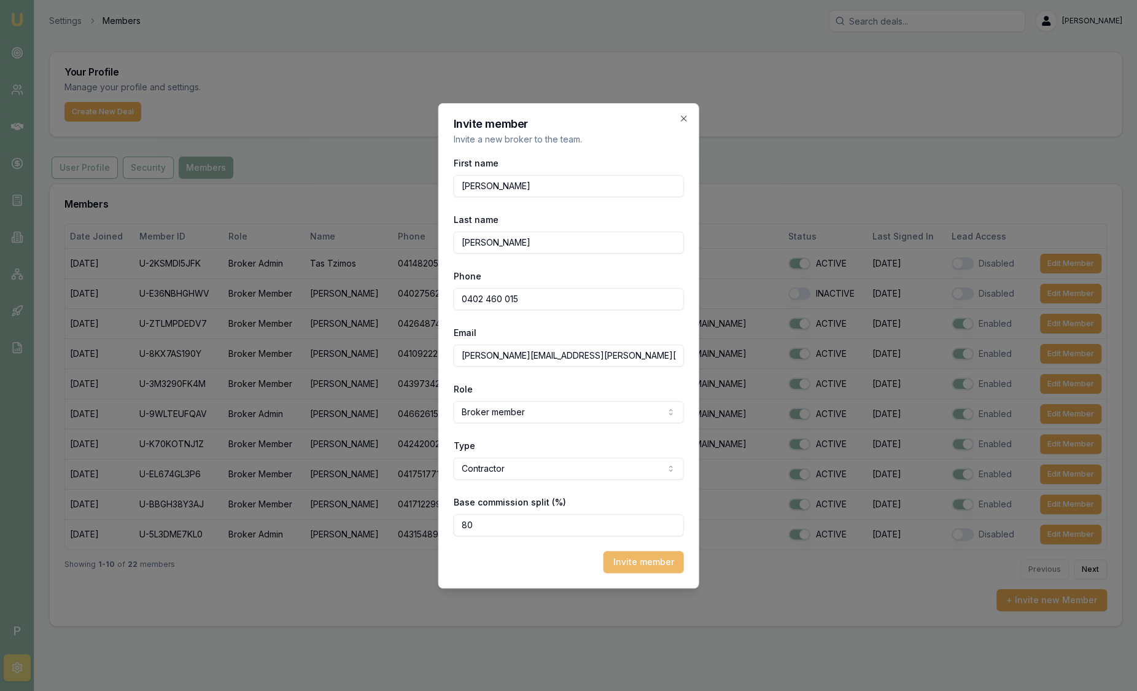
type input "80"
click at [645, 559] on button "Invite member" at bounding box center [644, 562] width 80 height 22
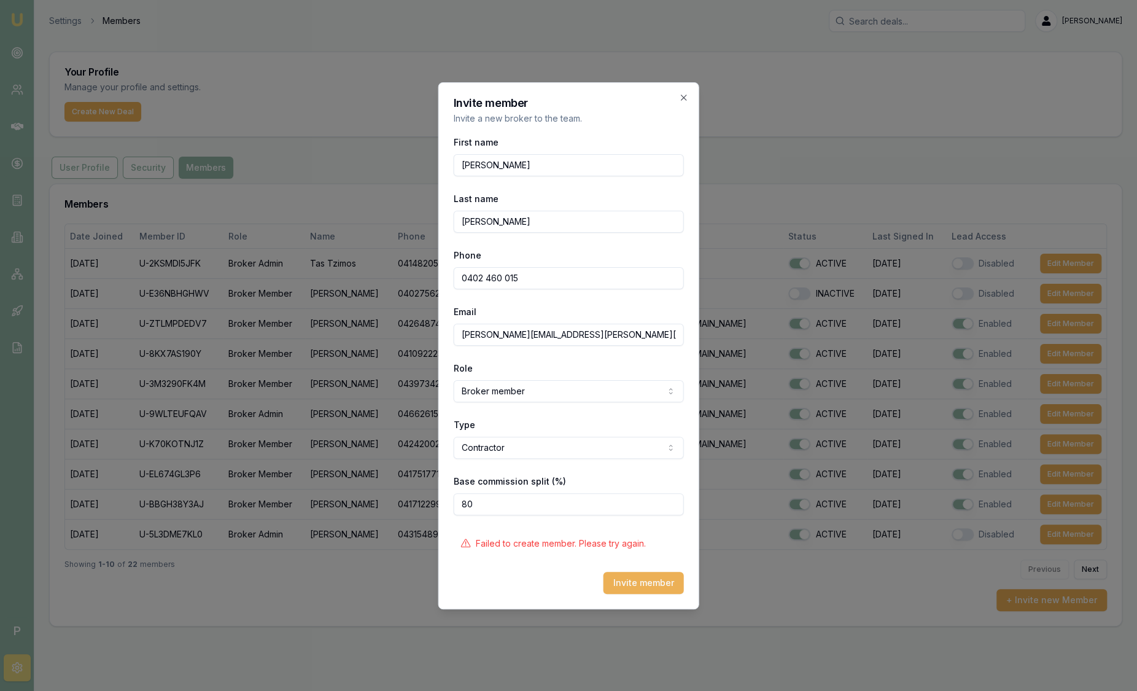
drag, startPoint x: 526, startPoint y: 284, endPoint x: 362, endPoint y: 257, distance: 166.2
click at [362, 257] on body "Emu Broker P Settings Members Sam Crouch Toggle Menu Your Profile Manage your p…" at bounding box center [568, 345] width 1137 height 691
click at [689, 101] on div "Invite member Invite a new broker to the team. First name Jonathan Last name My…" at bounding box center [568, 345] width 261 height 527
click at [688, 96] on icon "button" at bounding box center [684, 98] width 10 height 10
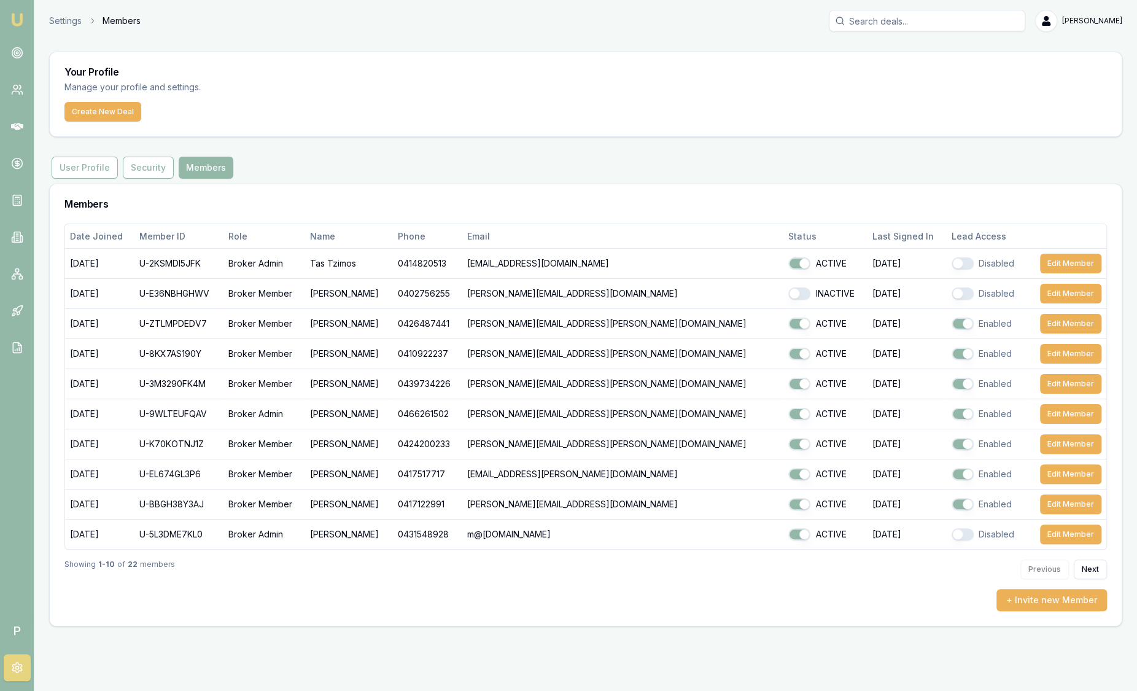
click at [949, 23] on input "Search deals" at bounding box center [927, 21] width 196 height 22
paste input "0402 460 015"
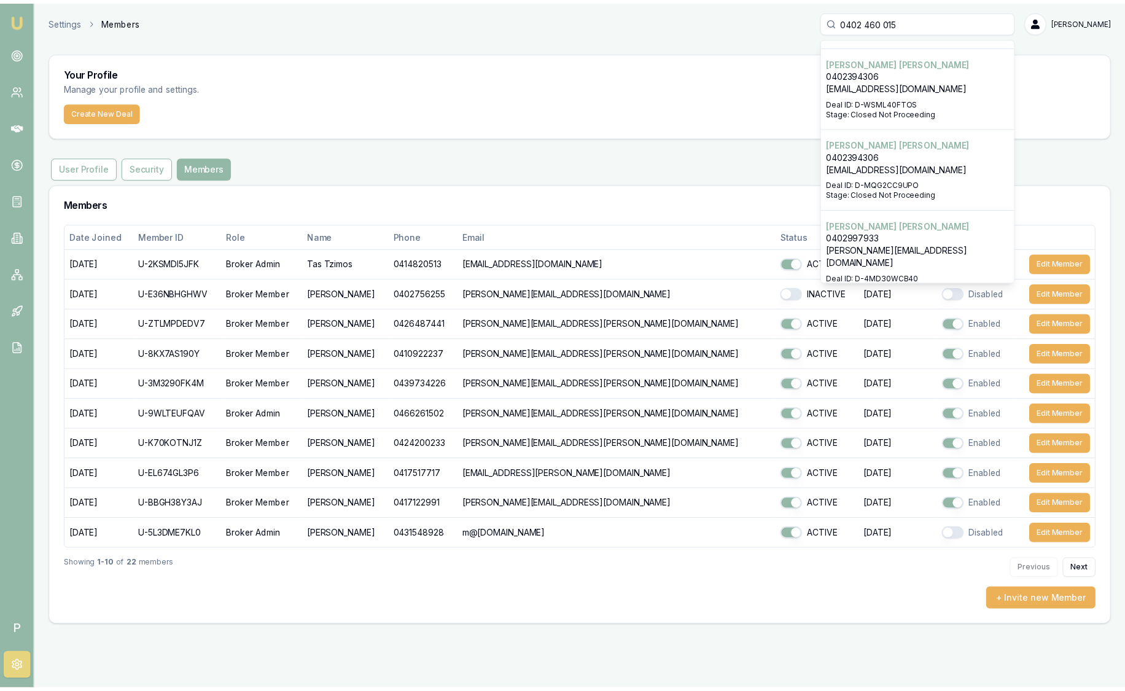
scroll to position [807, 0]
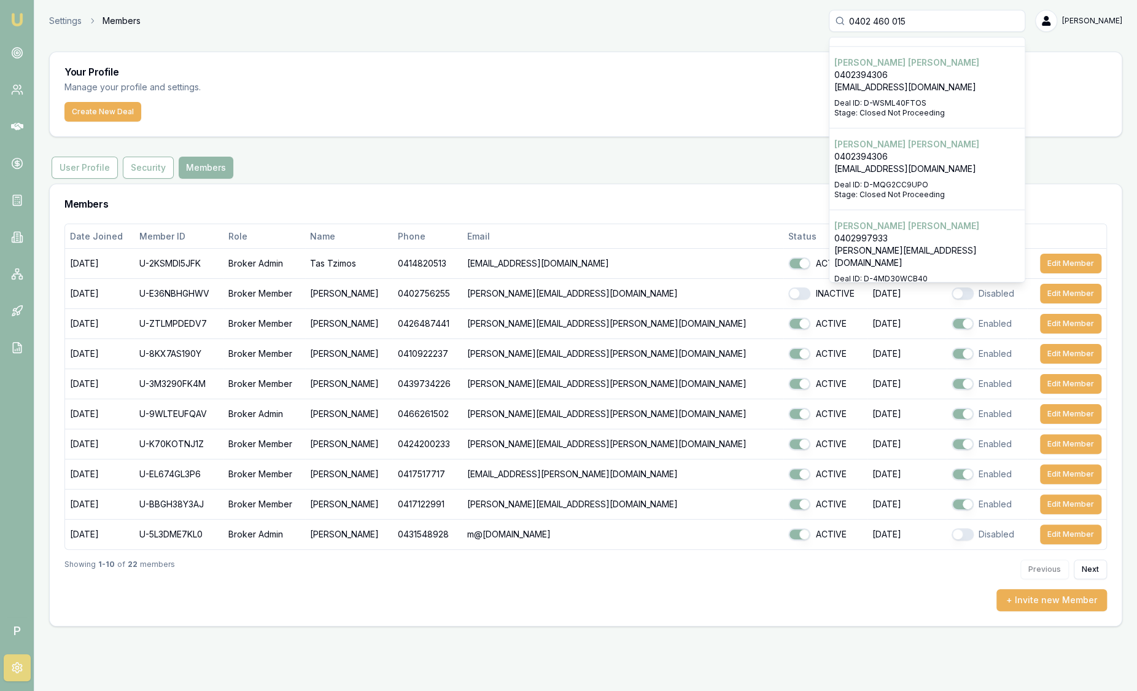
click at [911, 26] on input "0402 460 015" at bounding box center [927, 21] width 196 height 22
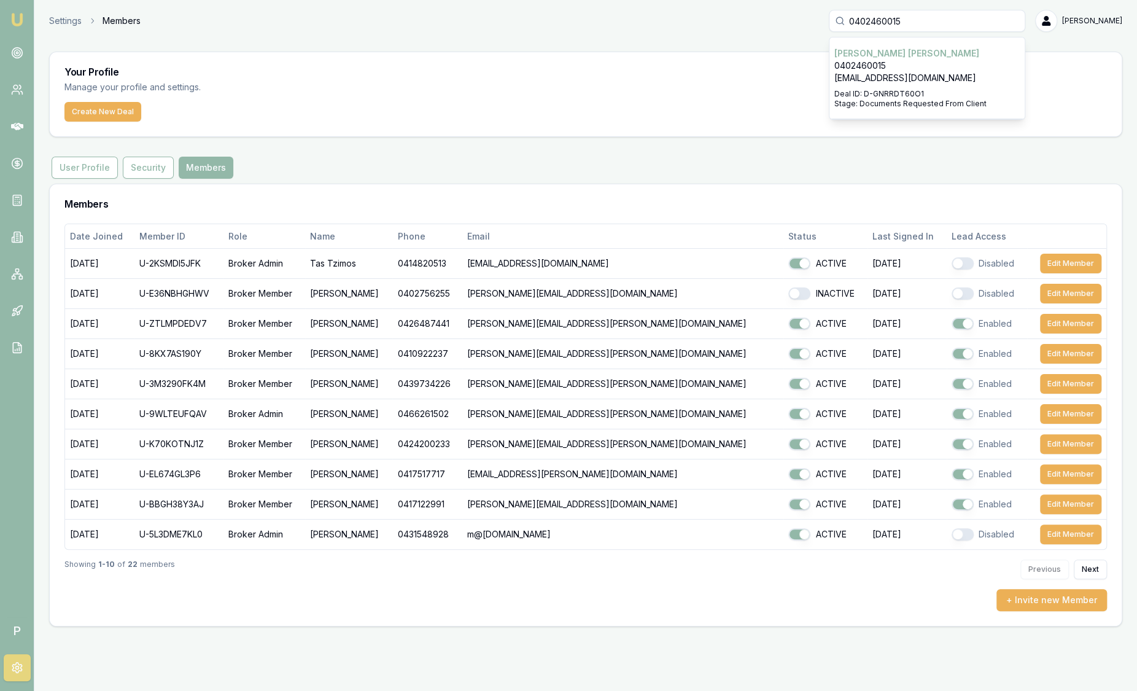
type input "0402460015"
click at [903, 53] on p "Jonathan Myers" at bounding box center [926, 53] width 185 height 12
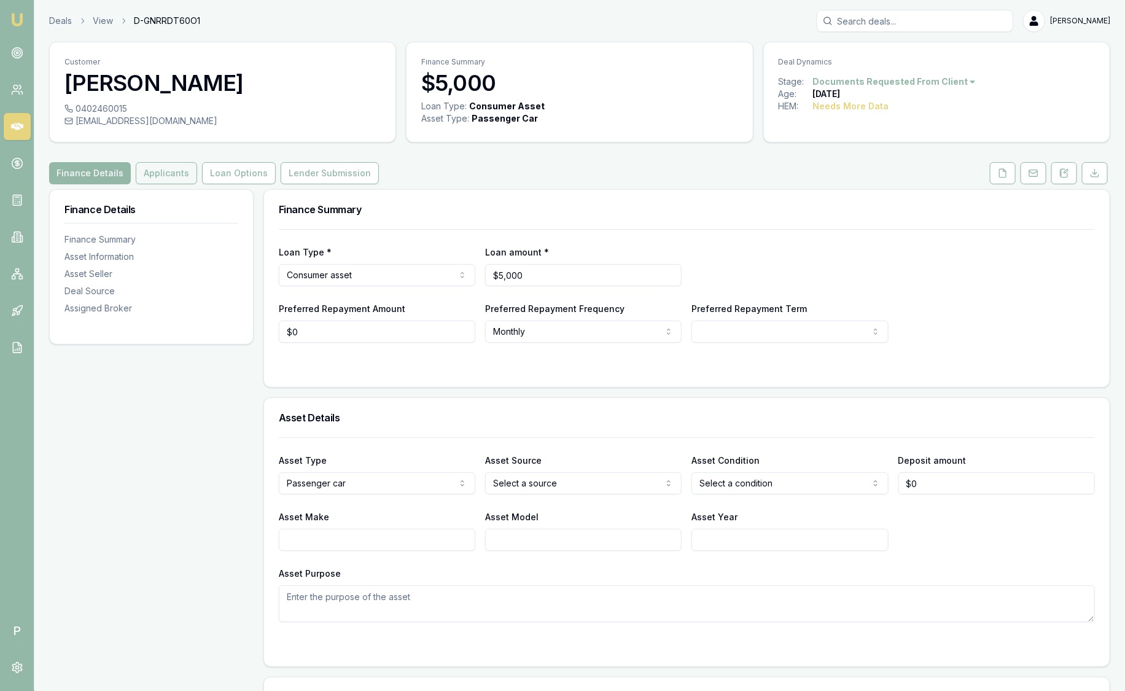
click at [171, 170] on button "Applicants" at bounding box center [166, 173] width 61 height 22
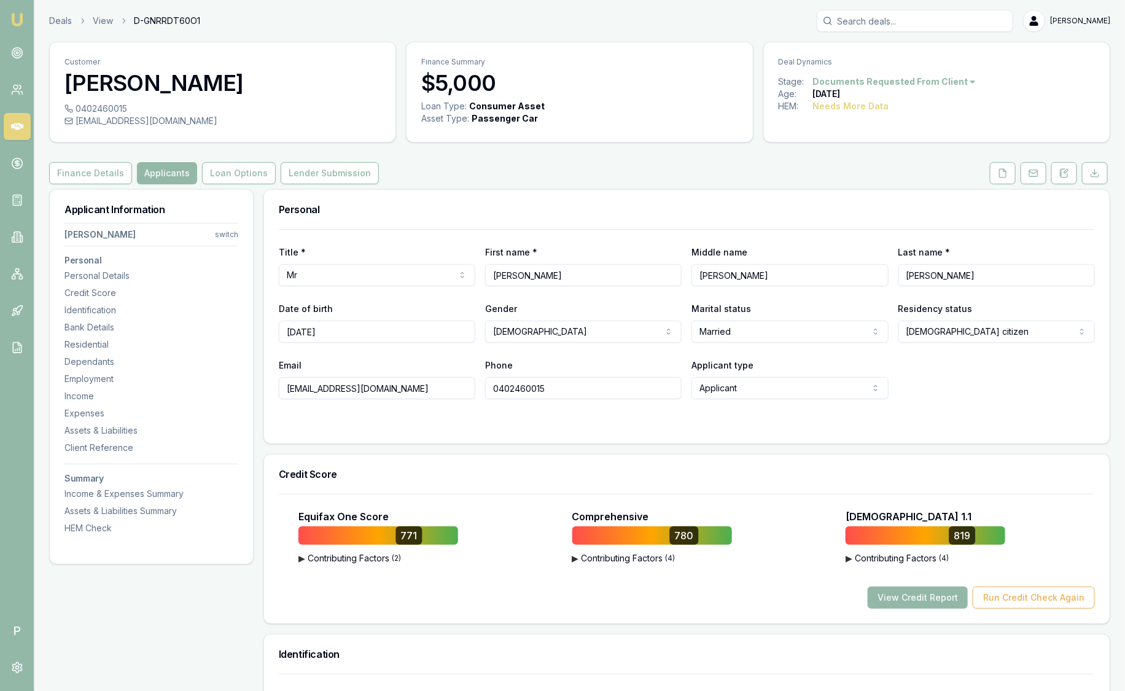
click at [616, 387] on input "0402460015" at bounding box center [583, 388] width 196 height 22
type input "0402 460 000"
type input "0402460015"
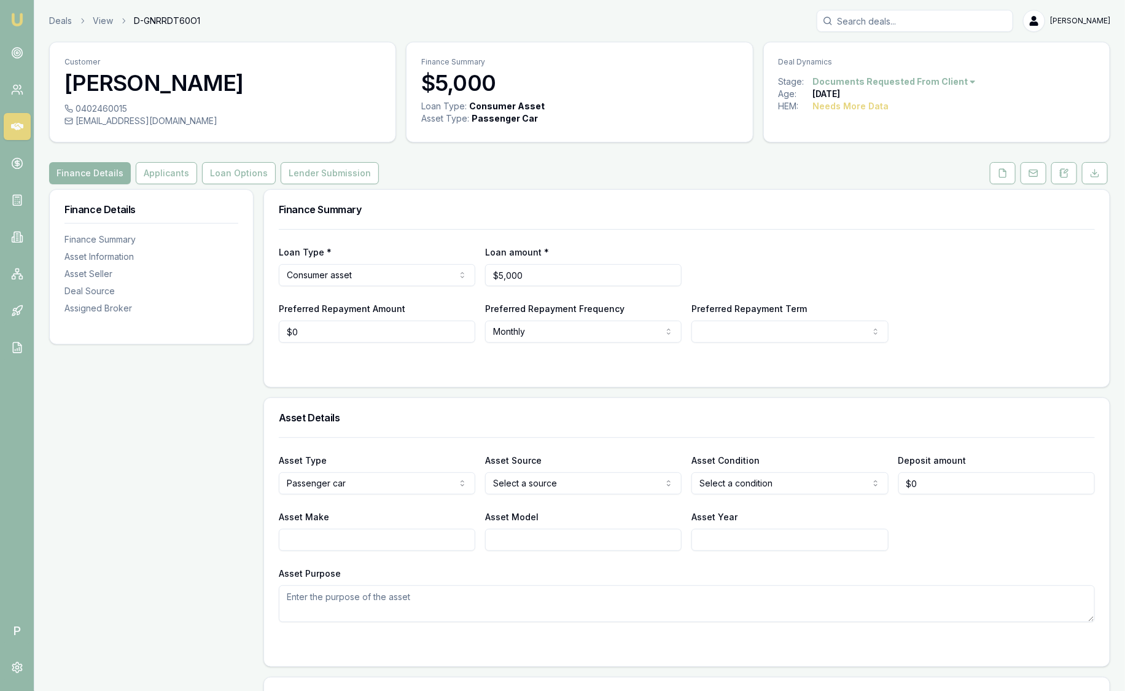
click at [16, 18] on img at bounding box center [17, 19] width 15 height 15
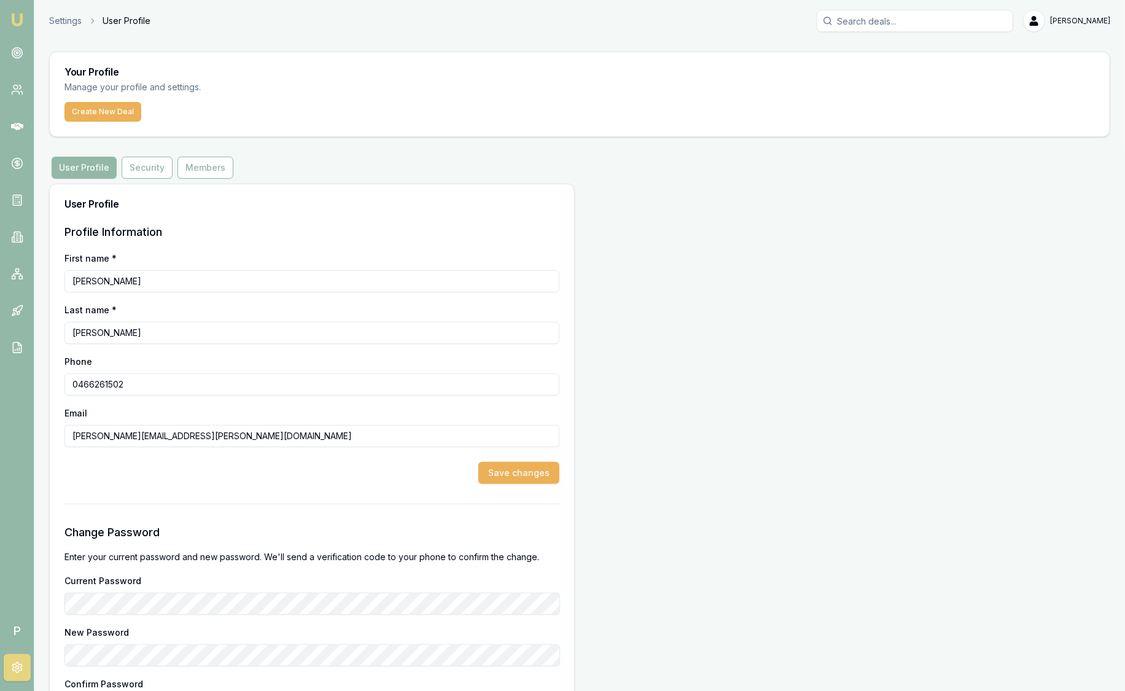
click at [19, 12] on link "Emu Broker" at bounding box center [17, 20] width 20 height 20
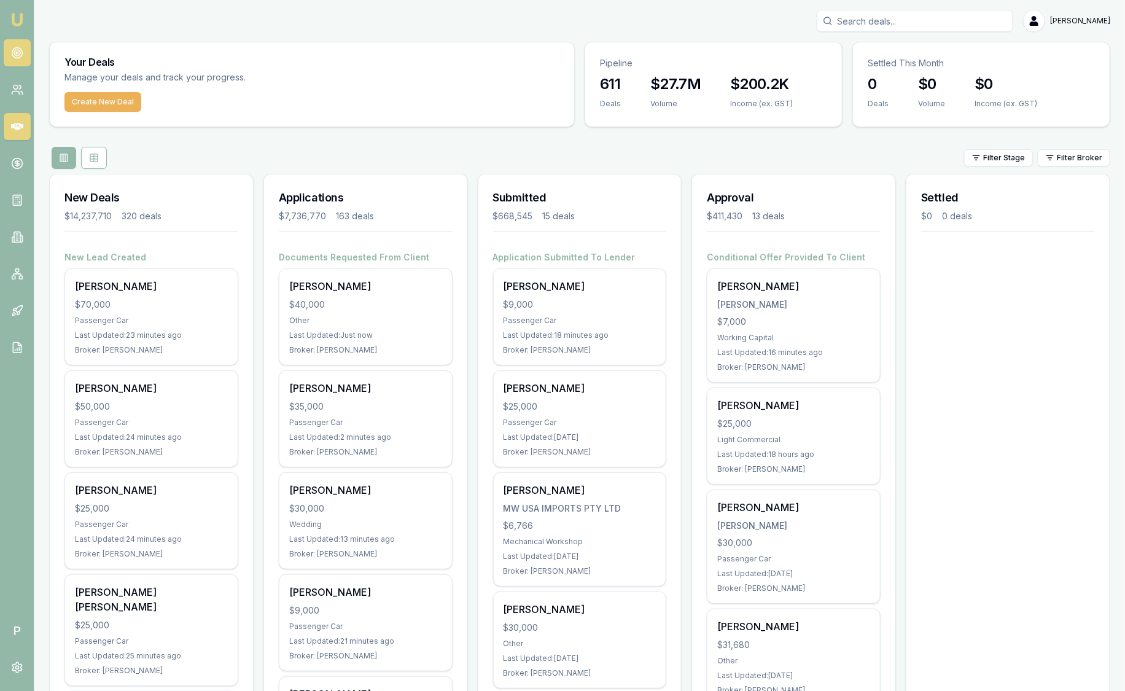
click at [23, 58] on link at bounding box center [17, 52] width 27 height 27
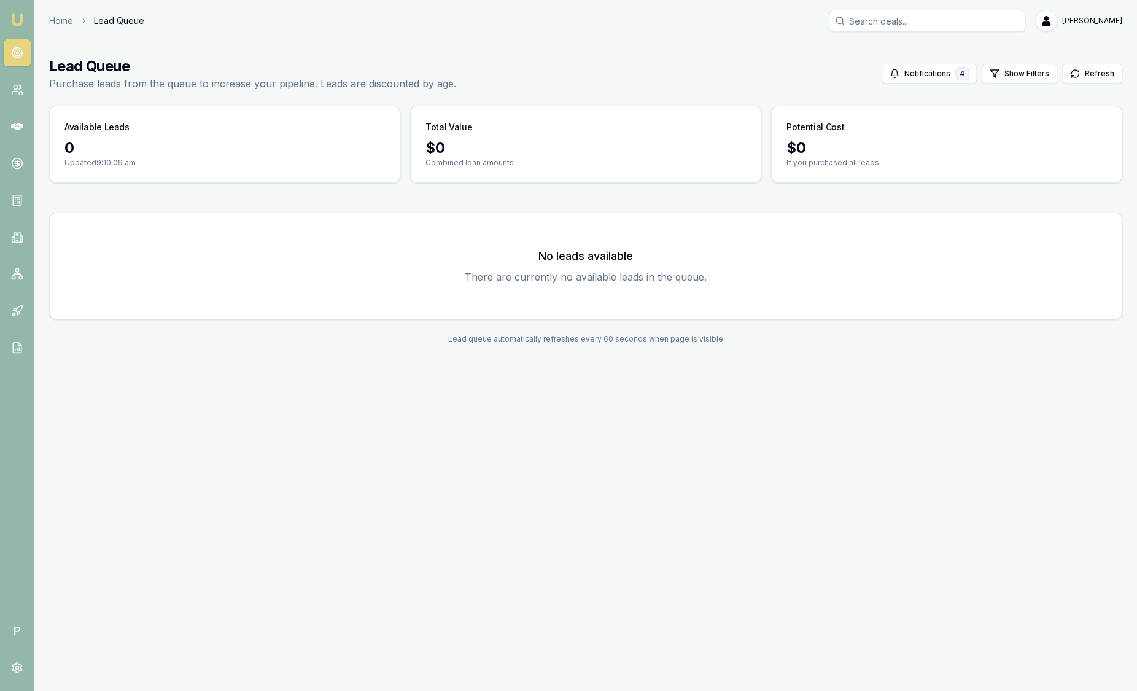
click at [15, 21] on img at bounding box center [17, 19] width 15 height 15
